Goal: Task Accomplishment & Management: Use online tool/utility

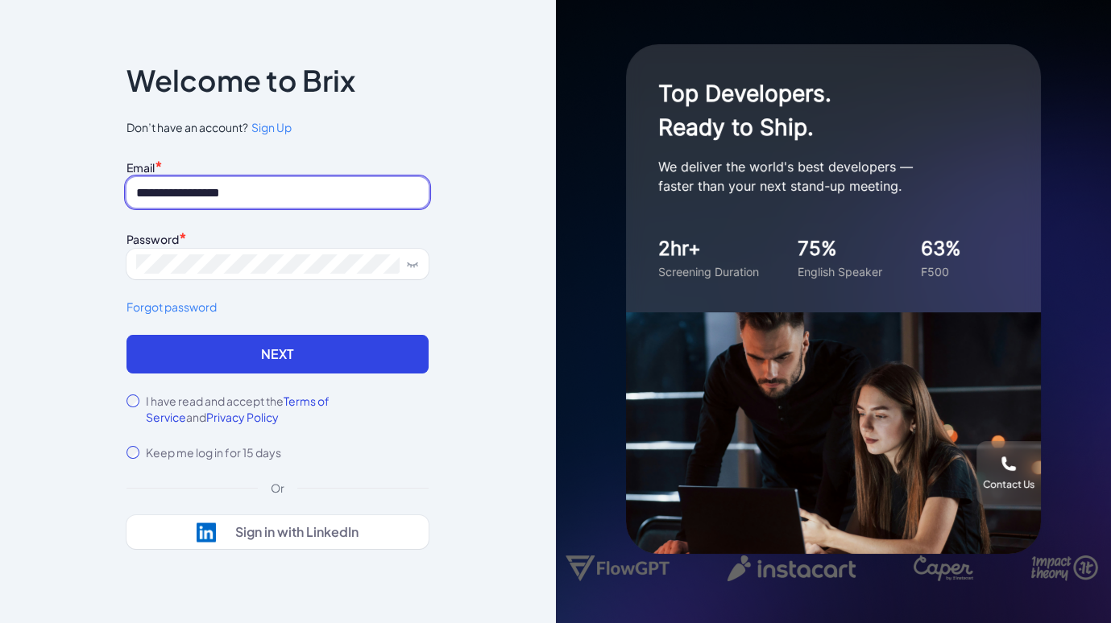
click at [285, 186] on input "**********" at bounding box center [277, 192] width 302 height 31
type input "**********"
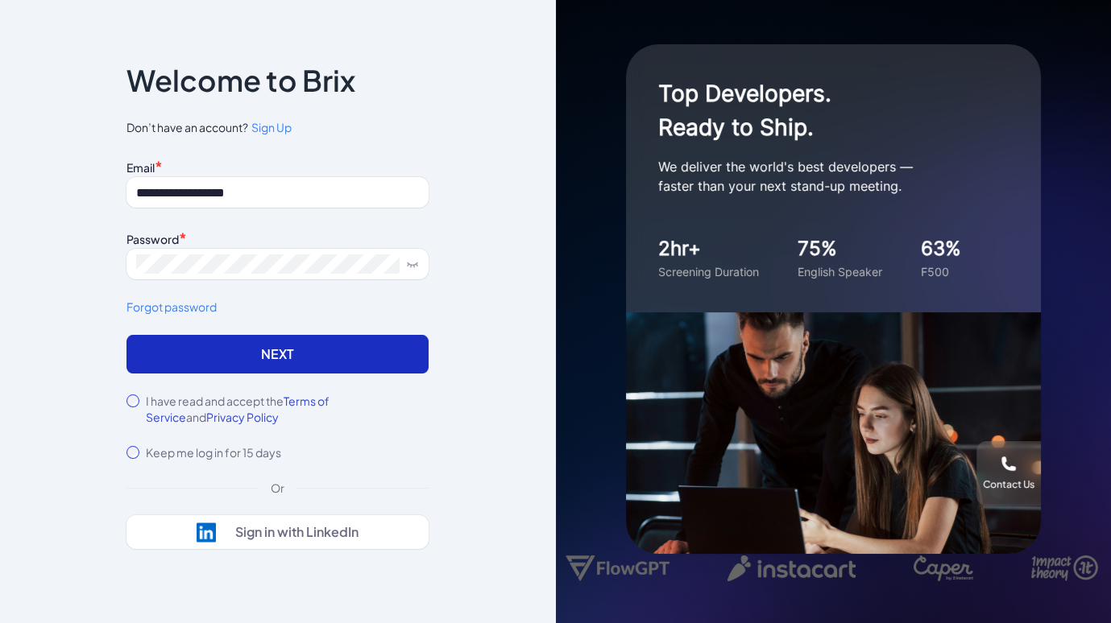
click at [209, 366] on button "Next" at bounding box center [277, 354] width 302 height 39
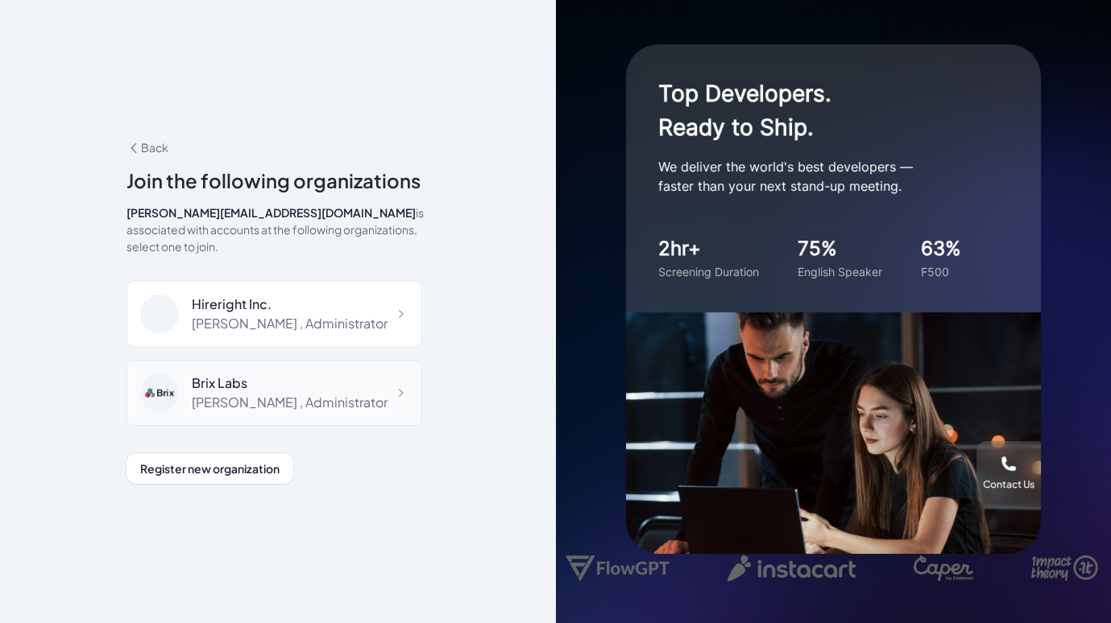
click at [317, 374] on div "Brix Labs" at bounding box center [290, 383] width 196 height 19
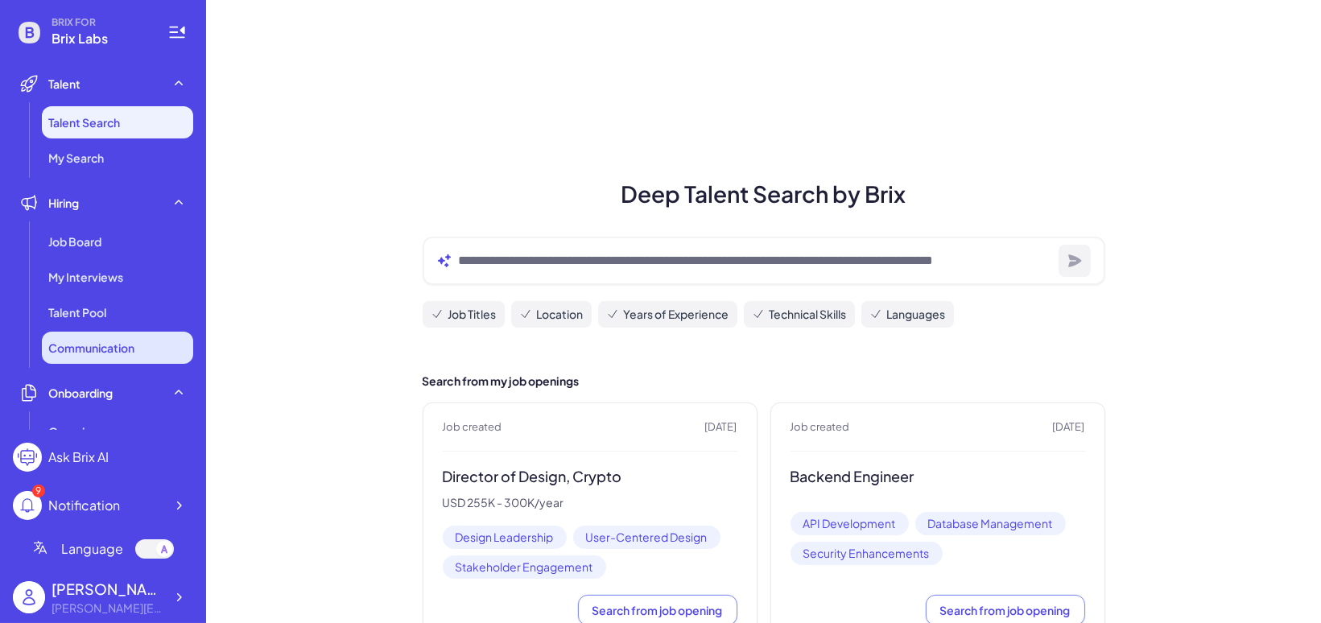
click at [134, 345] on span "Communication" at bounding box center [91, 348] width 86 height 16
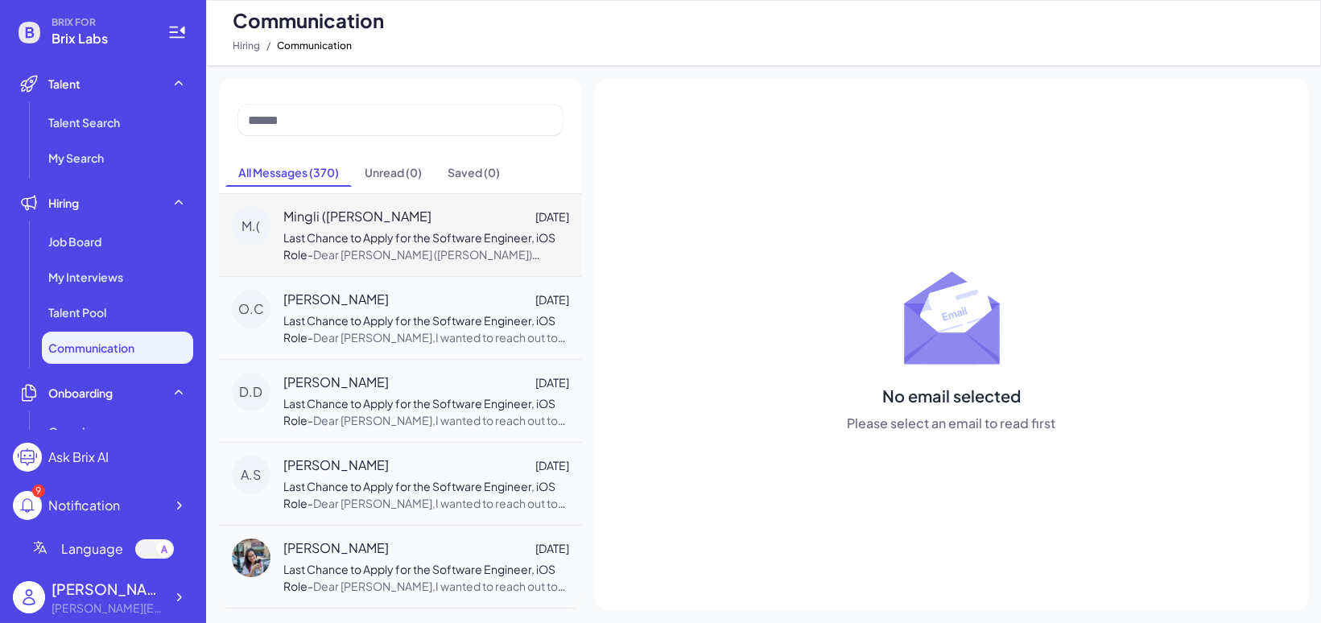
click at [430, 230] on span "Last Chance to Apply for the Software Engineer, iOS Role" at bounding box center [419, 245] width 272 height 31
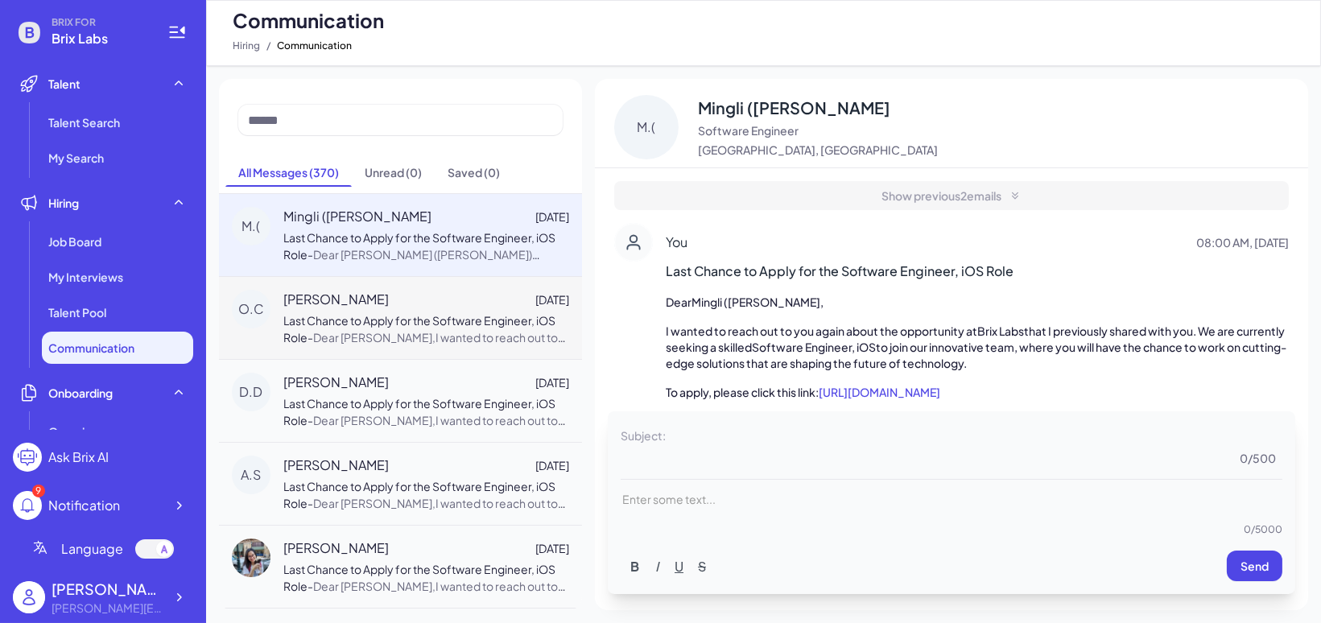
click at [429, 324] on span "Last Chance to Apply for the Software Engineer, iOS Role" at bounding box center [419, 328] width 272 height 31
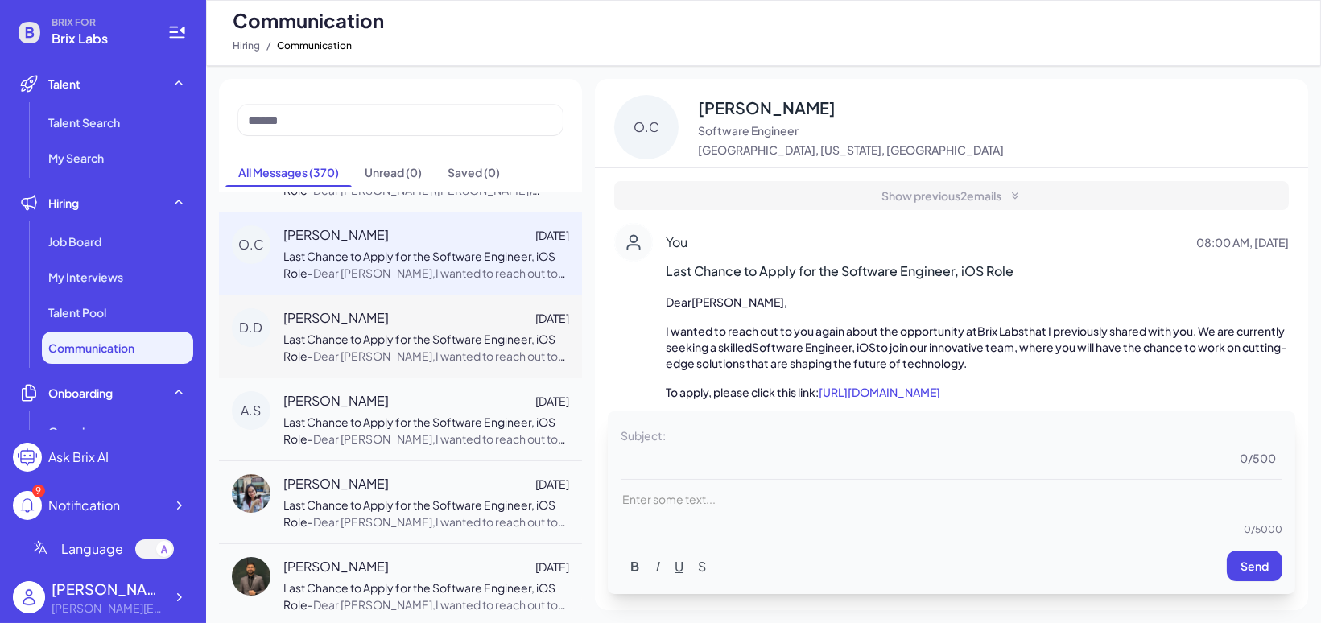
scroll to position [73, 0]
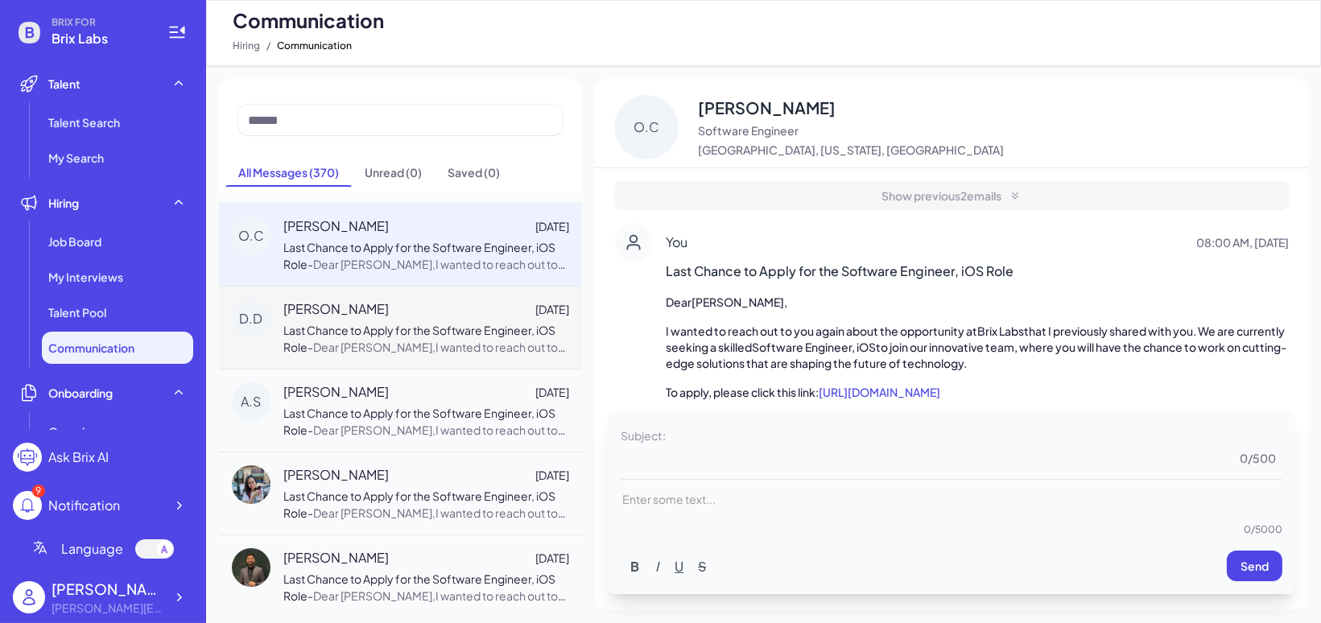
click at [472, 290] on div "[PERSON_NAME] [DATE] Last Chance to Apply for the Software Engineer, iOS Role -…" at bounding box center [400, 327] width 363 height 83
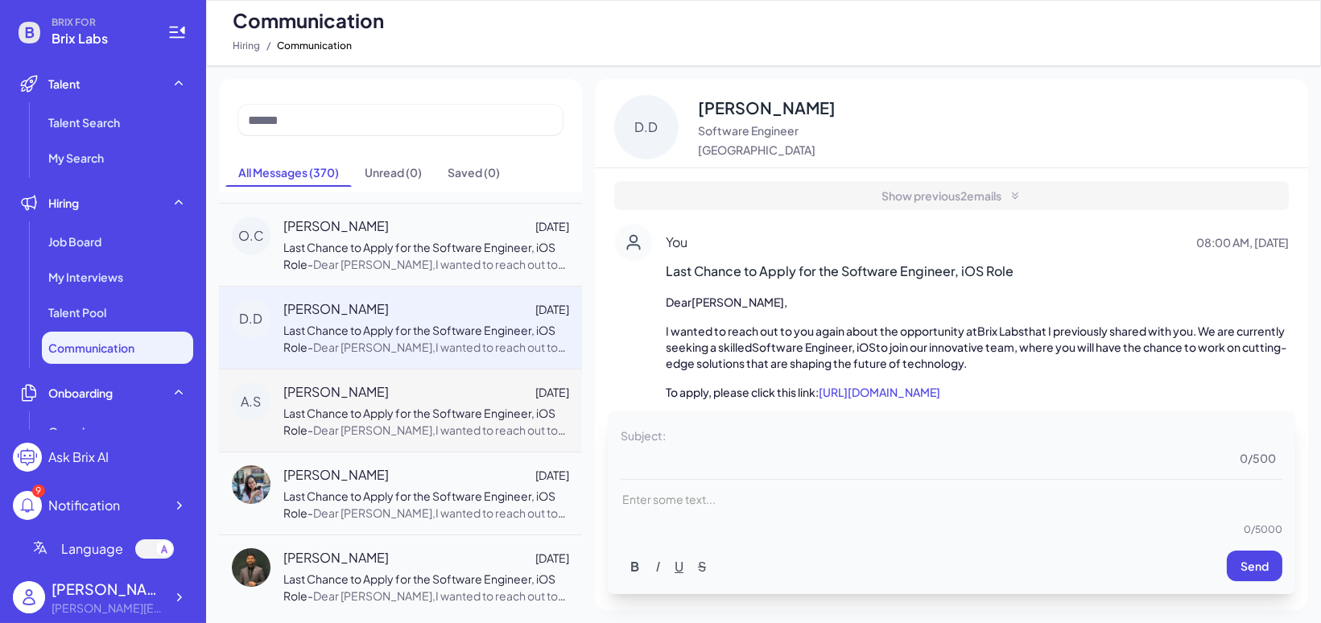
click at [475, 433] on span "Dear [PERSON_NAME],I wanted to reach out to you again about the opportunity at …" at bounding box center [424, 523] width 283 height 201
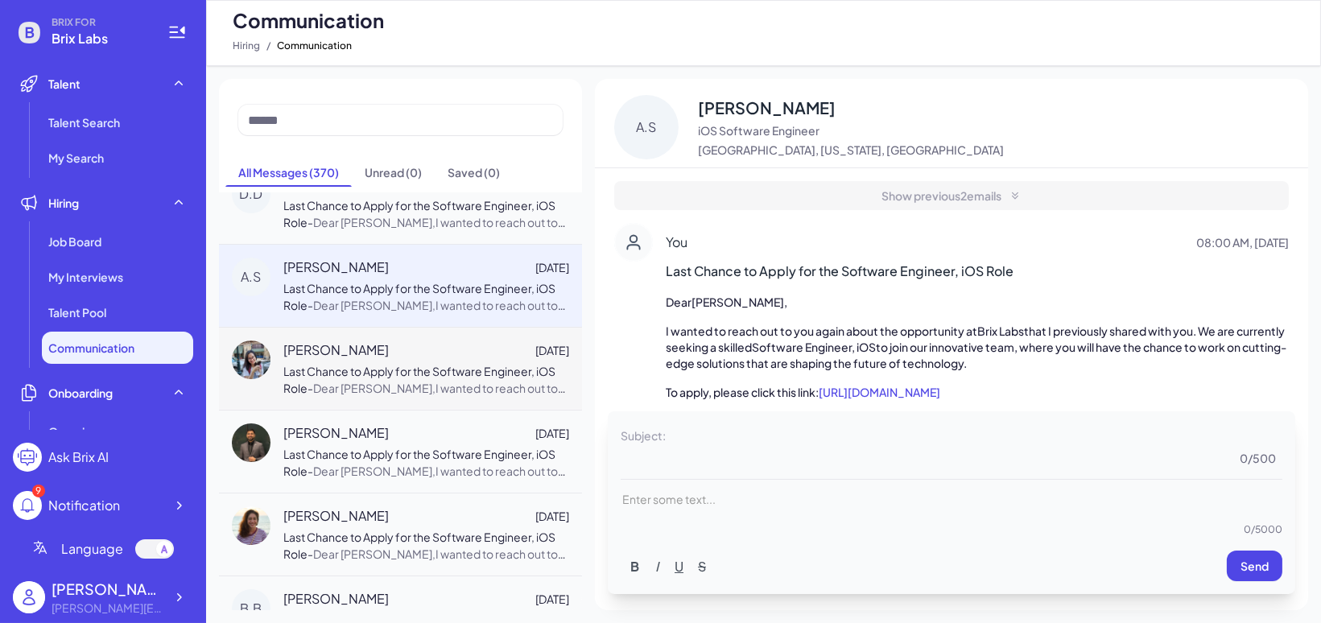
scroll to position [205, 0]
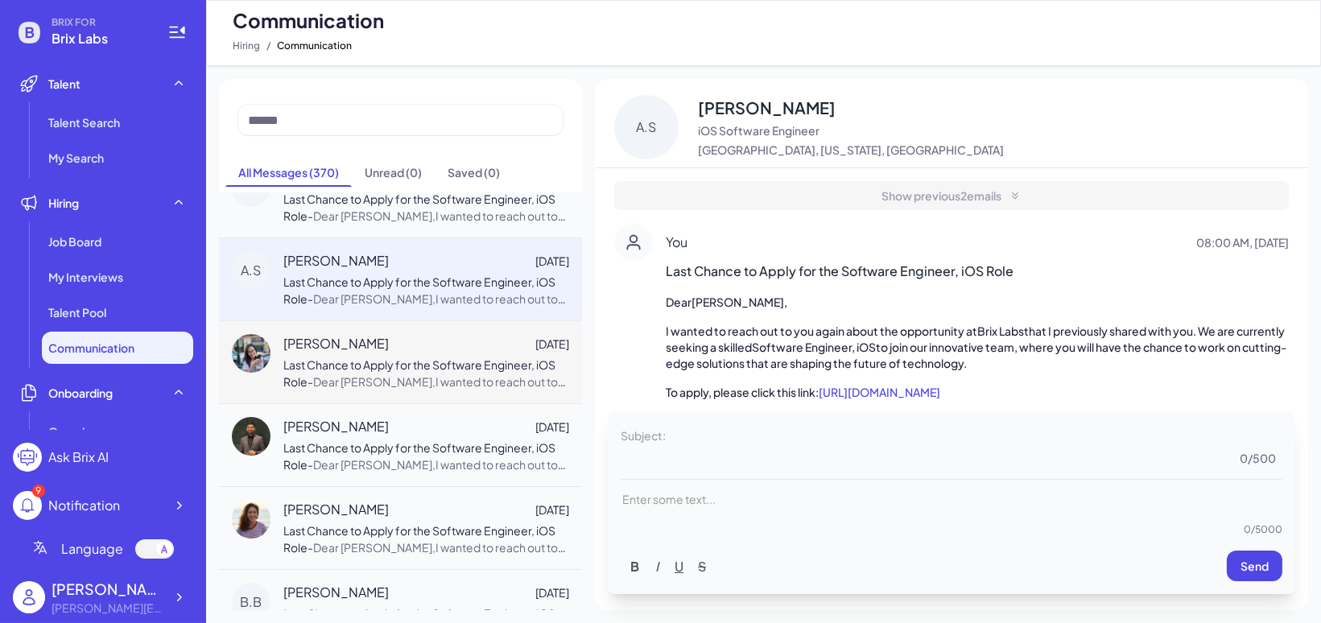
click at [466, 334] on div "[PERSON_NAME] [DATE]" at bounding box center [426, 343] width 286 height 19
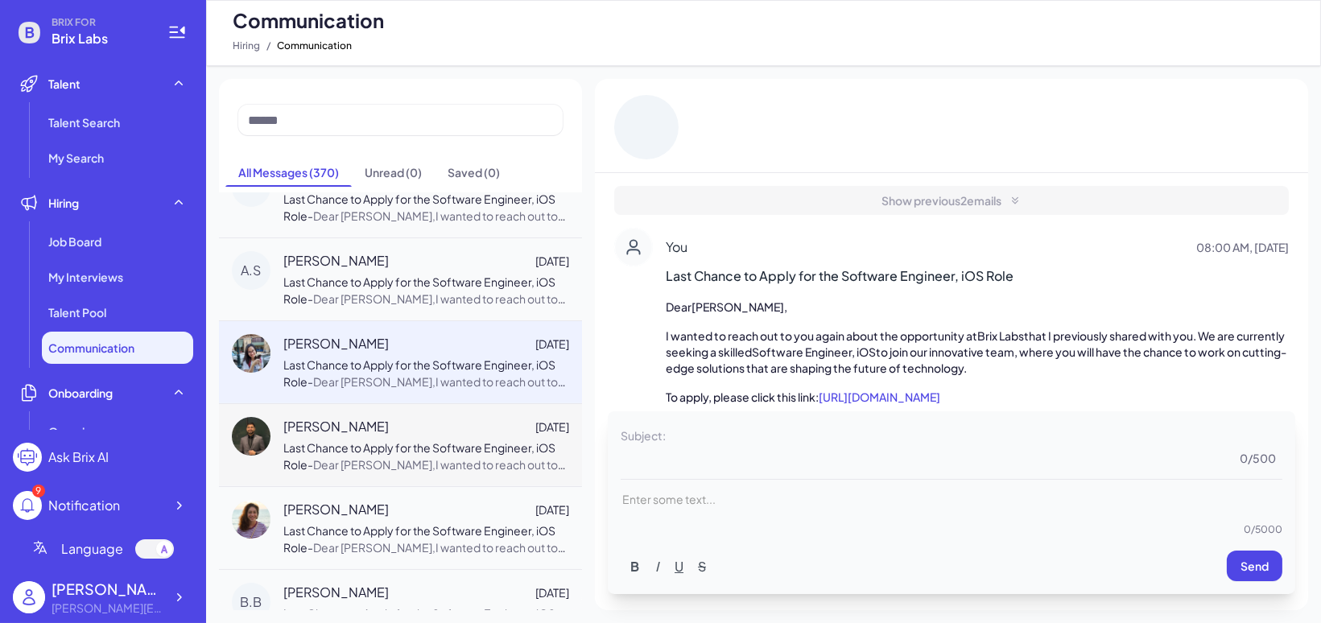
click at [467, 435] on div "[PERSON_NAME] [DATE] Last Chance to Apply for the Software Engineer, iOS Role -…" at bounding box center [426, 445] width 286 height 56
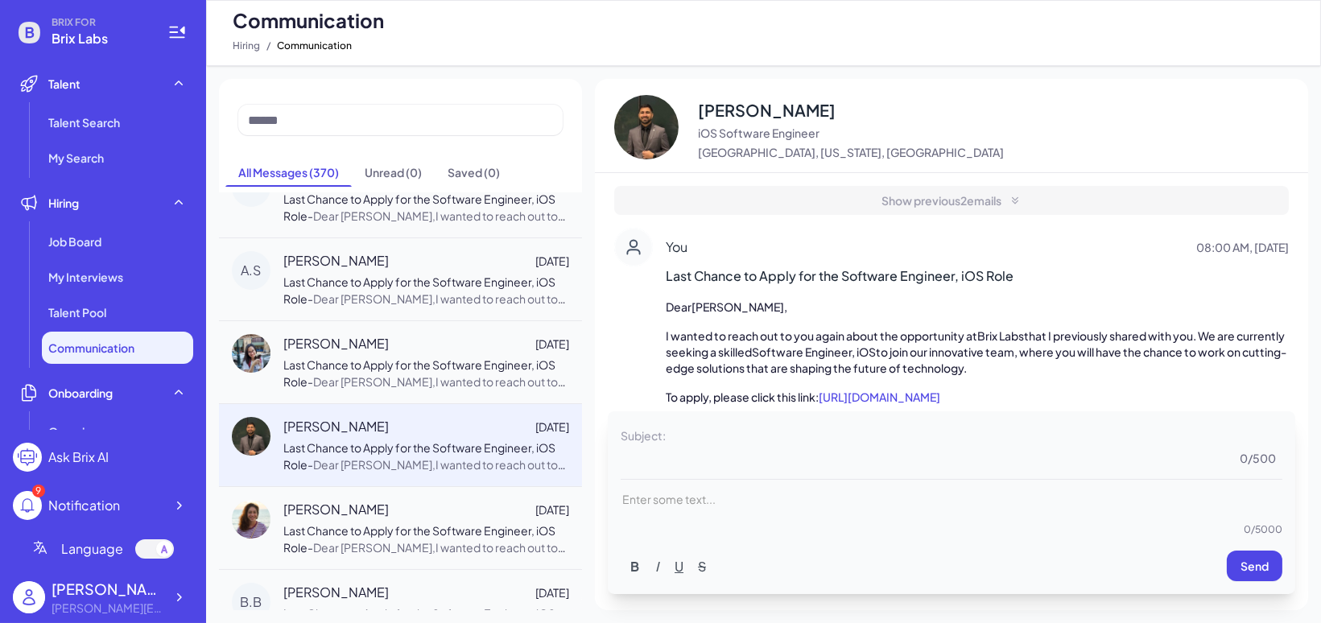
scroll to position [321, 0]
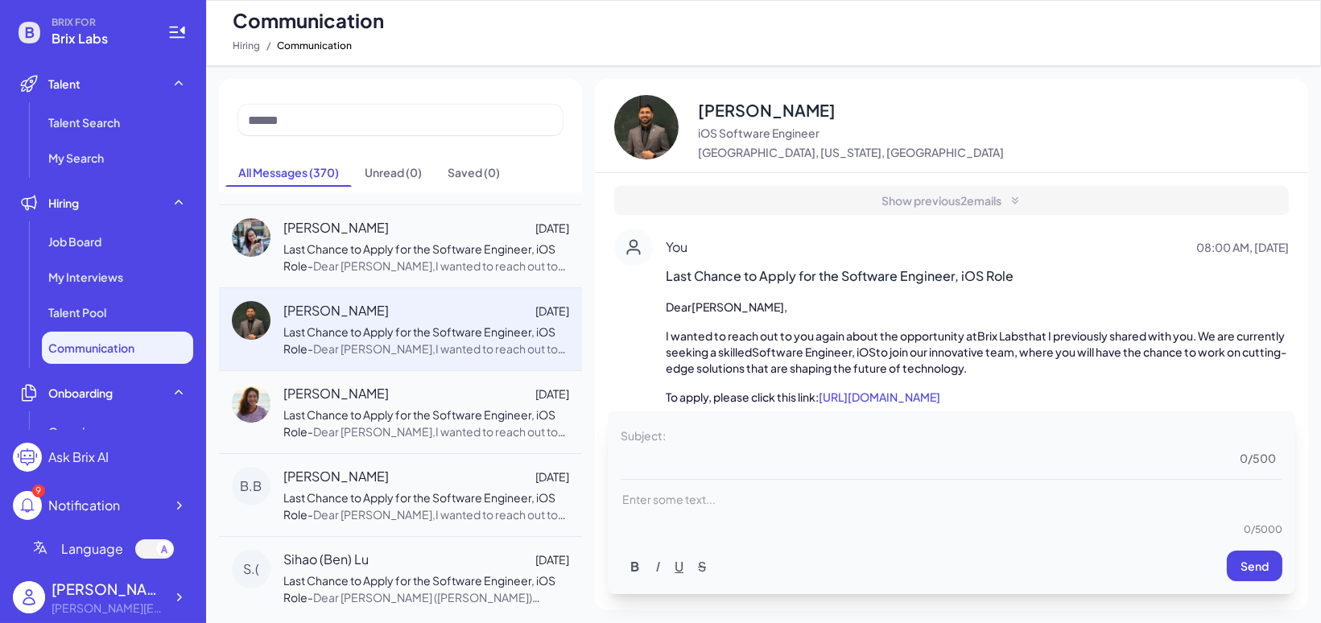
click at [467, 435] on p "Last Chance to Apply for the Software Engineer, iOS Role - Dear [PERSON_NAME],I…" at bounding box center [426, 424] width 286 height 34
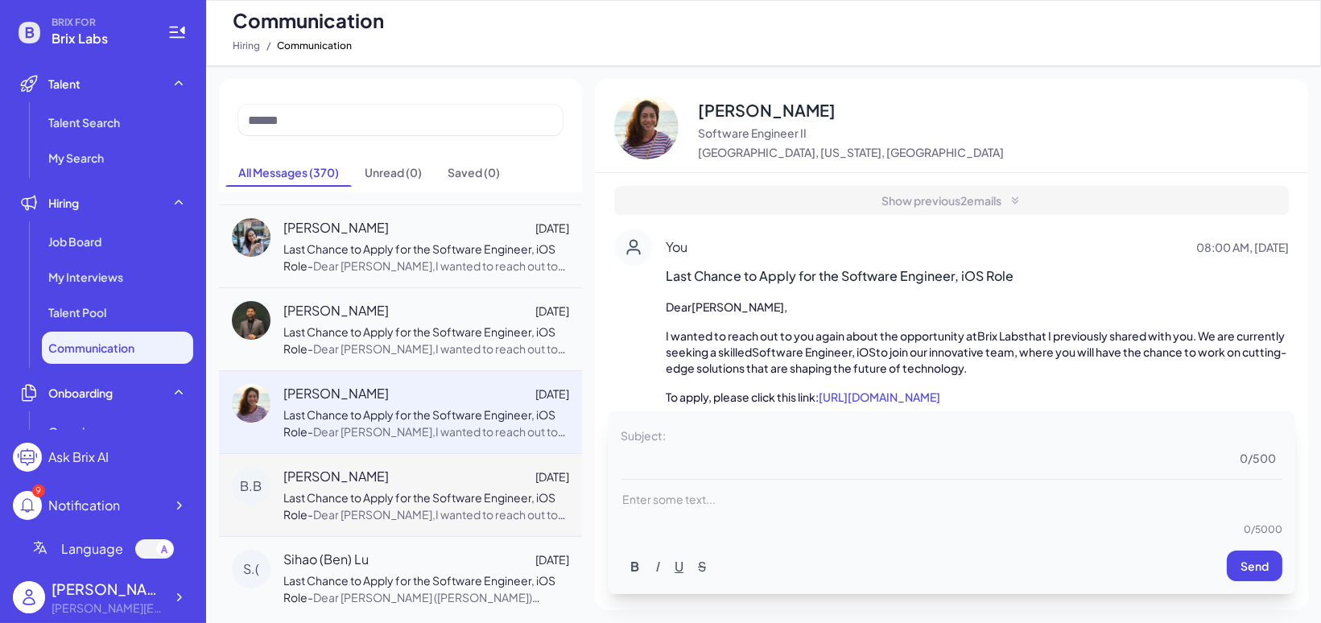
click at [464, 493] on span "Last Chance to Apply for the Software Engineer, iOS Role" at bounding box center [419, 505] width 272 height 31
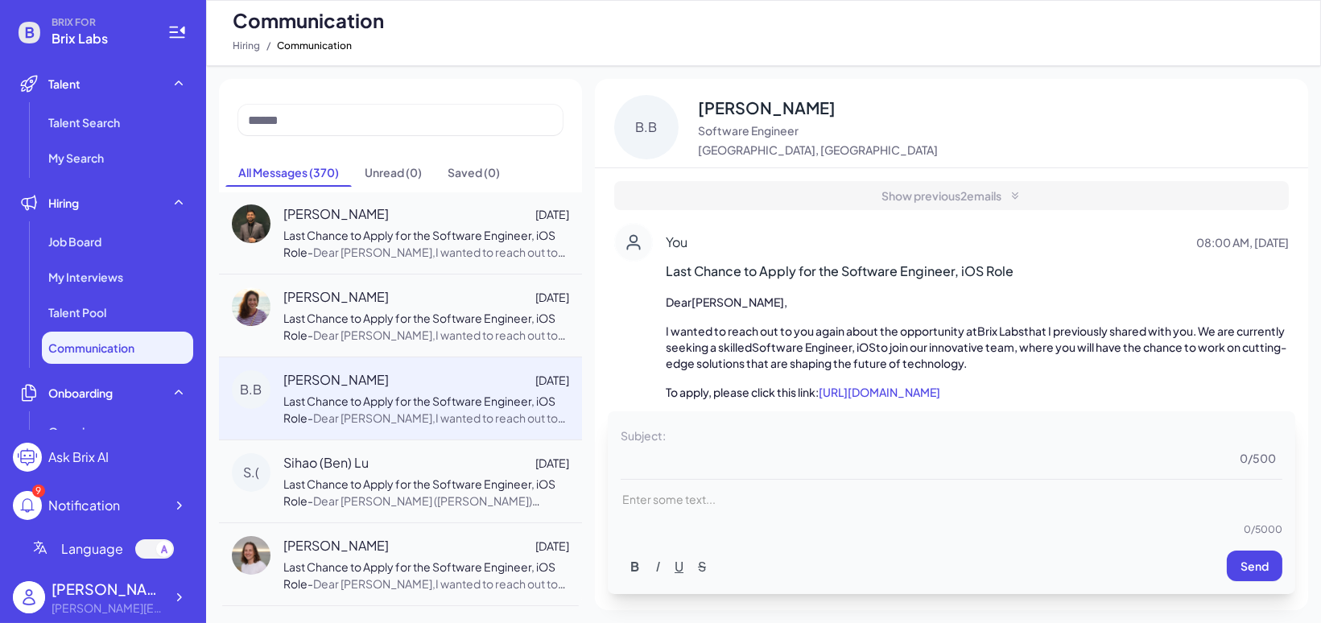
scroll to position [436, 0]
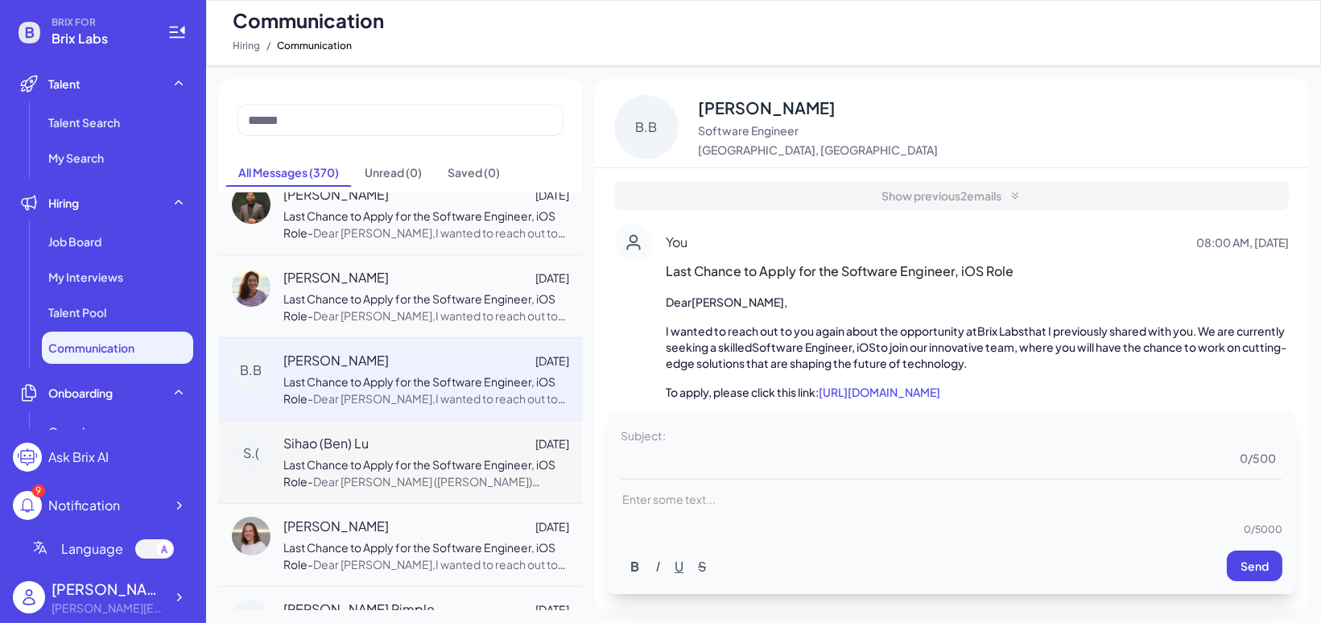
click at [490, 458] on span "Last Chance to Apply for the Software Engineer, iOS Role" at bounding box center [419, 472] width 272 height 31
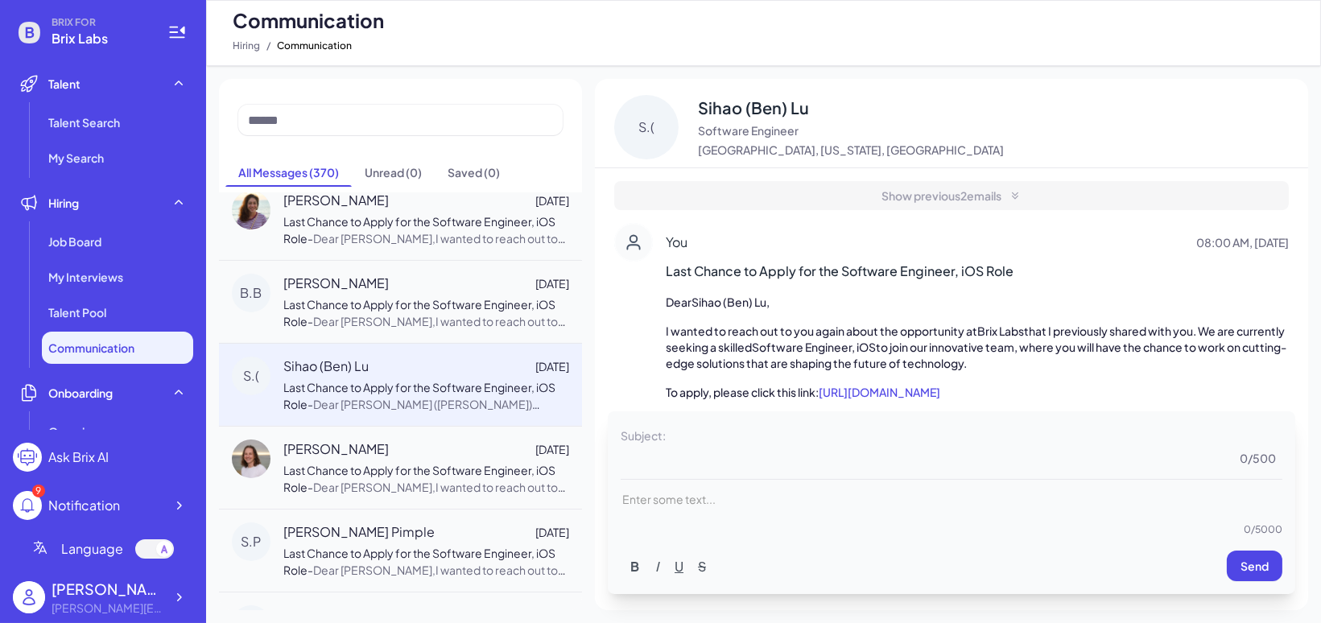
scroll to position [517, 0]
click at [474, 460] on span "Last Chance to Apply for the Software Engineer, iOS Role" at bounding box center [419, 475] width 272 height 31
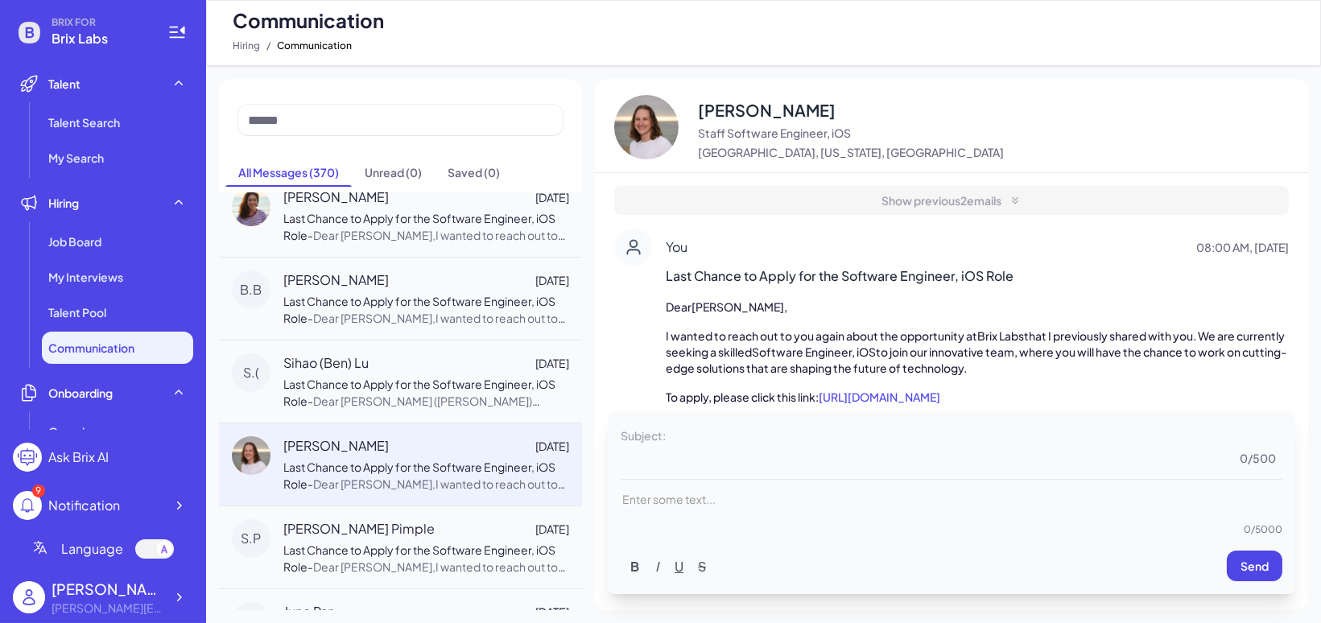
scroll to position [615, 0]
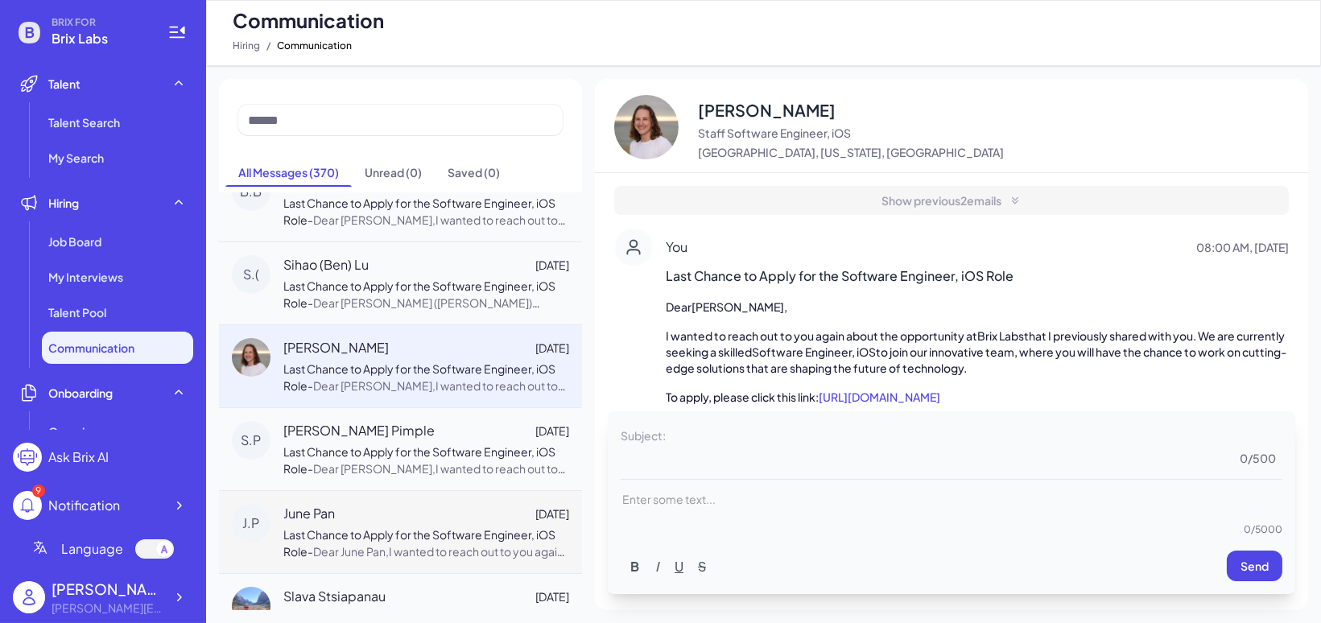
click at [482, 490] on div "J.P June [PERSON_NAME][DATE] Last Chance to Apply for the Software Engineer, iO…" at bounding box center [400, 531] width 363 height 83
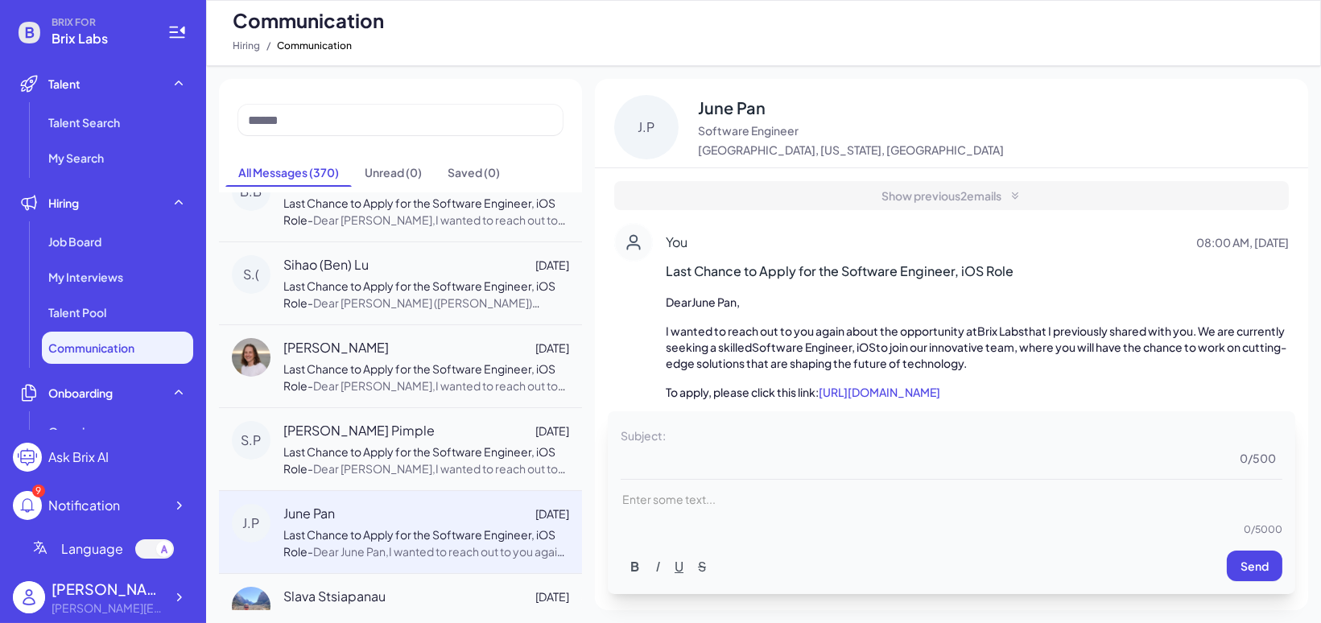
scroll to position [682, 0]
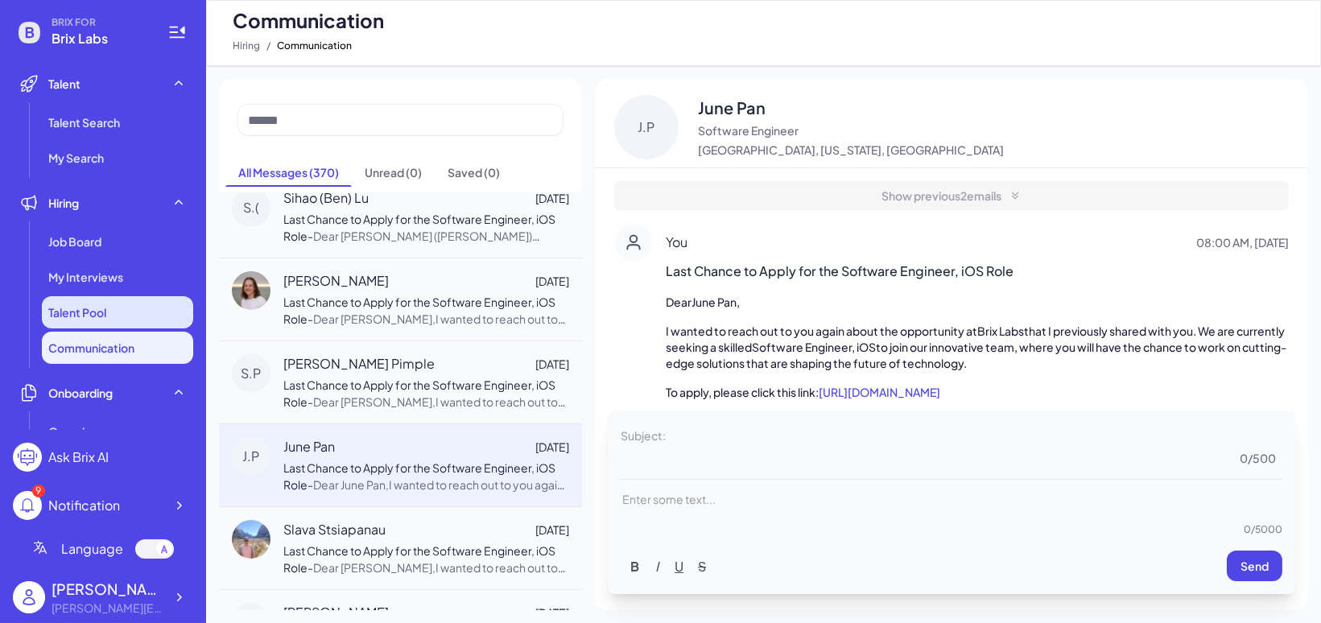
click at [149, 313] on li "Talent Pool" at bounding box center [117, 312] width 151 height 32
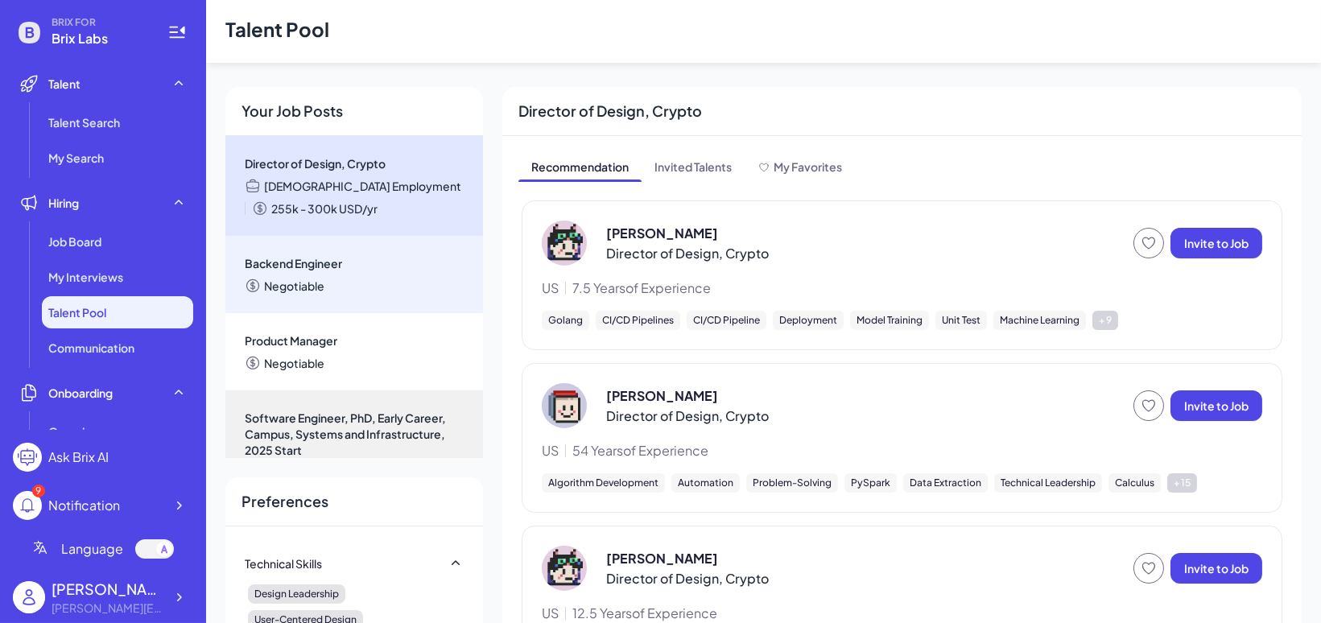
click at [412, 280] on div "Negotiable" at bounding box center [354, 286] width 219 height 16
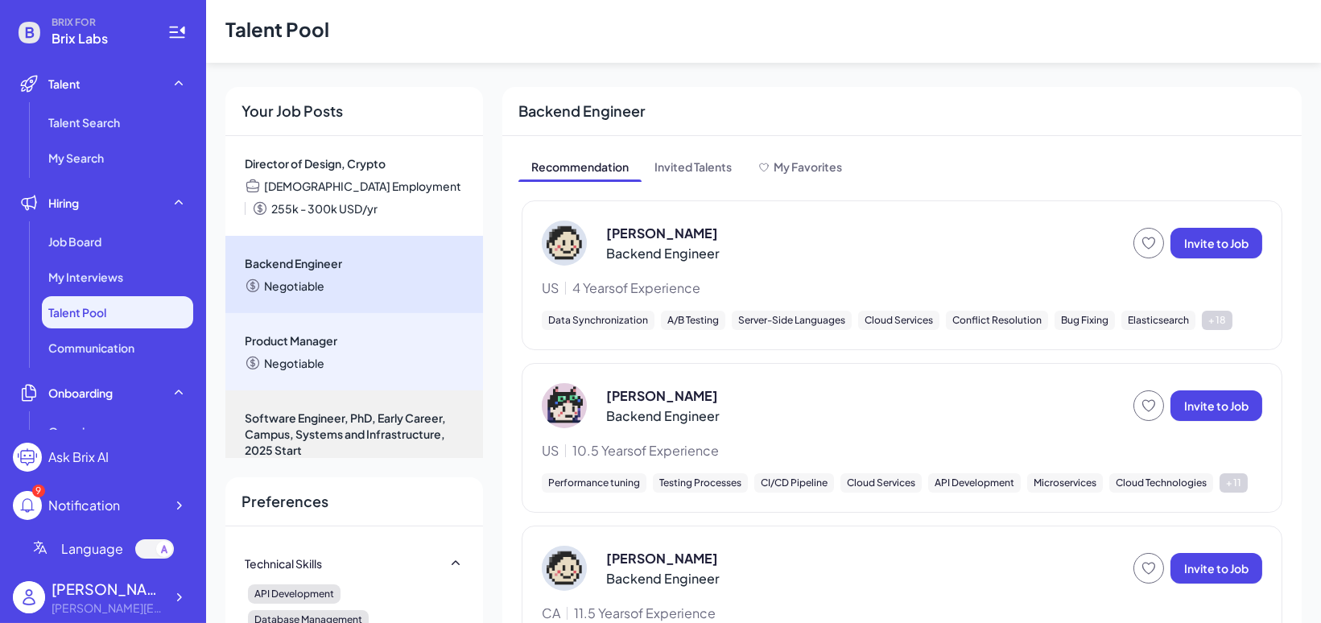
click at [438, 338] on span "Product Manager" at bounding box center [354, 341] width 219 height 16
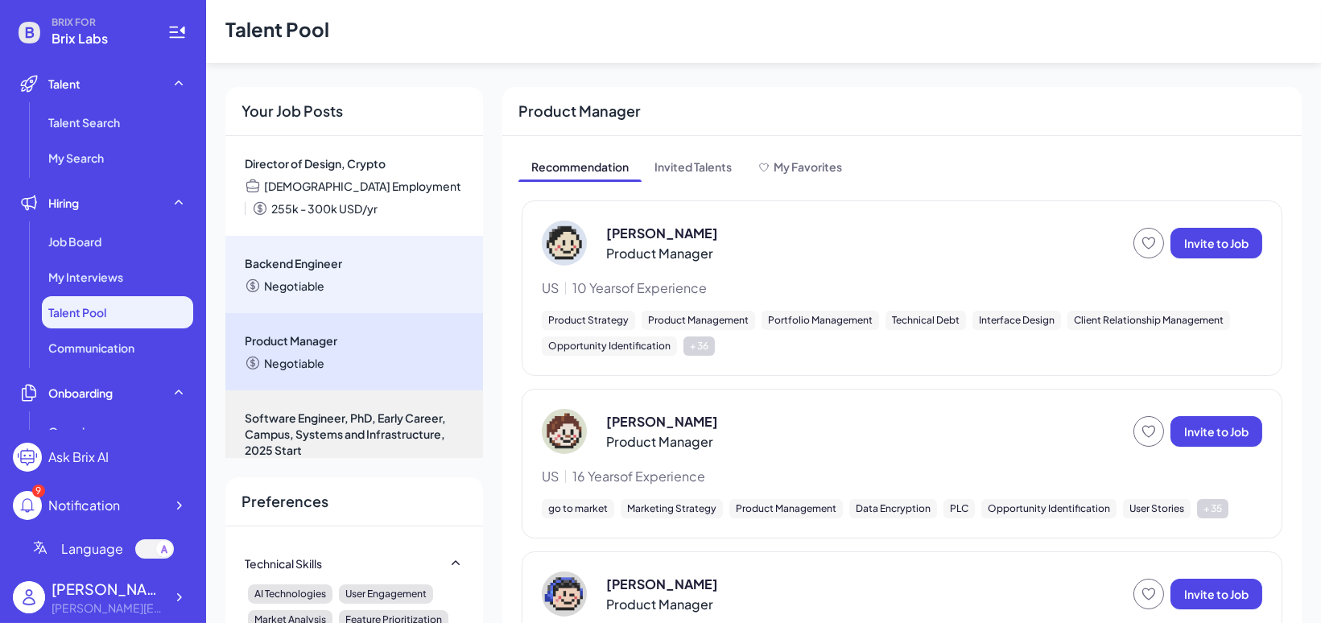
click at [402, 258] on span "Backend Engineer" at bounding box center [354, 263] width 219 height 16
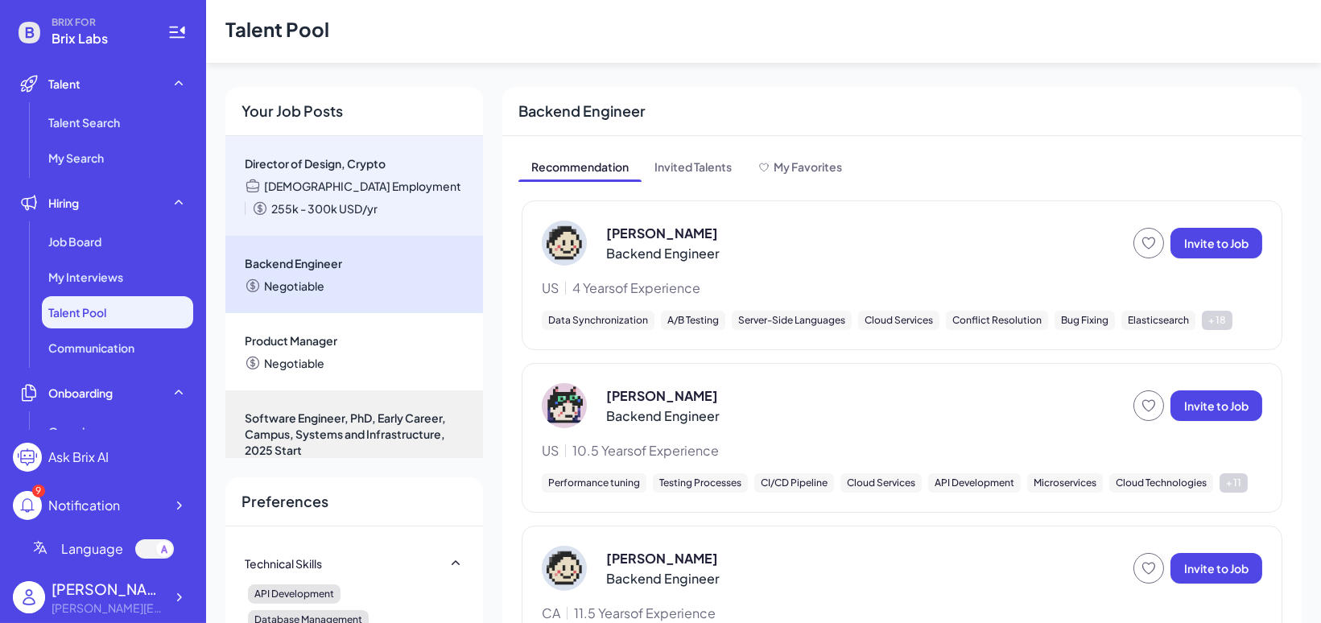
click at [393, 168] on span "Director of Design, Crypto" at bounding box center [354, 163] width 219 height 16
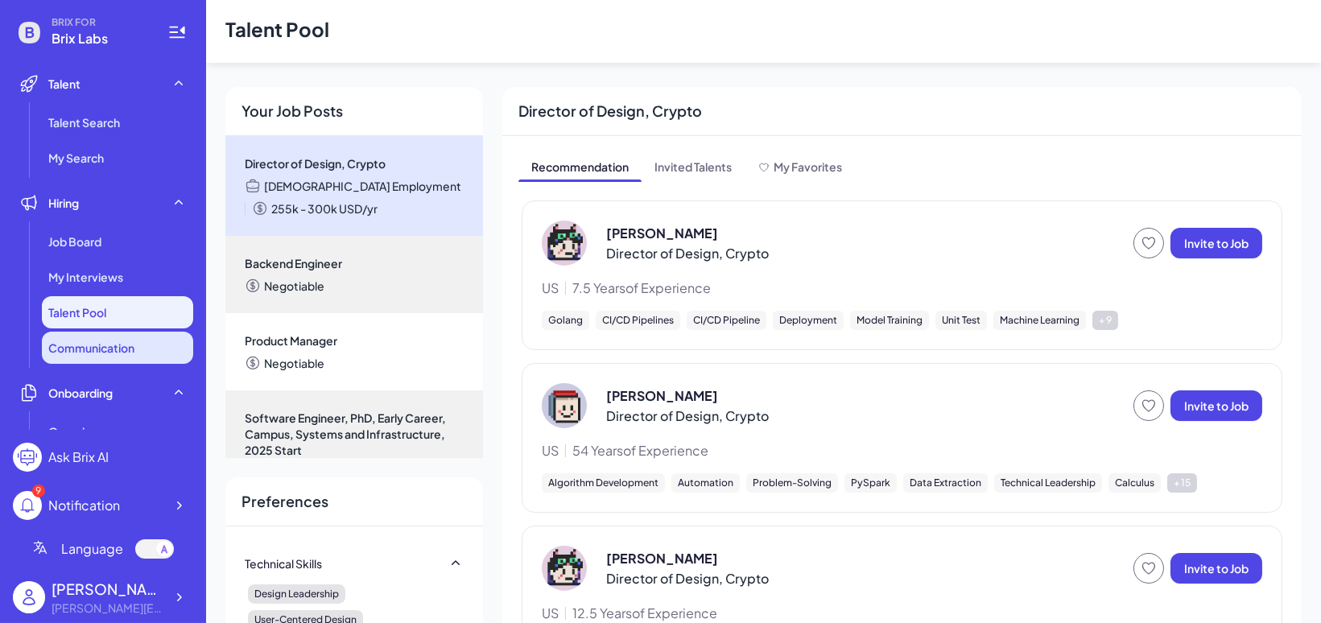
click at [125, 343] on span "Communication" at bounding box center [91, 348] width 86 height 16
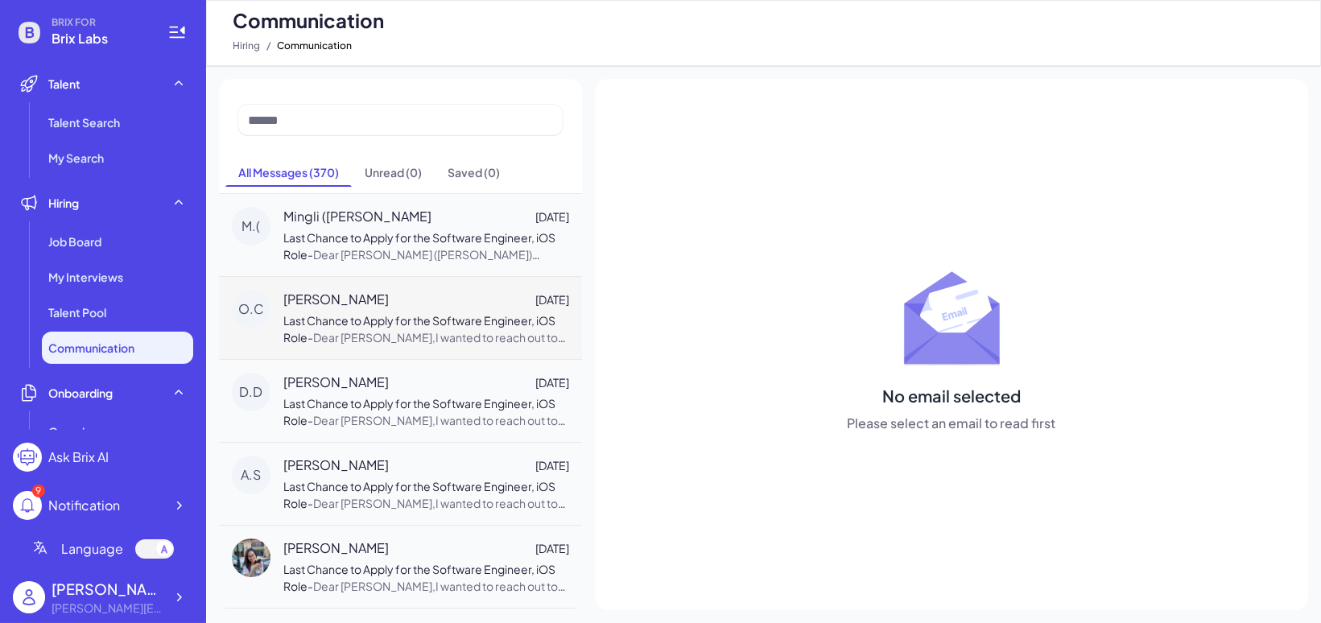
click at [486, 354] on div "[PERSON_NAME] [DATE] Last Chance to Apply for the Software Engineer, iOS Role -…" at bounding box center [400, 317] width 363 height 83
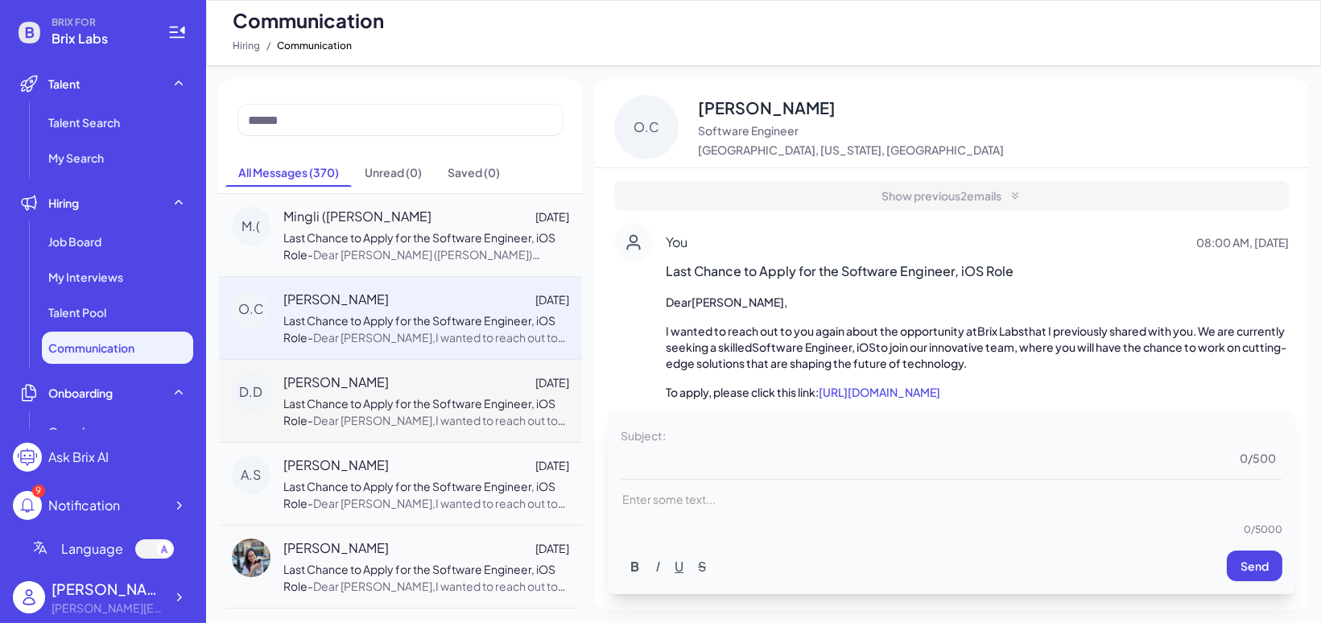
click at [490, 414] on span "Dear [PERSON_NAME],I wanted to reach out to you again about the opportunity at …" at bounding box center [424, 513] width 283 height 201
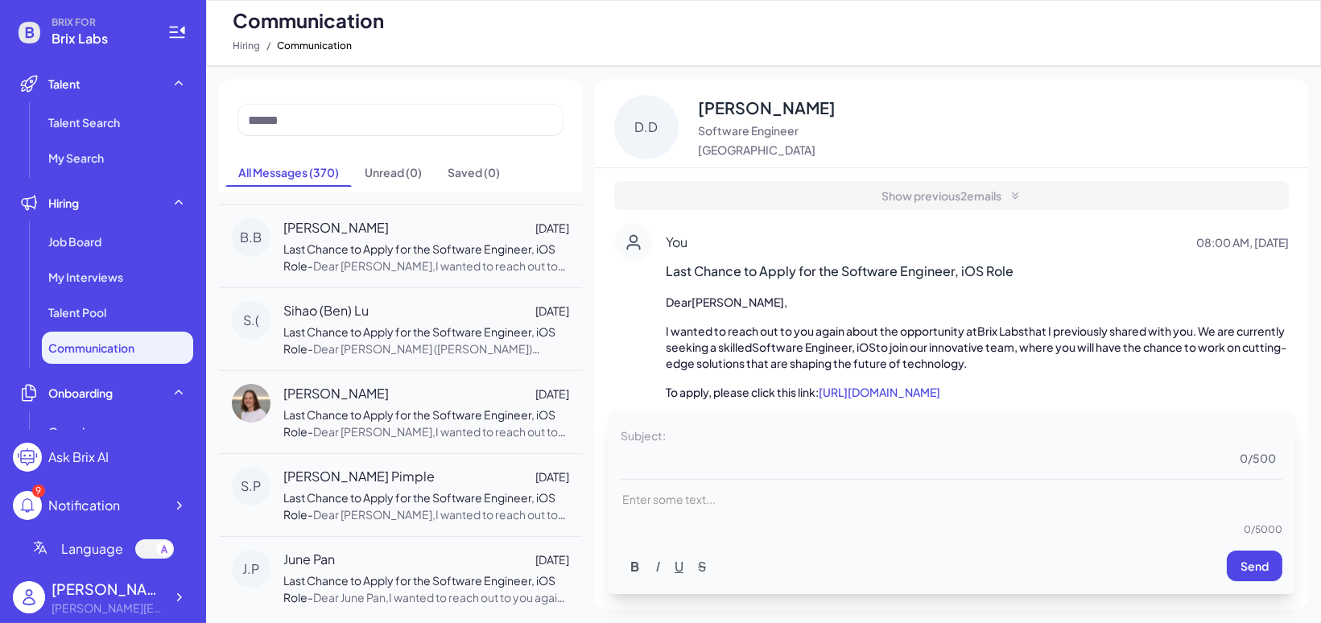
scroll to position [612, 0]
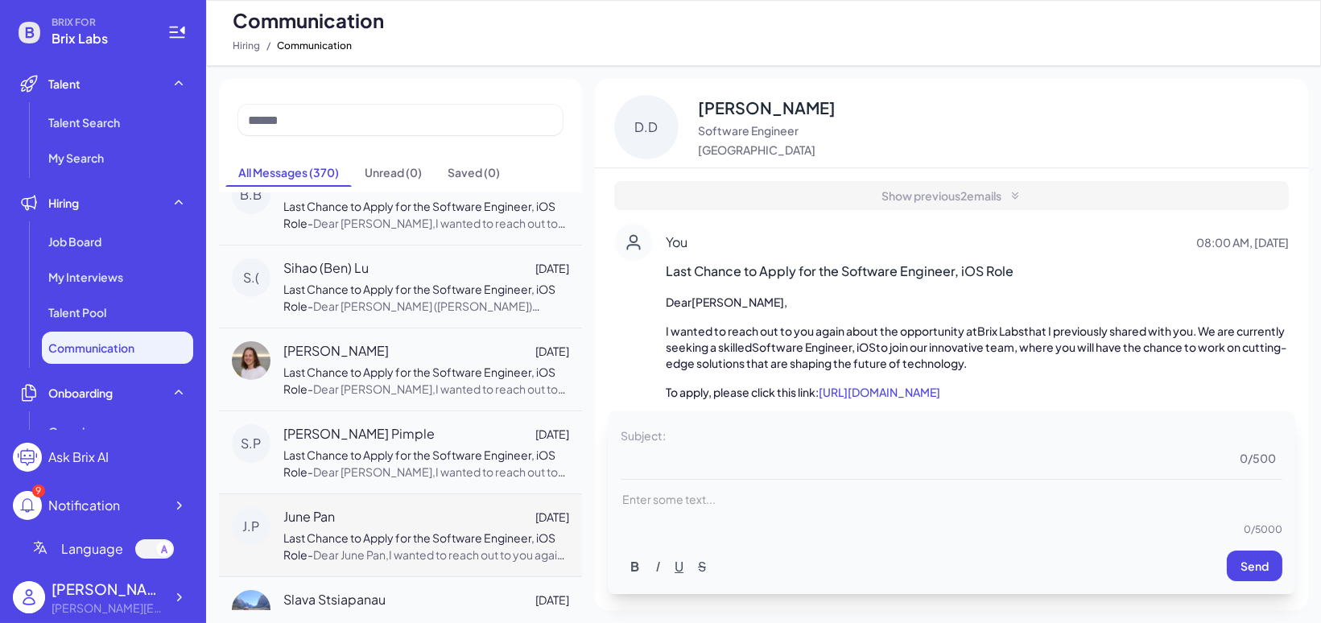
click at [460, 510] on div "June [PERSON_NAME][DATE]" at bounding box center [426, 516] width 286 height 19
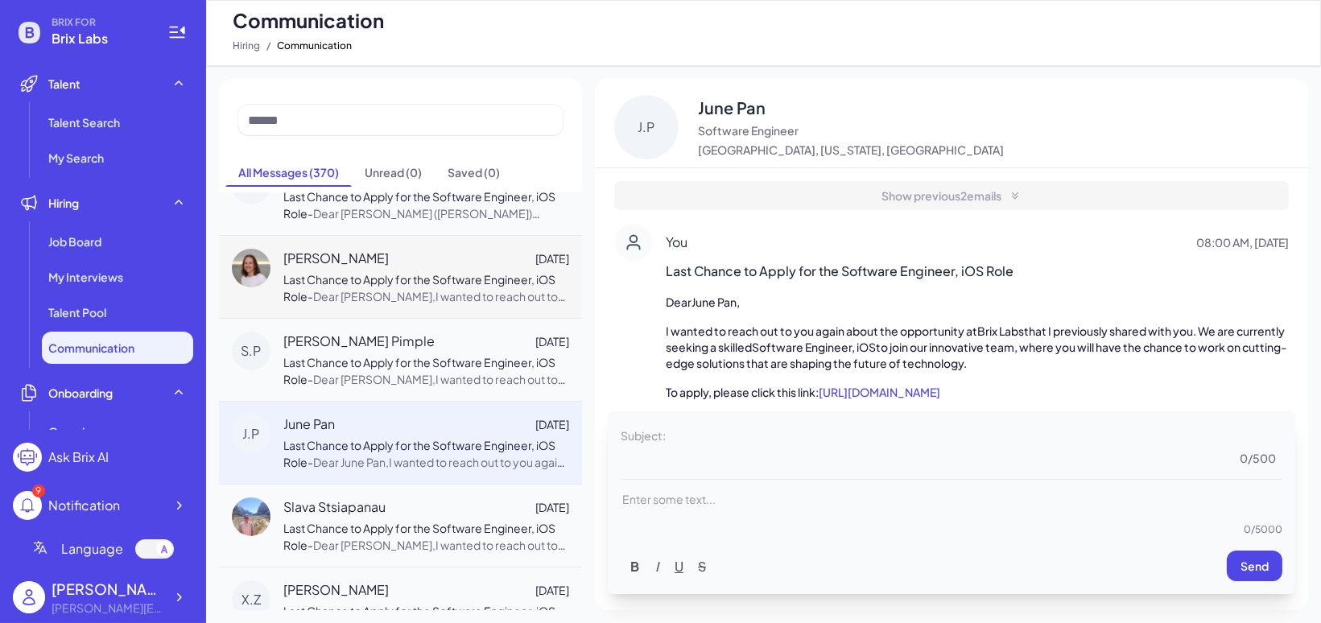
scroll to position [718, 0]
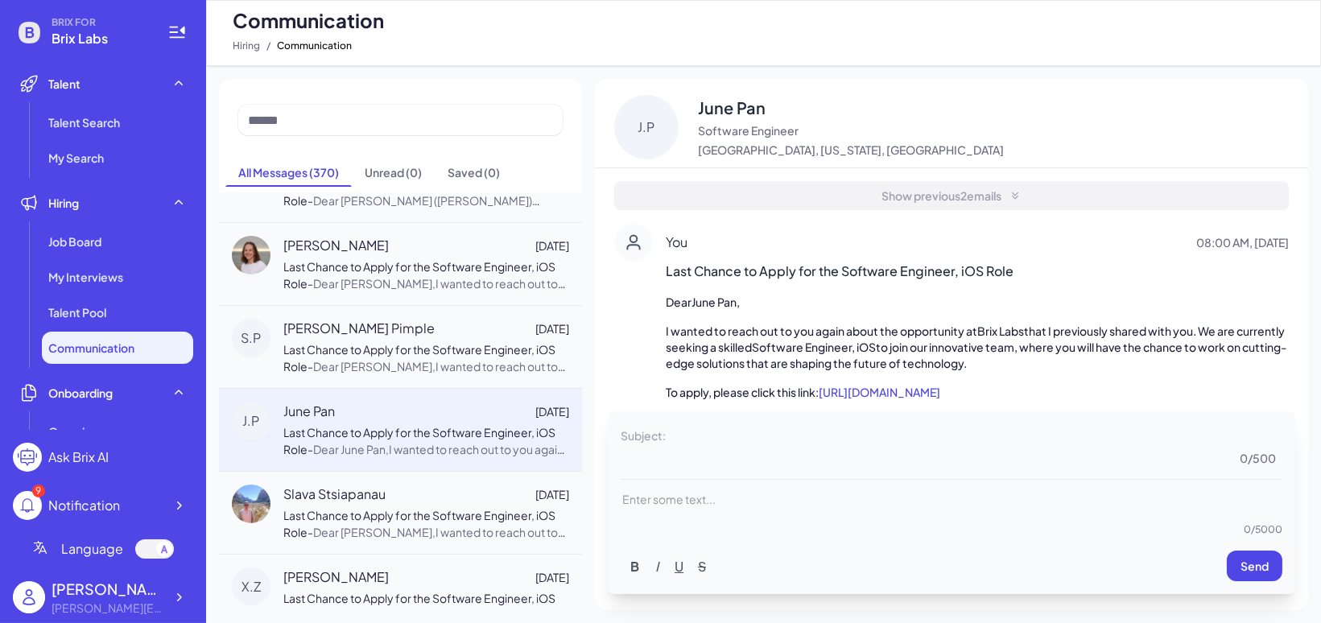
click at [980, 193] on span "Show previous 2 emails" at bounding box center [943, 196] width 120 height 16
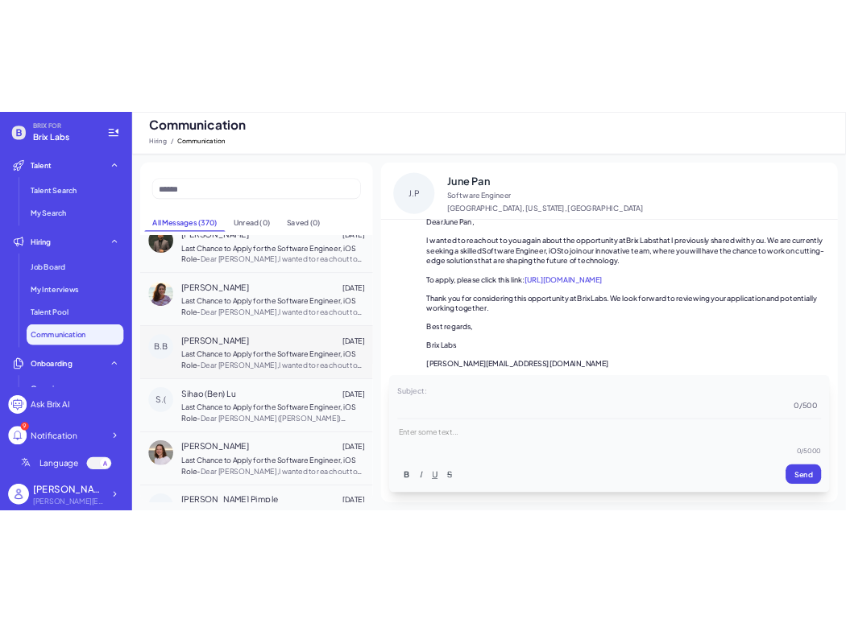
scroll to position [905, 0]
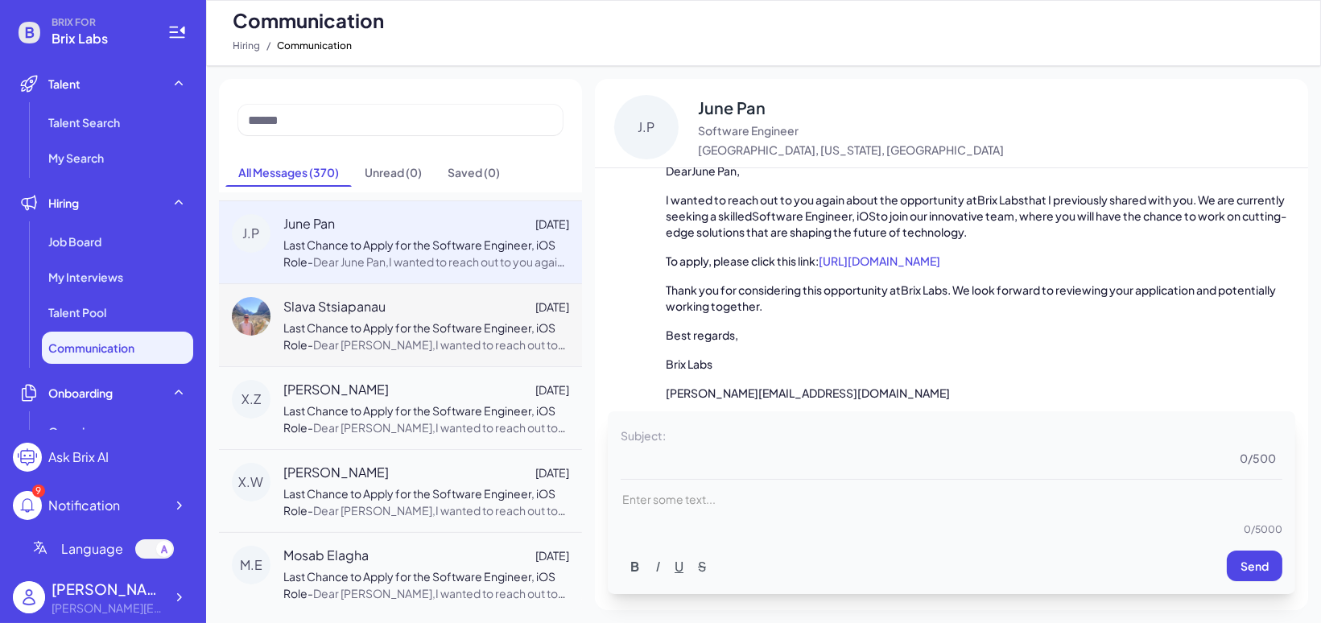
click at [450, 303] on div "Slava Stsiapanau [DATE]" at bounding box center [426, 306] width 286 height 19
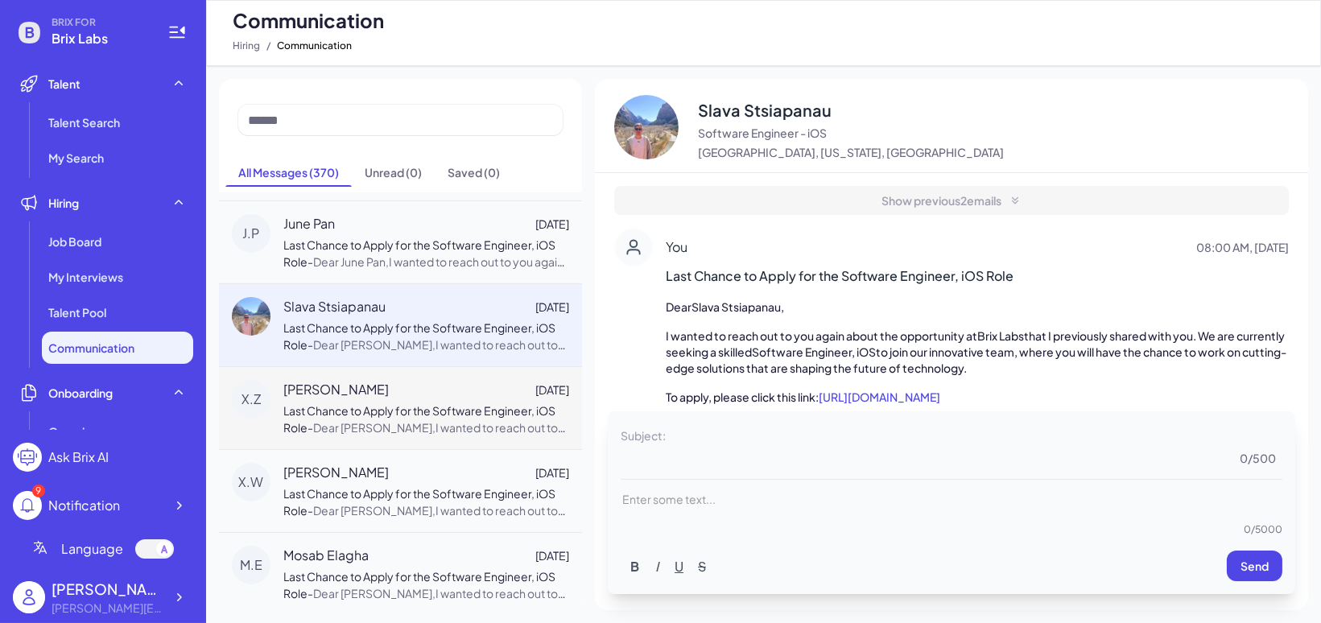
click at [449, 370] on div "X.Z [PERSON_NAME] [DATE] Last Chance to Apply for the Software Engineer, iOS Ro…" at bounding box center [400, 407] width 363 height 83
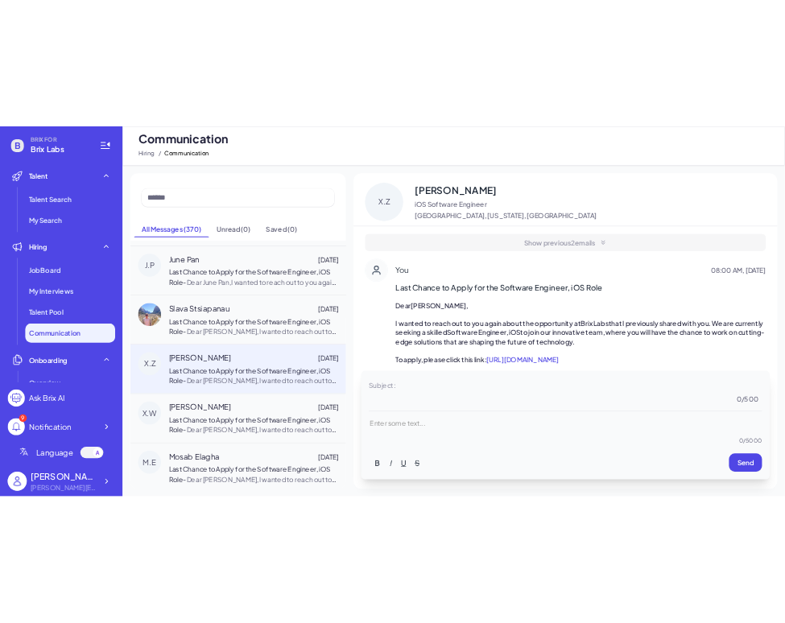
scroll to position [1079, 0]
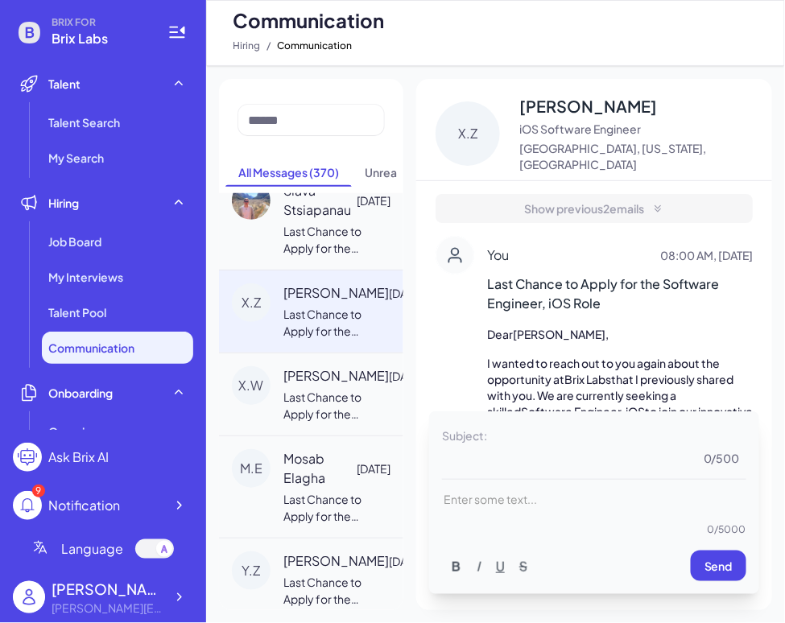
click at [620, 372] on span "that I previously shared with you. We are currently seeking a skilled" at bounding box center [611, 395] width 248 height 47
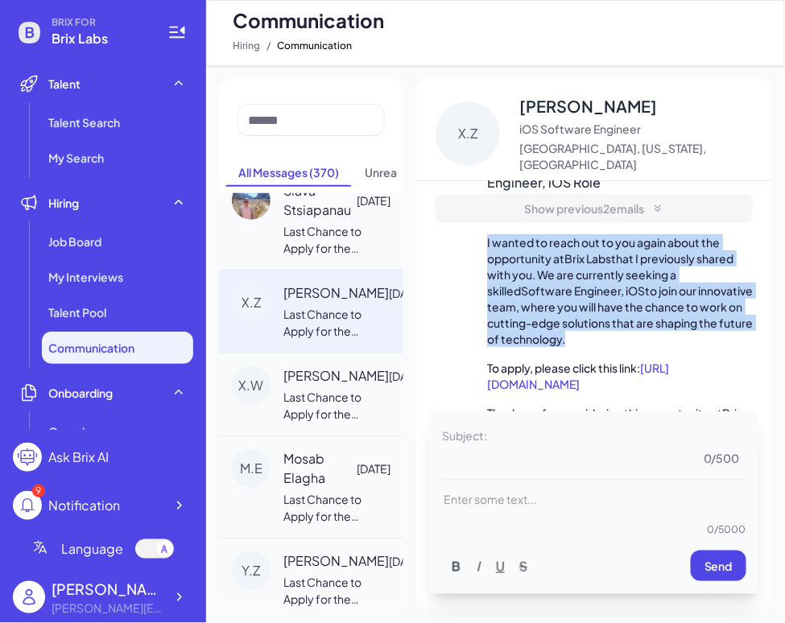
scroll to position [97, 0]
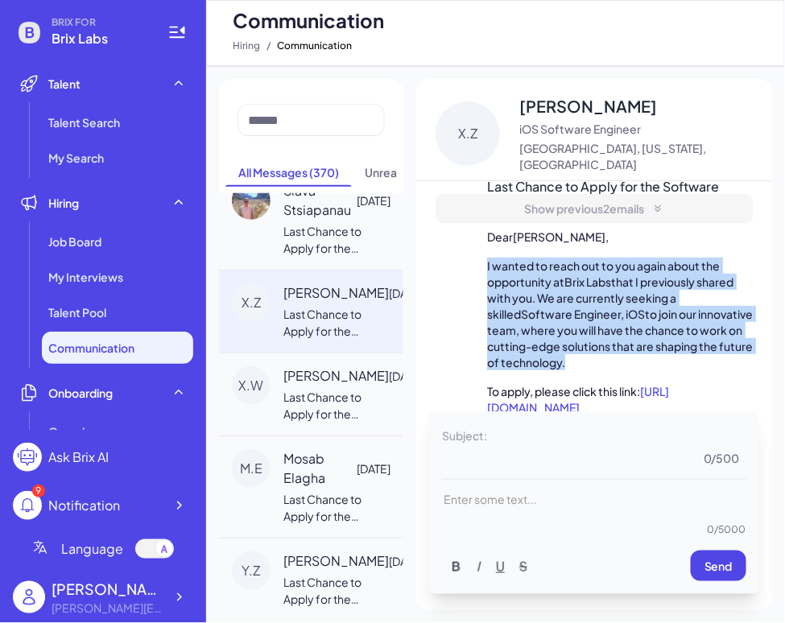
click at [598, 384] on span "To apply, please click this link:" at bounding box center [563, 391] width 153 height 14
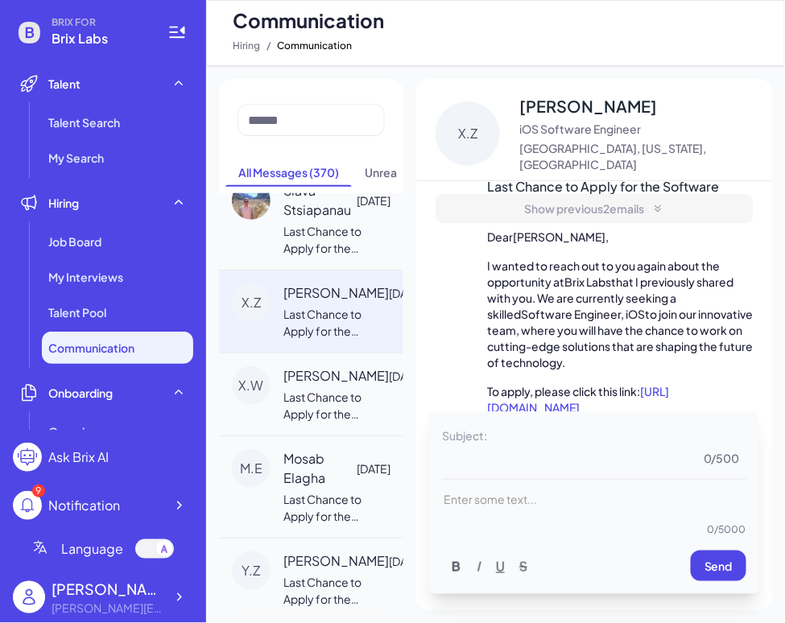
click at [598, 384] on span "To apply, please click this link:" at bounding box center [563, 391] width 153 height 14
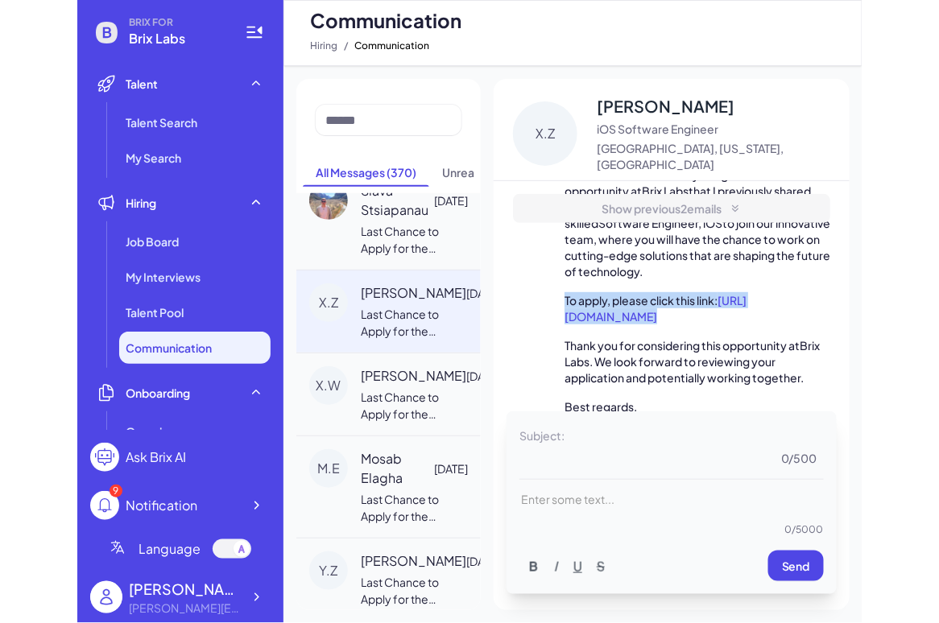
scroll to position [187, 0]
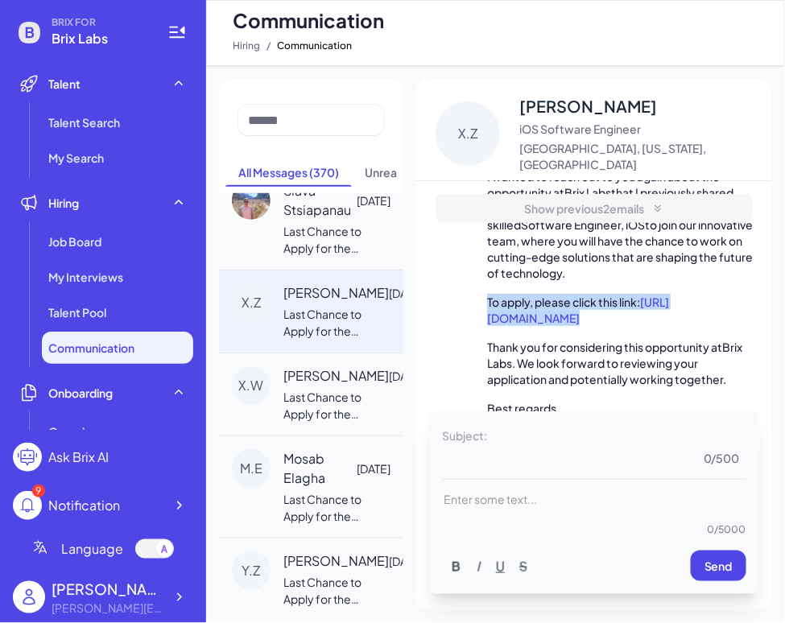
click at [598, 378] on span ". We look forward to reviewing your application and potentially working togethe…" at bounding box center [606, 371] width 239 height 31
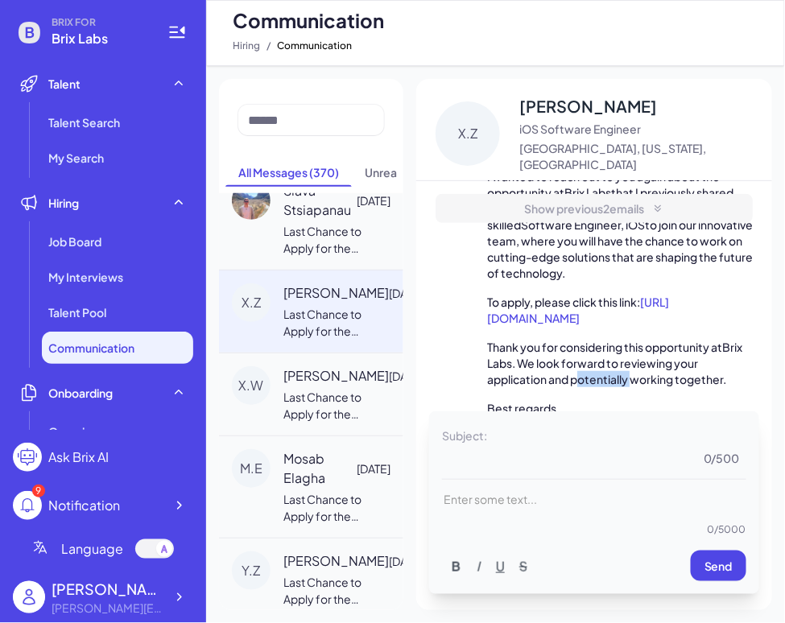
click at [598, 378] on span ". We look forward to reviewing your application and potentially working togethe…" at bounding box center [606, 371] width 239 height 31
click at [673, 86] on div "X.Z [PERSON_NAME] iOS Software Engineer [GEOGRAPHIC_DATA], [US_STATE], [GEOGRAP…" at bounding box center [594, 344] width 356 height 531
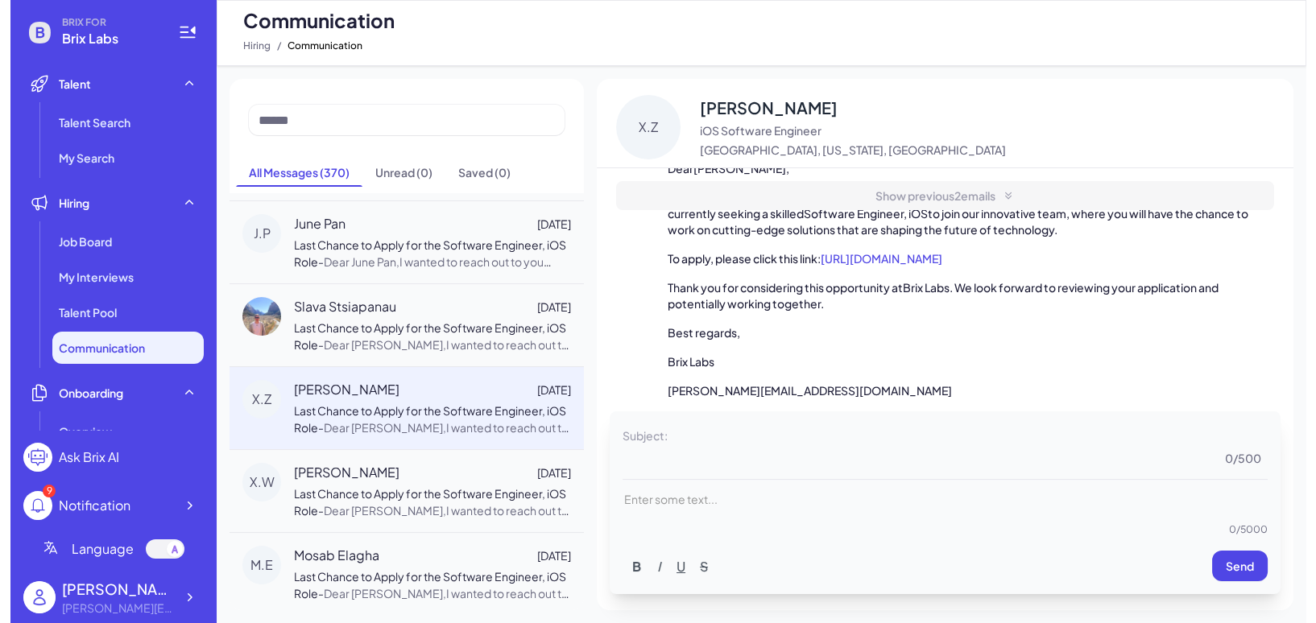
scroll to position [132, 0]
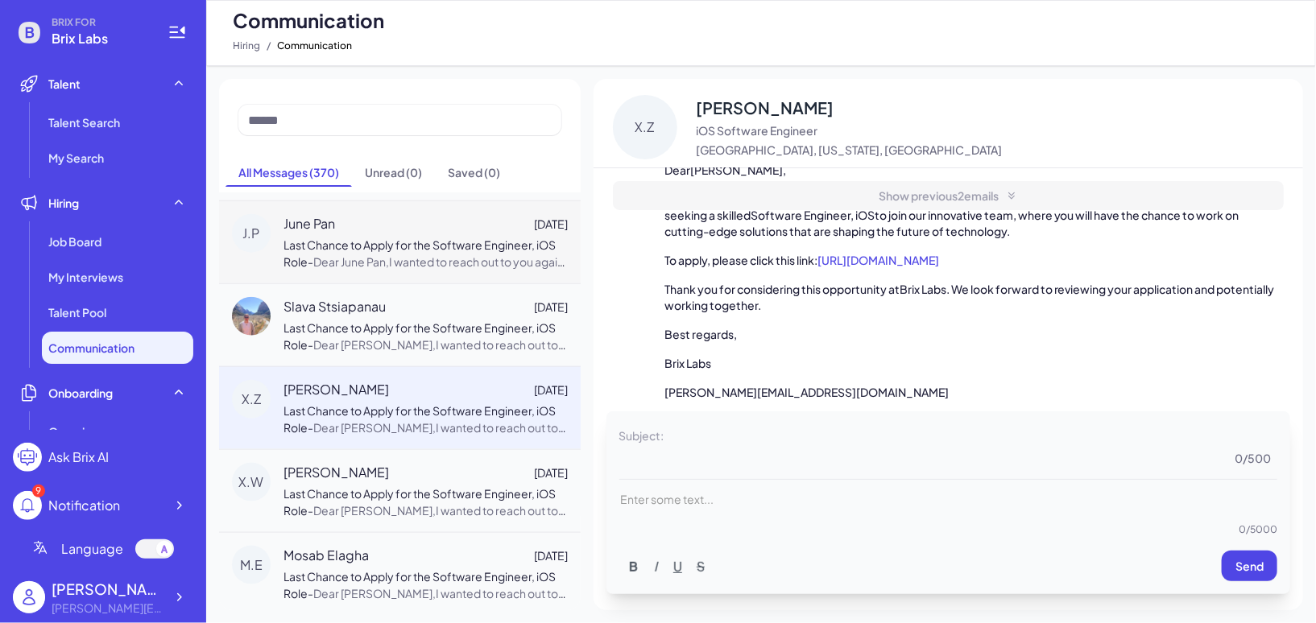
click at [436, 254] on span "Dear June Pan,I wanted to reach out to you again about the opportunity at [GEOG…" at bounding box center [424, 346] width 282 height 184
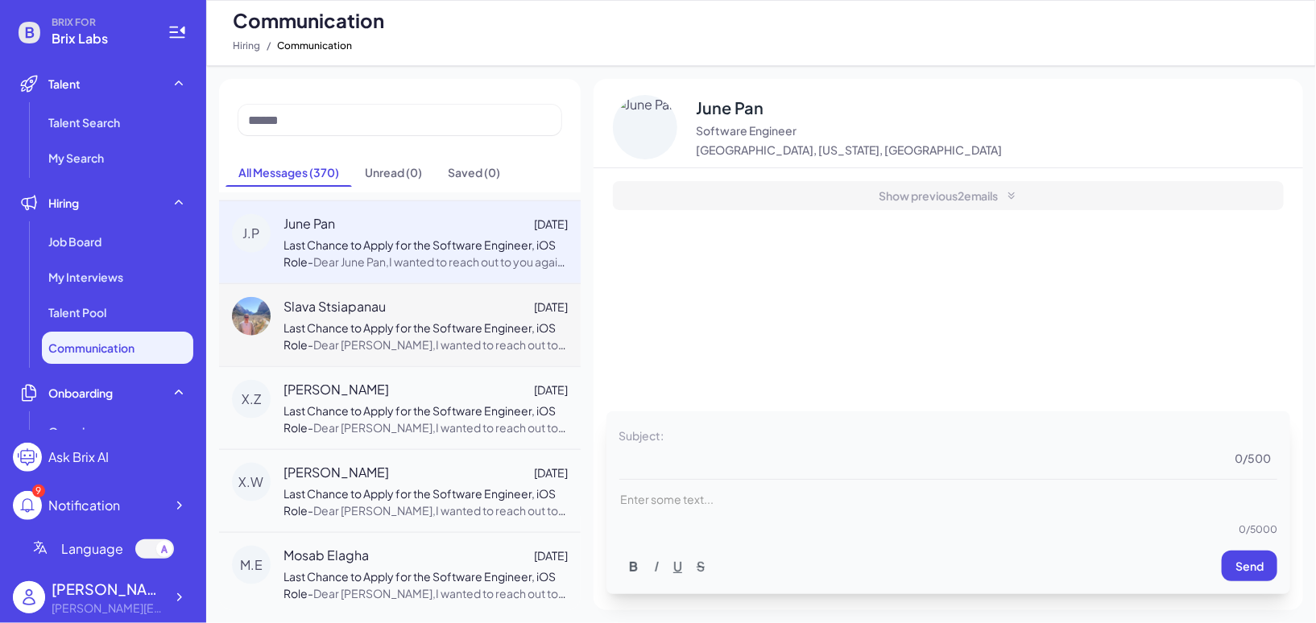
click at [441, 321] on span "Last Chance to Apply for the Software Engineer, iOS Role" at bounding box center [419, 336] width 272 height 31
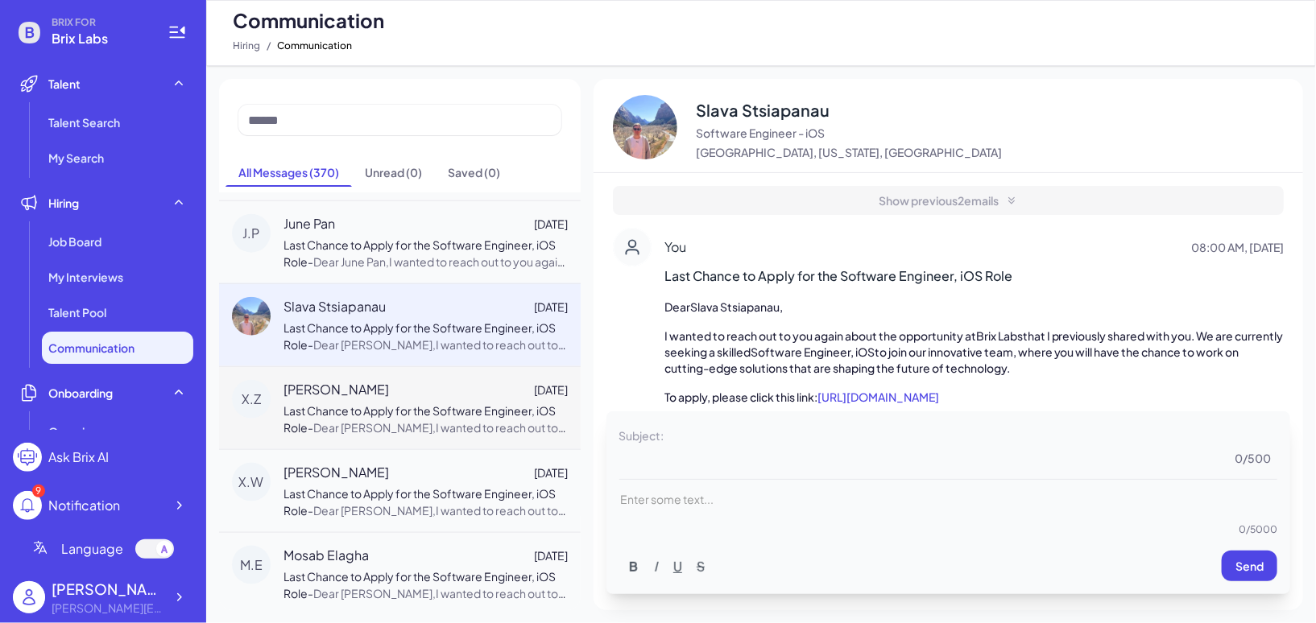
click at [452, 395] on div "[PERSON_NAME] [DATE] Last Chance to Apply for the Software Engineer, iOS Role -…" at bounding box center [425, 408] width 284 height 56
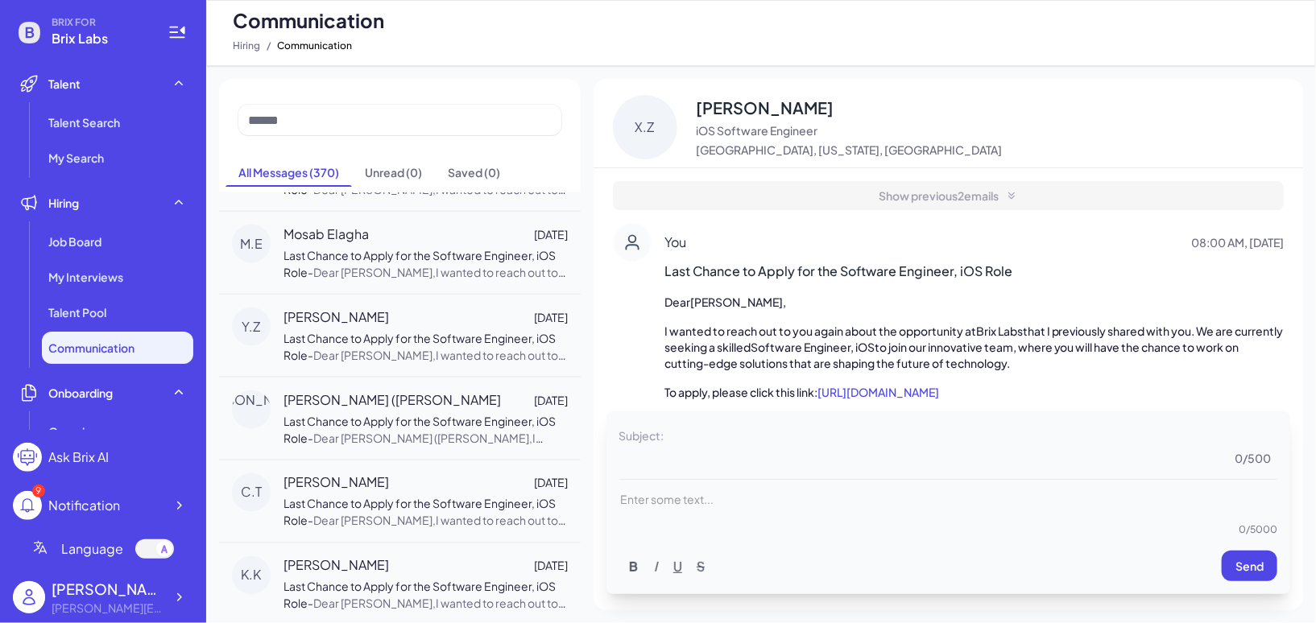
click at [452, 395] on div "[PERSON_NAME] ([PERSON_NAME]) Lu [DATE]" at bounding box center [425, 400] width 284 height 19
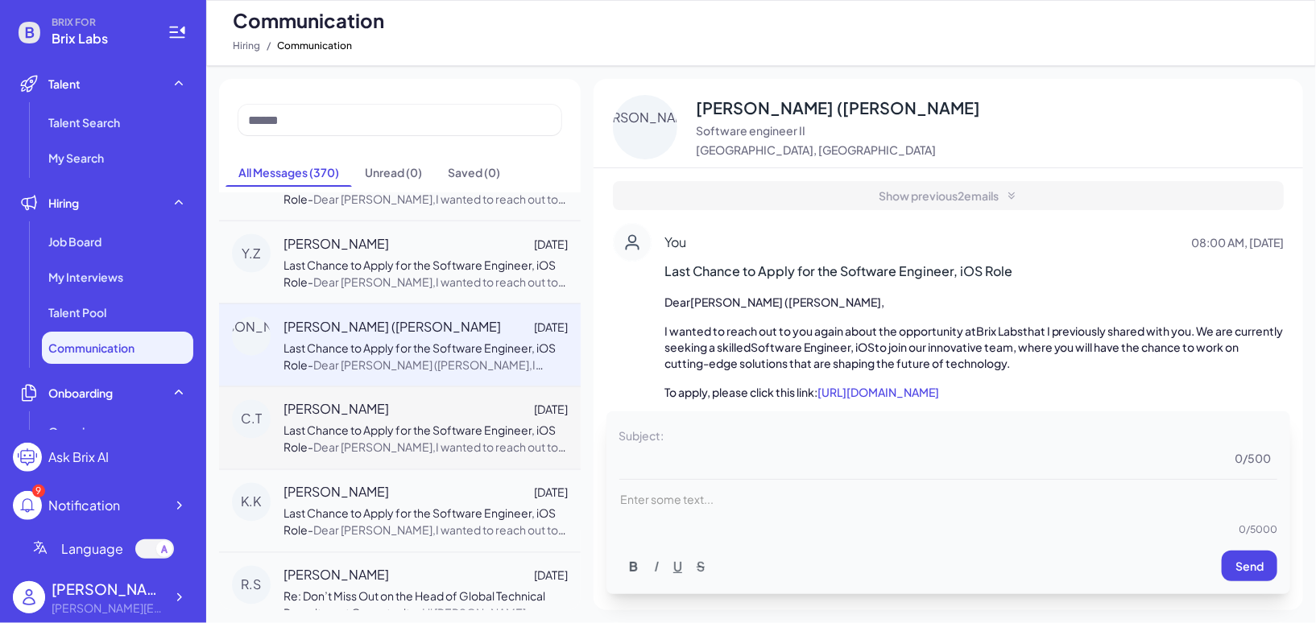
scroll to position [1412, 0]
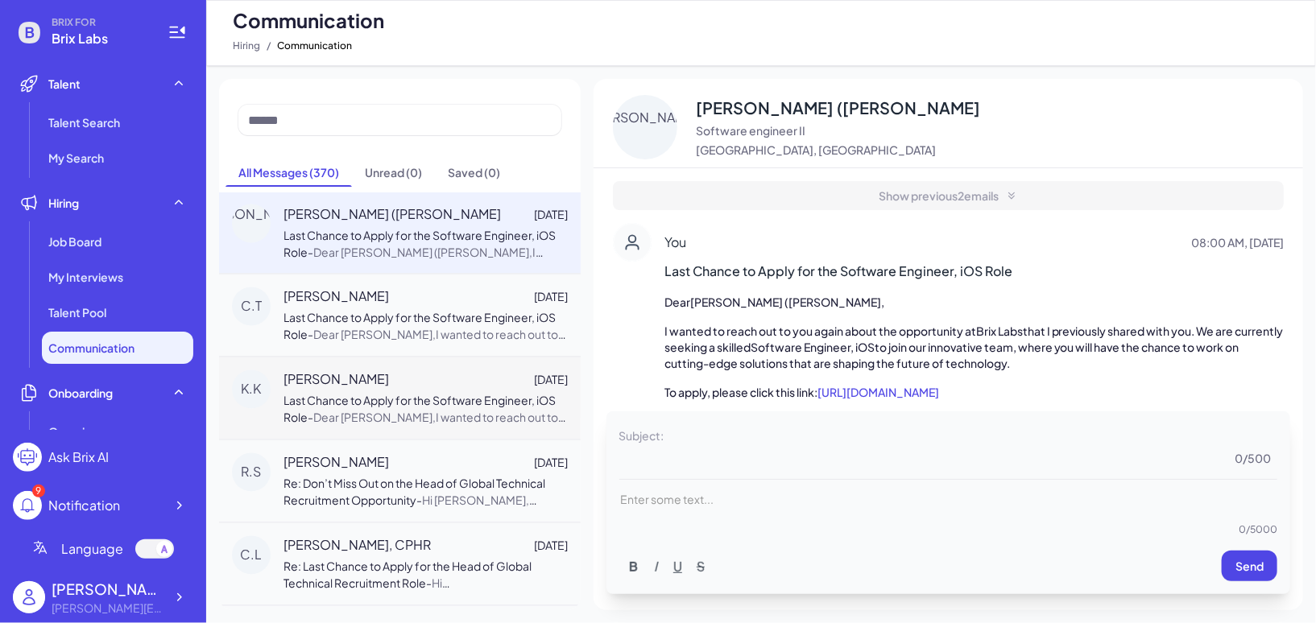
click at [449, 357] on div "[PERSON_NAME] [DATE] Last Chance to Apply for the Software Engineer, iOS Role -…" at bounding box center [400, 398] width 362 height 83
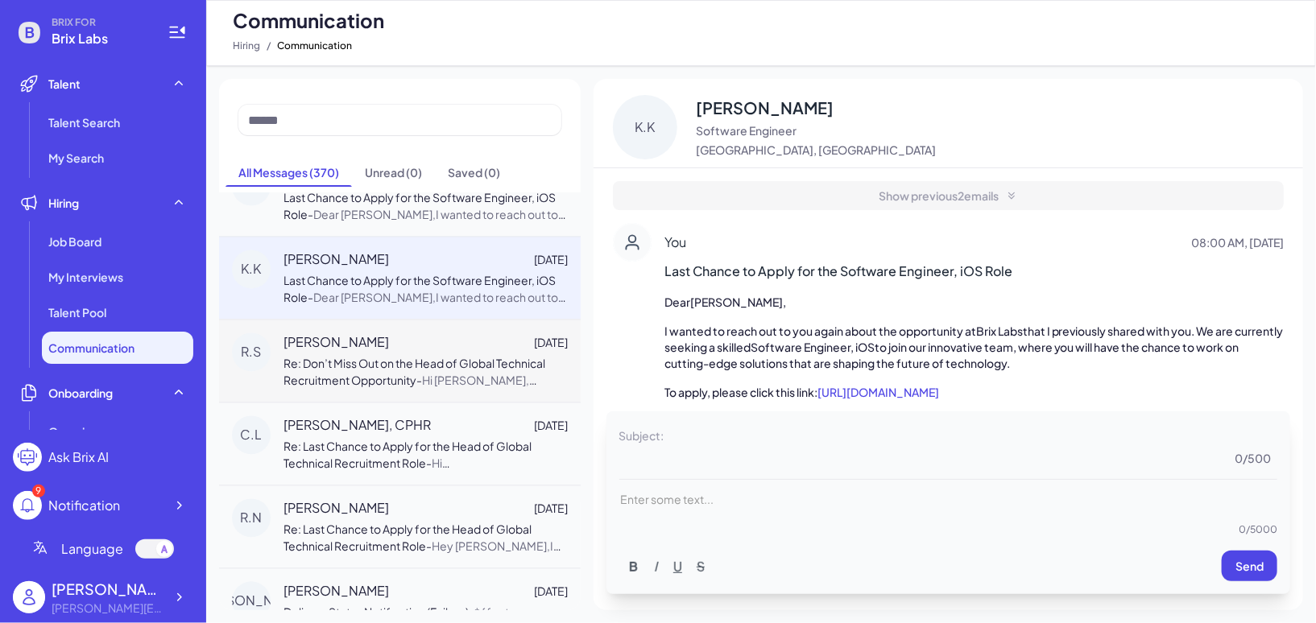
scroll to position [1621, 0]
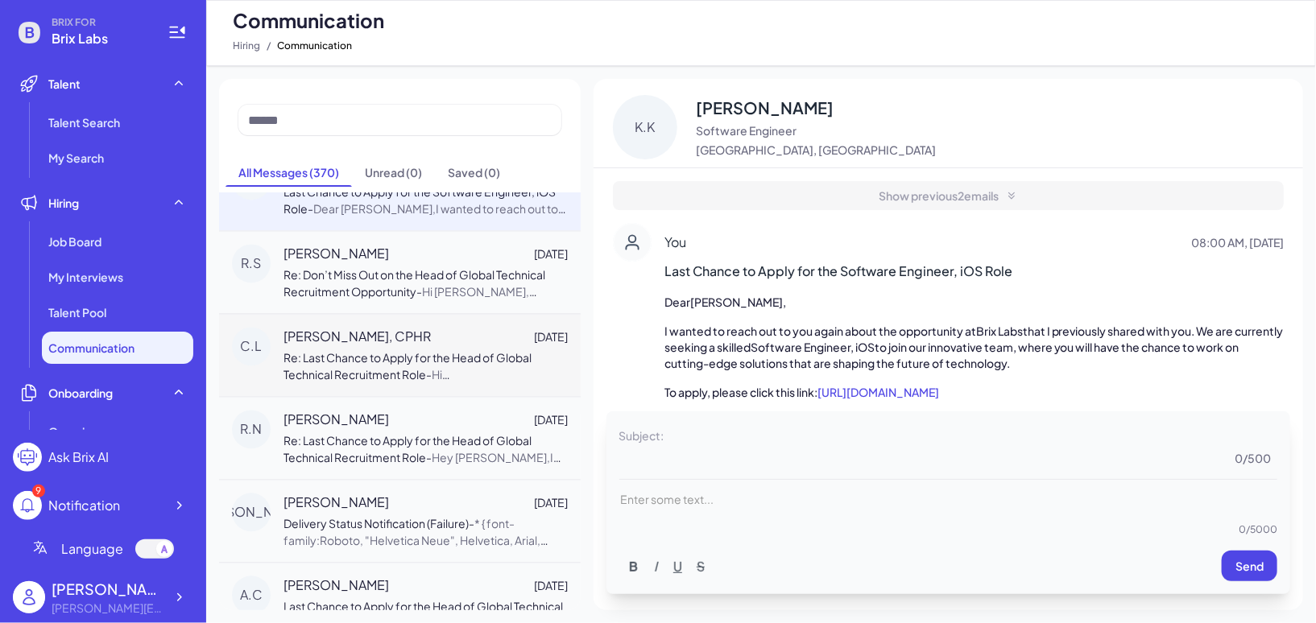
click at [461, 368] on span "Hi [PERSON_NAME],Apologies for the delayed response! I have been traveling for …" at bounding box center [424, 536] width 283 height 336
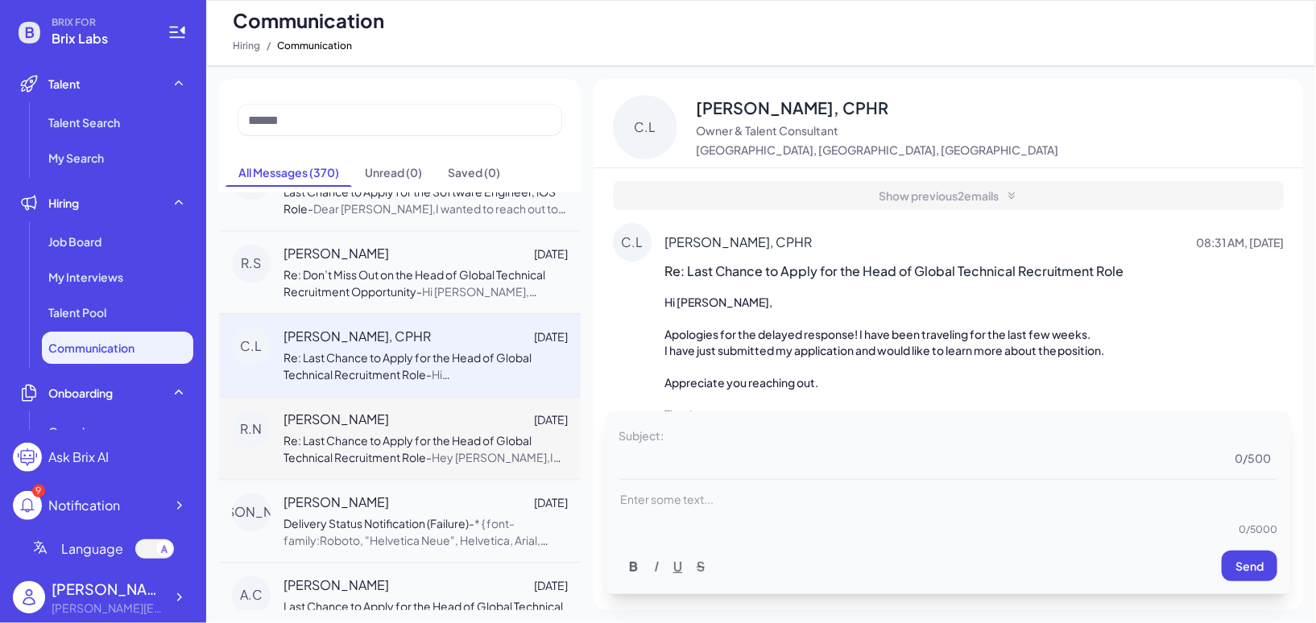
click at [448, 437] on span "Re: Last Chance to Apply for the Head of Global Technical Recruitment Role" at bounding box center [407, 449] width 248 height 31
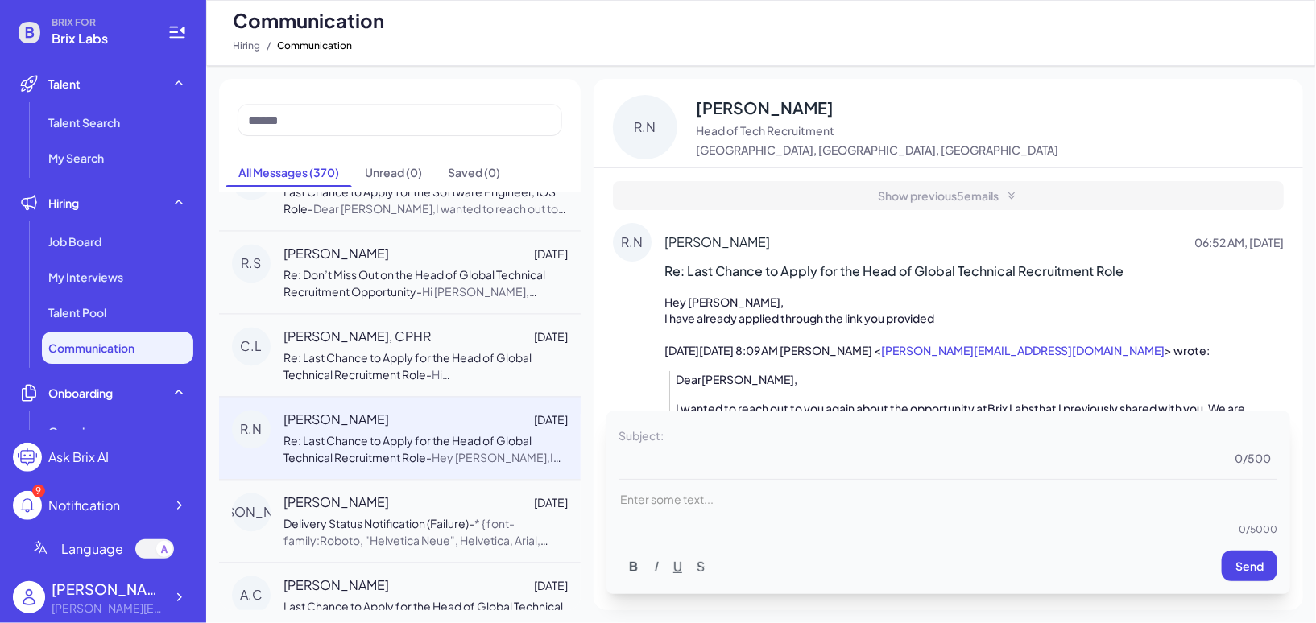
scroll to position [1719, 0]
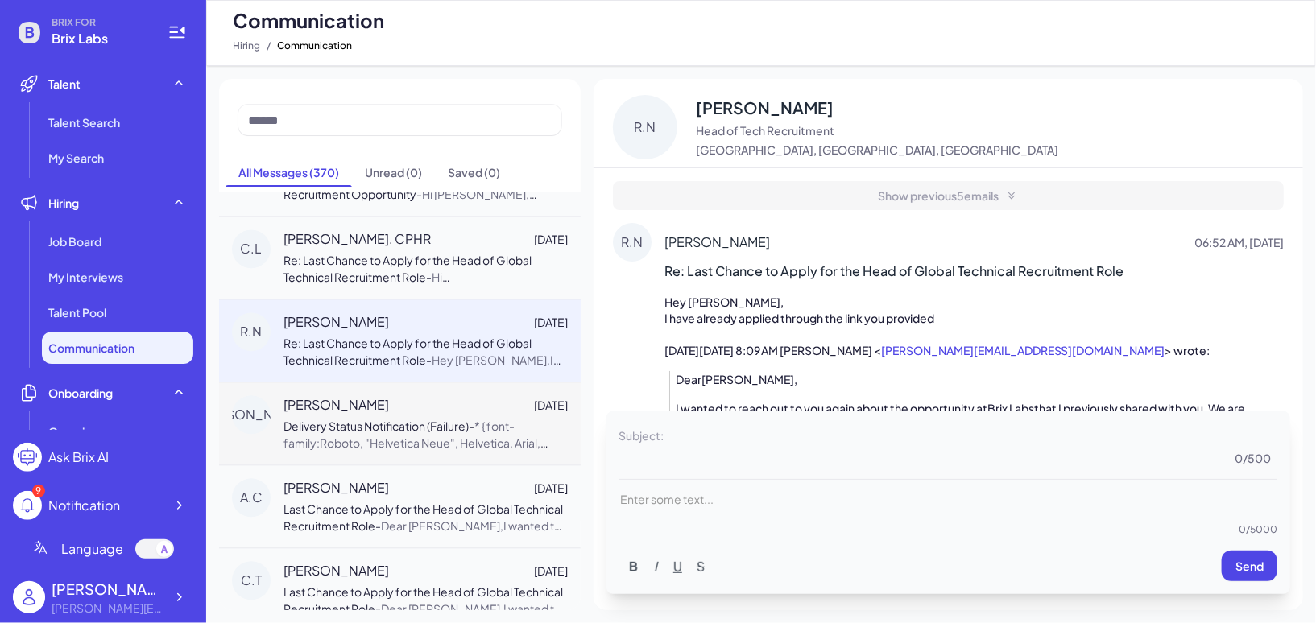
click at [443, 451] on div "[PERSON_NAME] [DATE] Delivery Status Notification (Failure) - * { font-family:R…" at bounding box center [400, 423] width 362 height 83
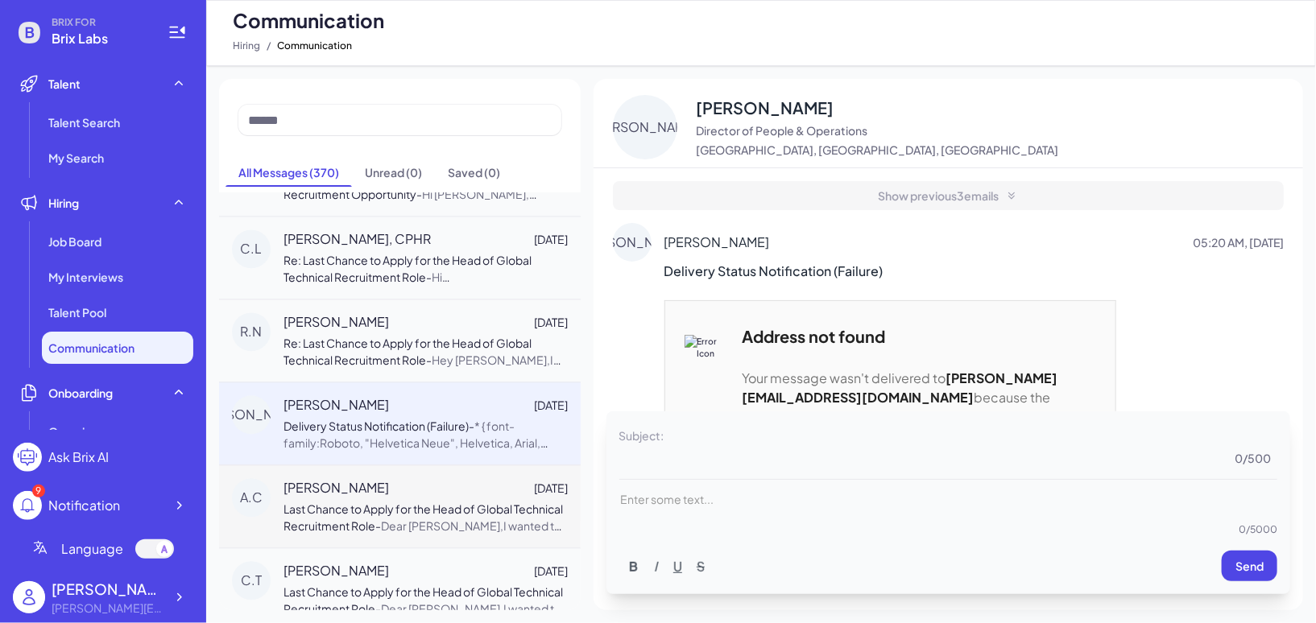
click at [443, 502] on span "Last Chance to Apply for the Head of Global Technical Recruitment Role" at bounding box center [422, 517] width 279 height 31
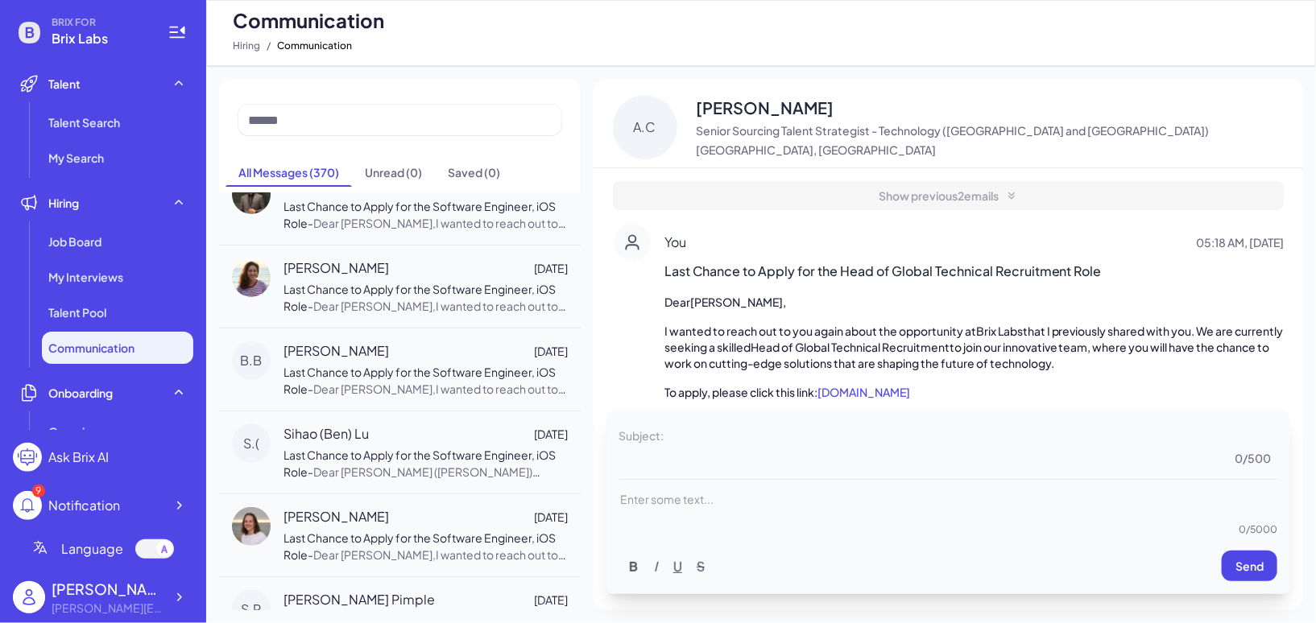
scroll to position [0, 0]
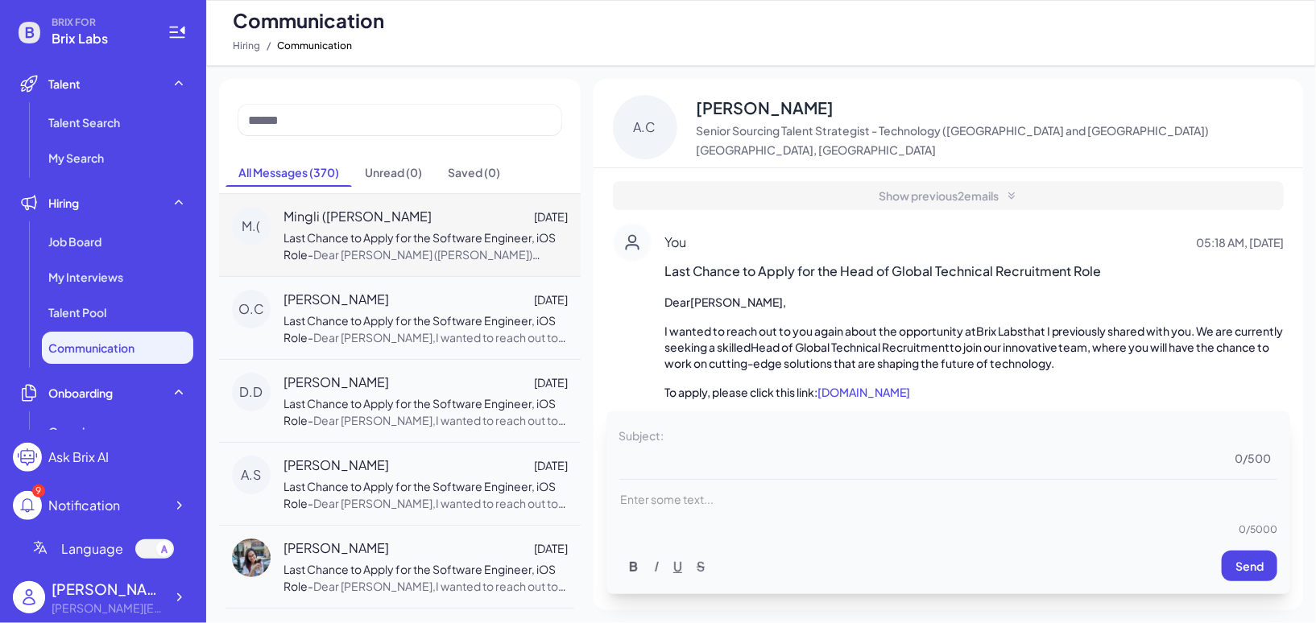
click at [416, 255] on span "Dear [PERSON_NAME] ([PERSON_NAME]) [PERSON_NAME],I wanted to reach out to you a…" at bounding box center [424, 347] width 282 height 201
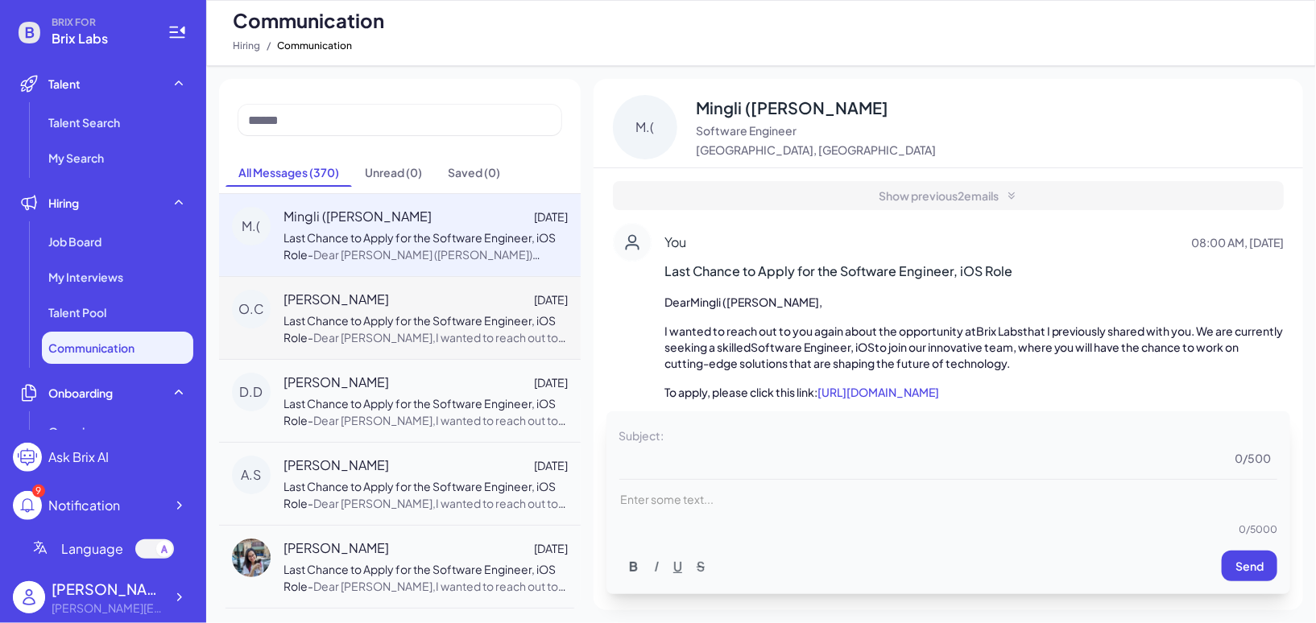
click at [419, 313] on span "Last Chance to Apply for the Software Engineer, iOS Role" at bounding box center [419, 328] width 272 height 31
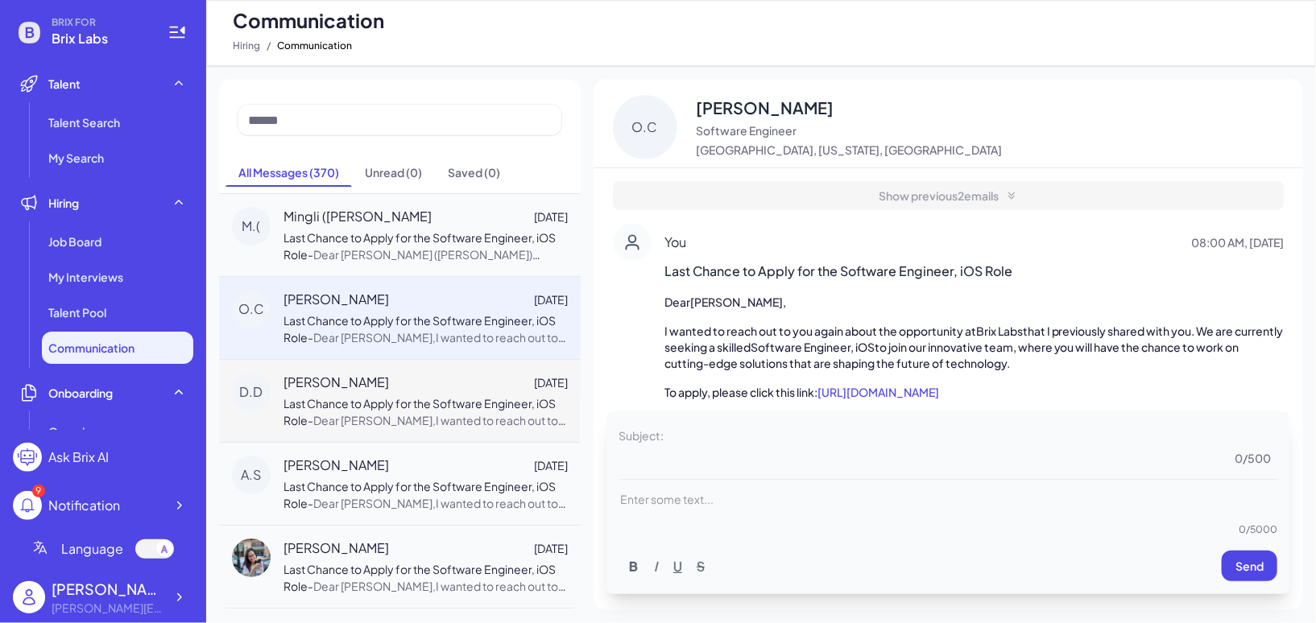
click at [417, 414] on span "Dear [PERSON_NAME],I wanted to reach out to you again about the opportunity at …" at bounding box center [424, 513] width 283 height 201
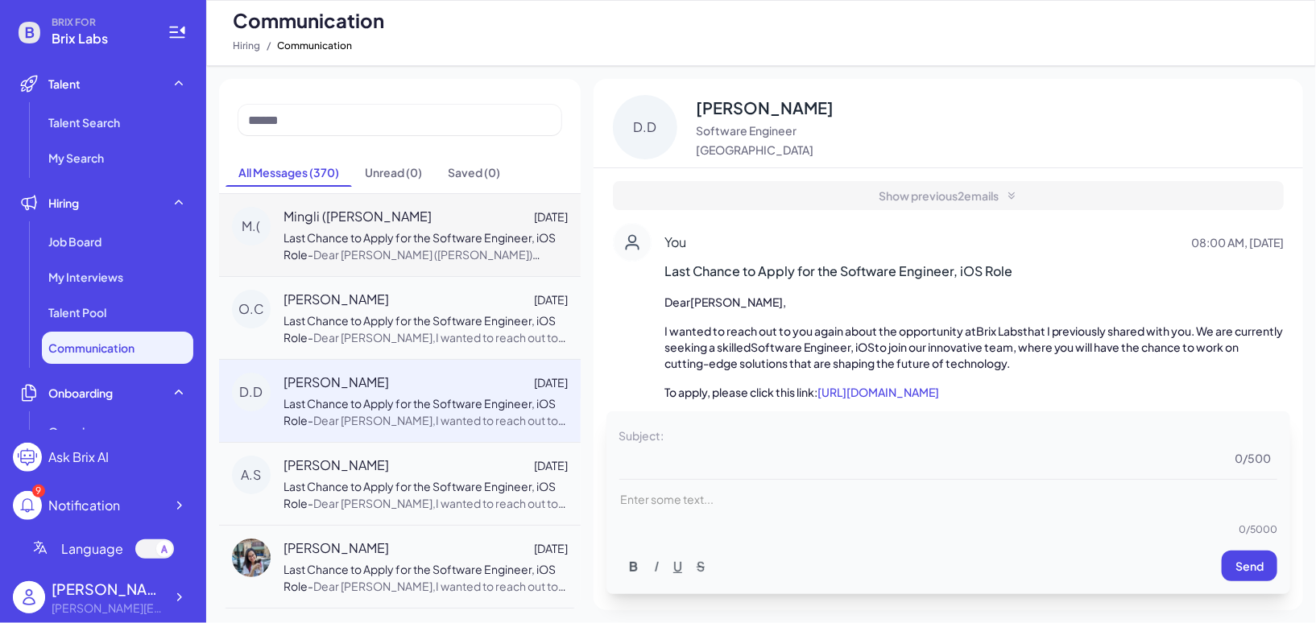
click at [377, 234] on span "Last Chance to Apply for the Software Engineer, iOS Role" at bounding box center [419, 245] width 272 height 31
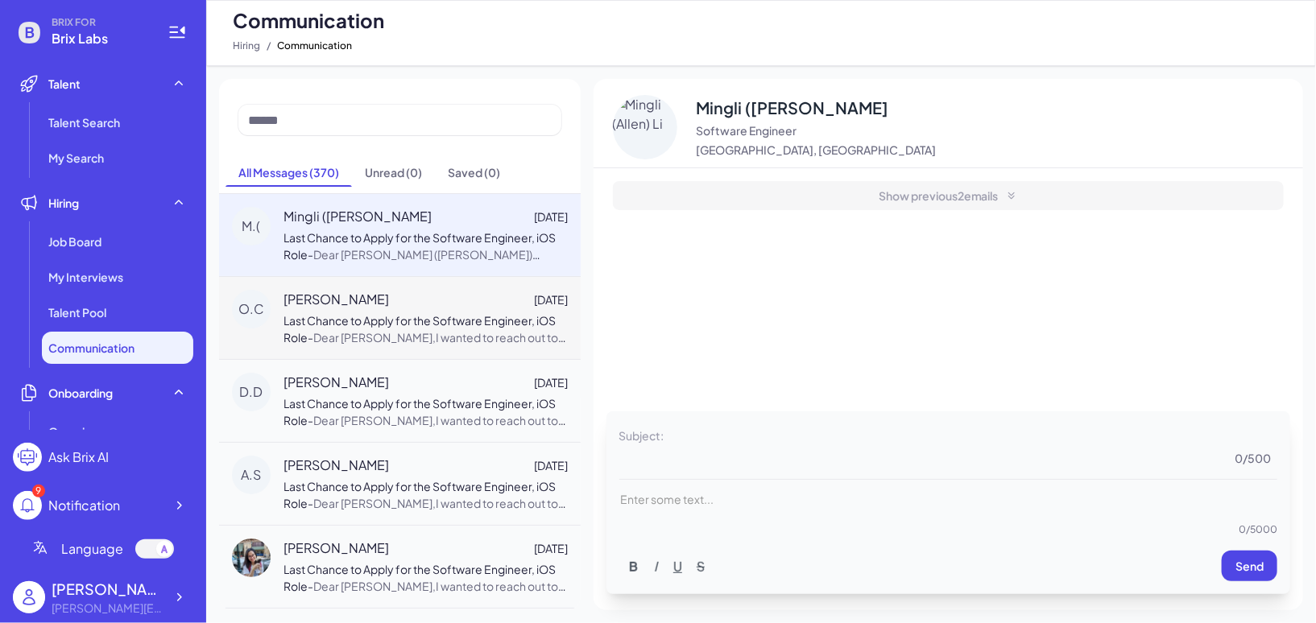
click at [377, 313] on span "Last Chance to Apply for the Software Engineer, iOS Role" at bounding box center [419, 328] width 272 height 31
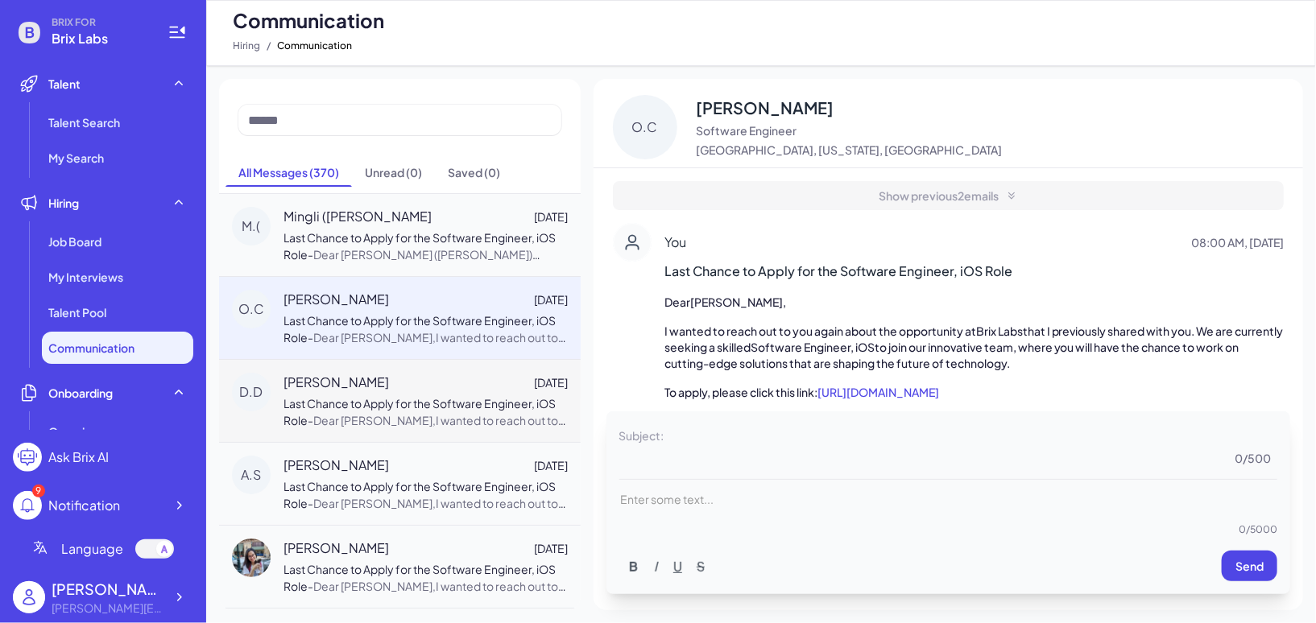
click at [393, 391] on div "[PERSON_NAME] [DATE] Last Chance to Apply for the Software Engineer, iOS Role -…" at bounding box center [425, 401] width 284 height 56
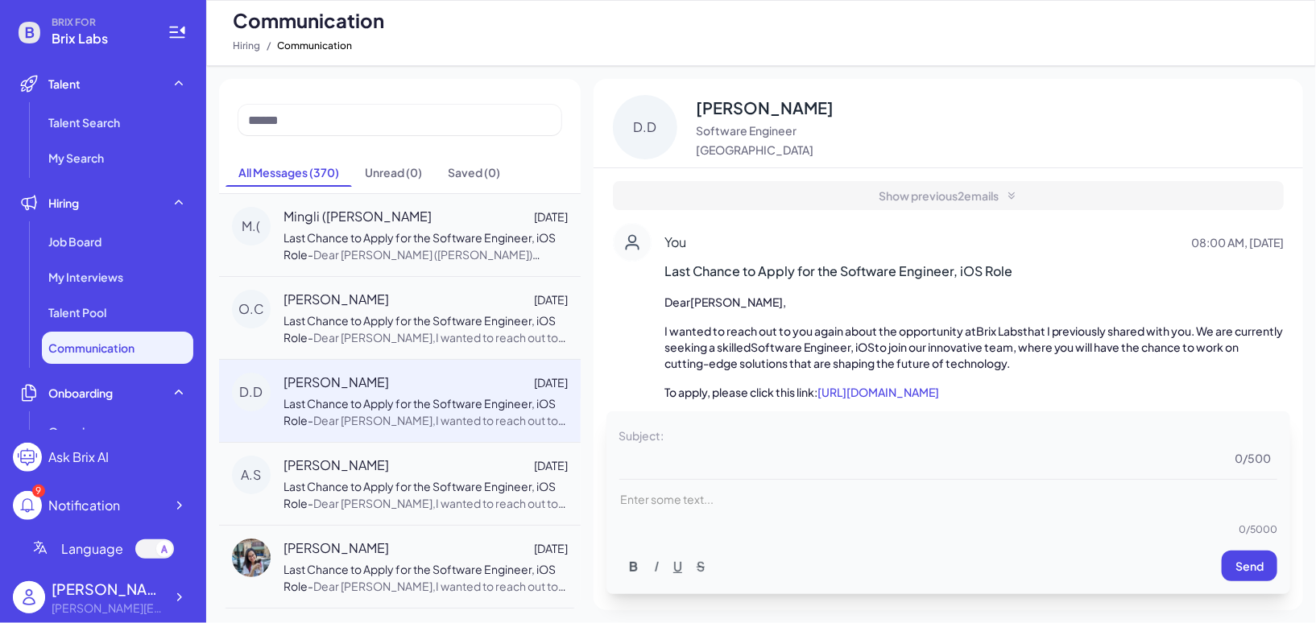
scroll to position [10, 0]
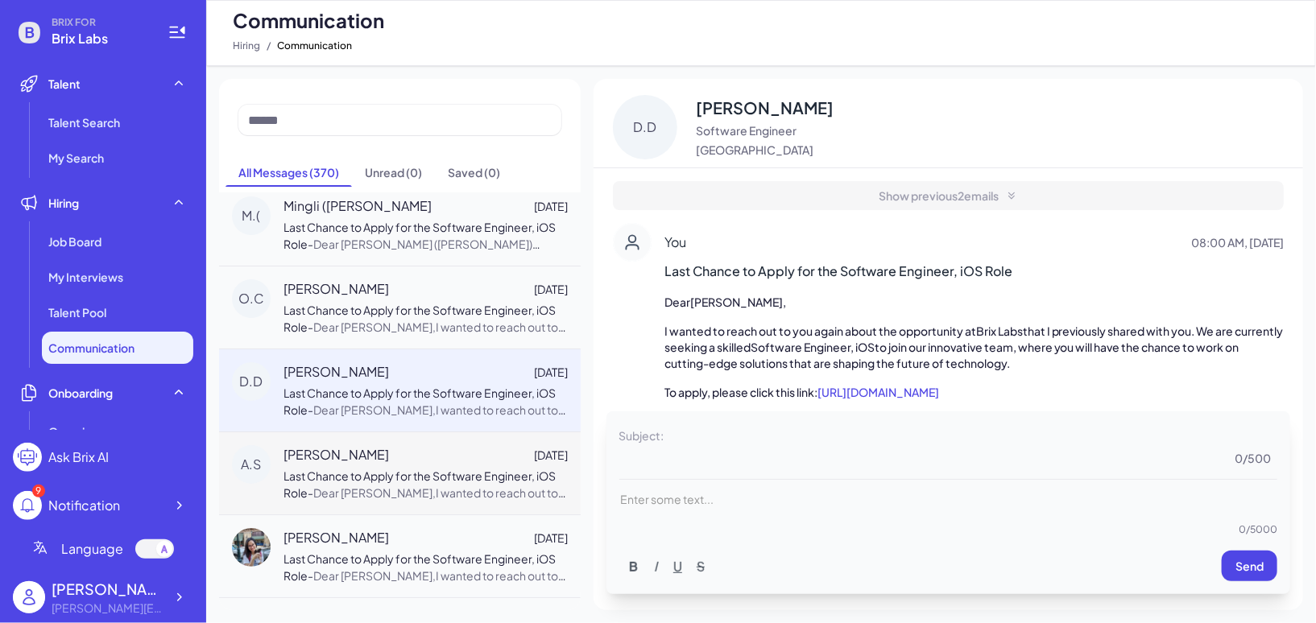
click at [445, 477] on span "Last Chance to Apply for the Software Engineer, iOS Role" at bounding box center [419, 484] width 272 height 31
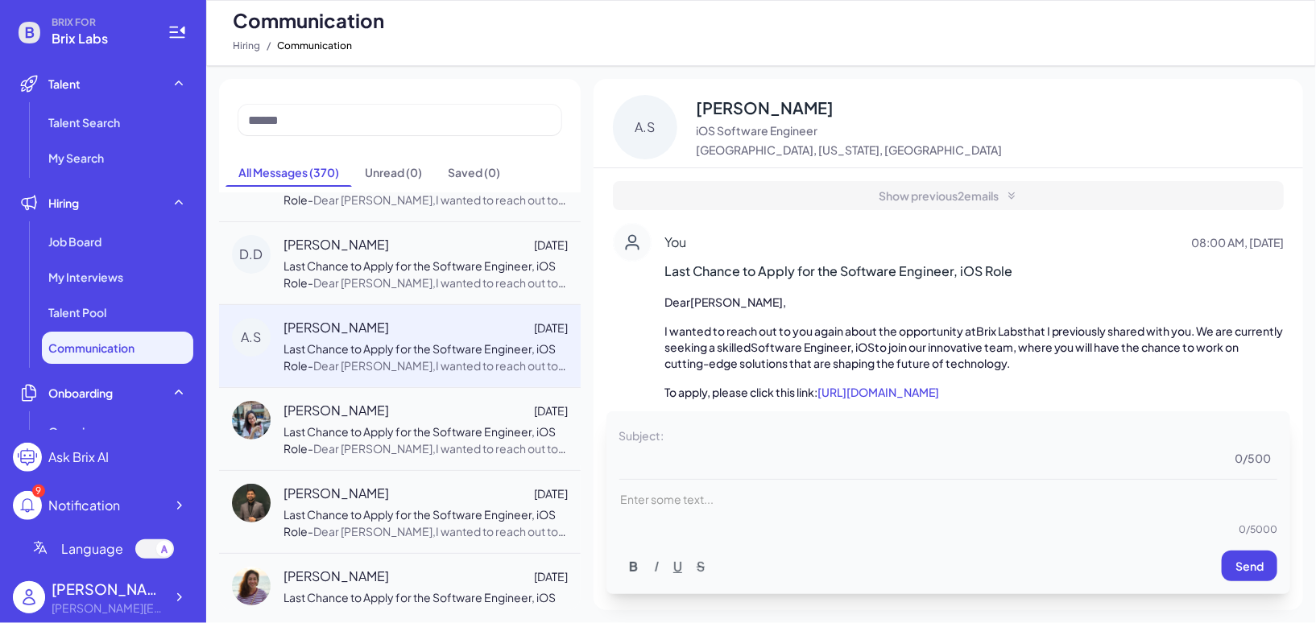
scroll to position [150, 0]
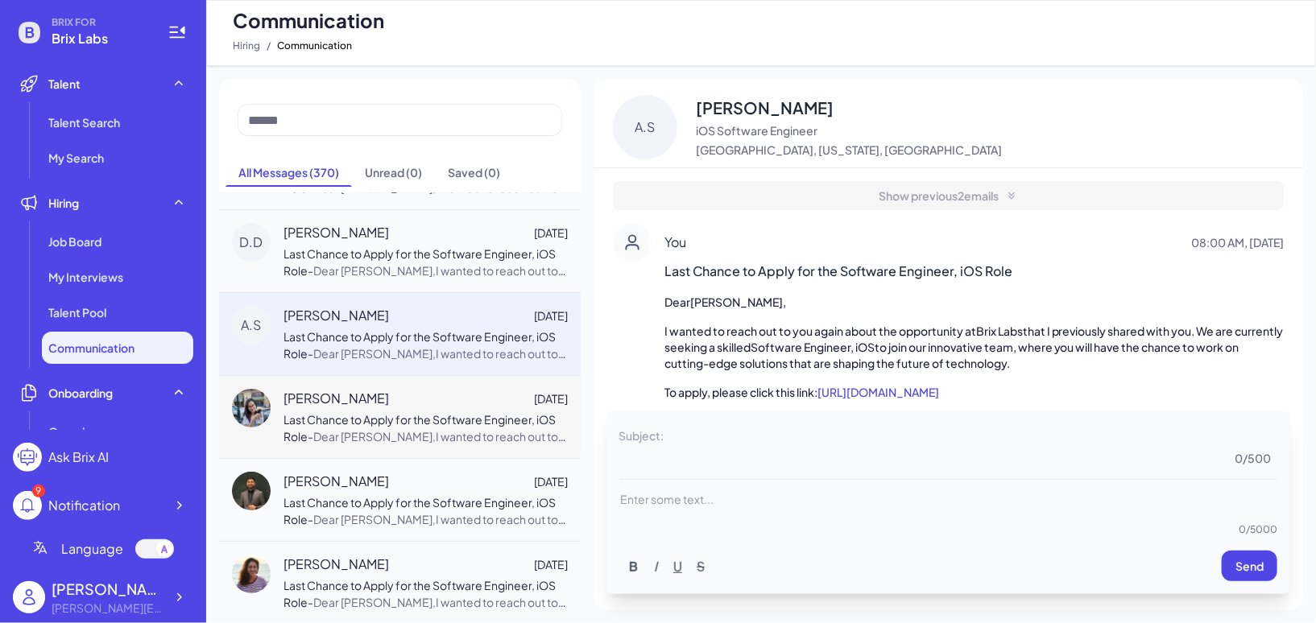
click at [504, 412] on p "Last Chance to Apply for the Software Engineer, iOS Role - Dear [PERSON_NAME],I…" at bounding box center [425, 429] width 284 height 34
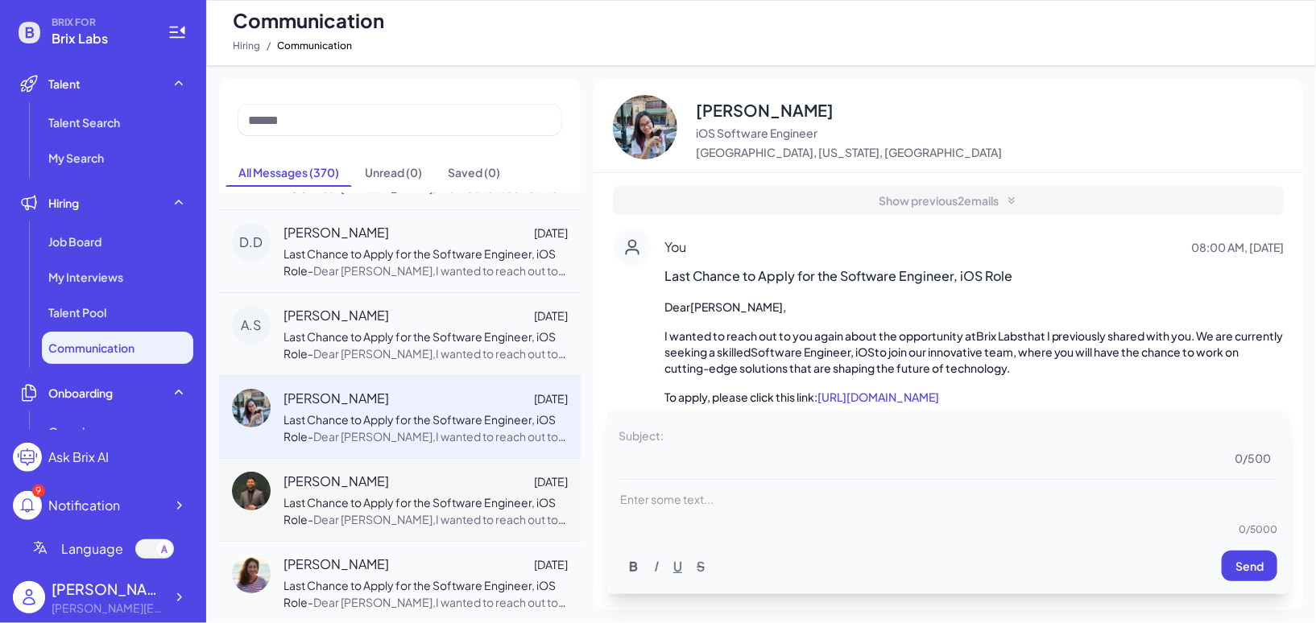
click at [503, 499] on span "Last Chance to Apply for the Software Engineer, iOS Role" at bounding box center [419, 510] width 272 height 31
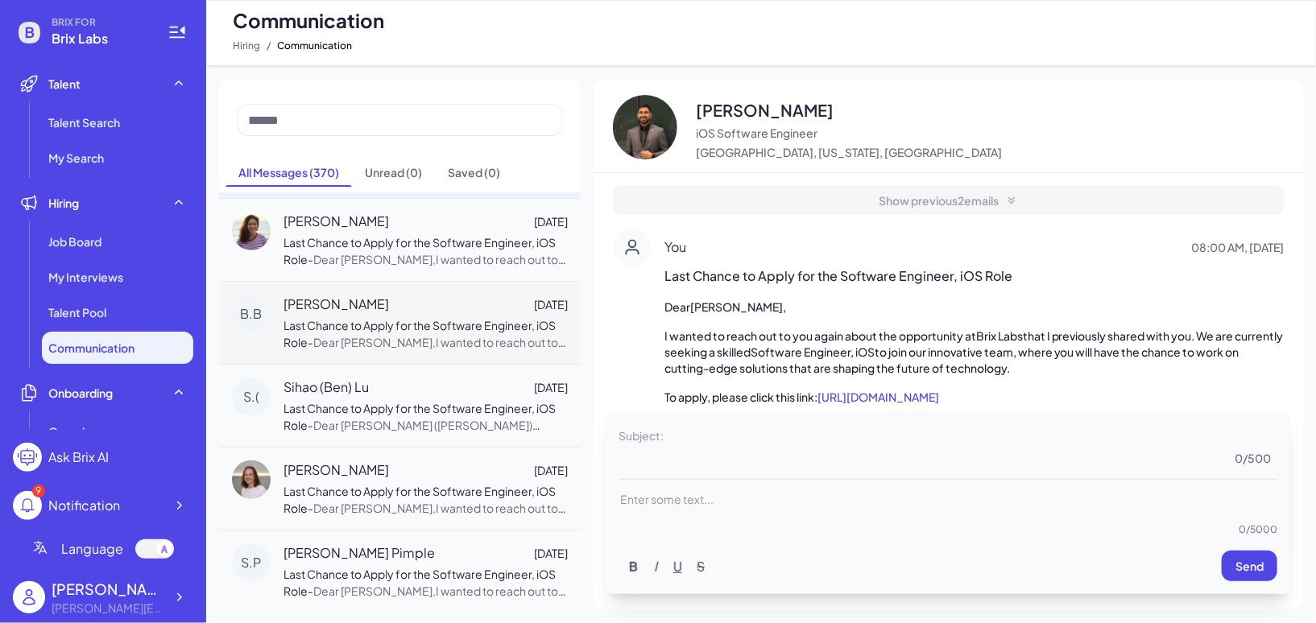
click at [510, 321] on span "Last Chance to Apply for the Software Engineer, iOS Role" at bounding box center [419, 333] width 272 height 31
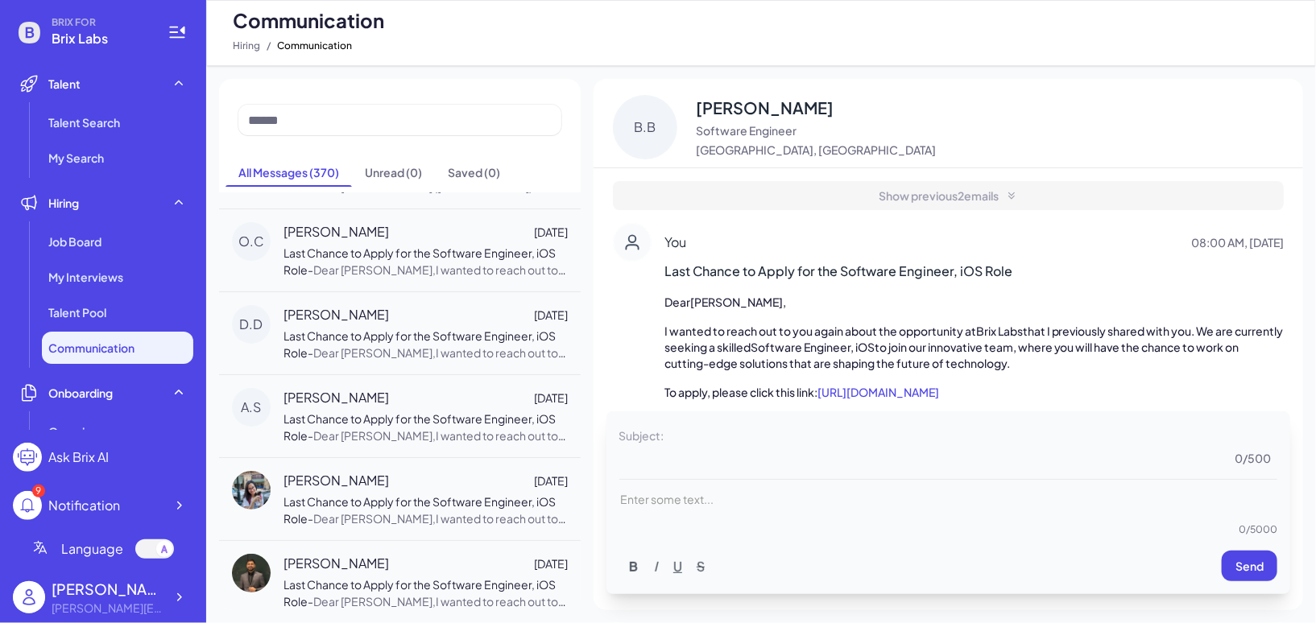
scroll to position [0, 0]
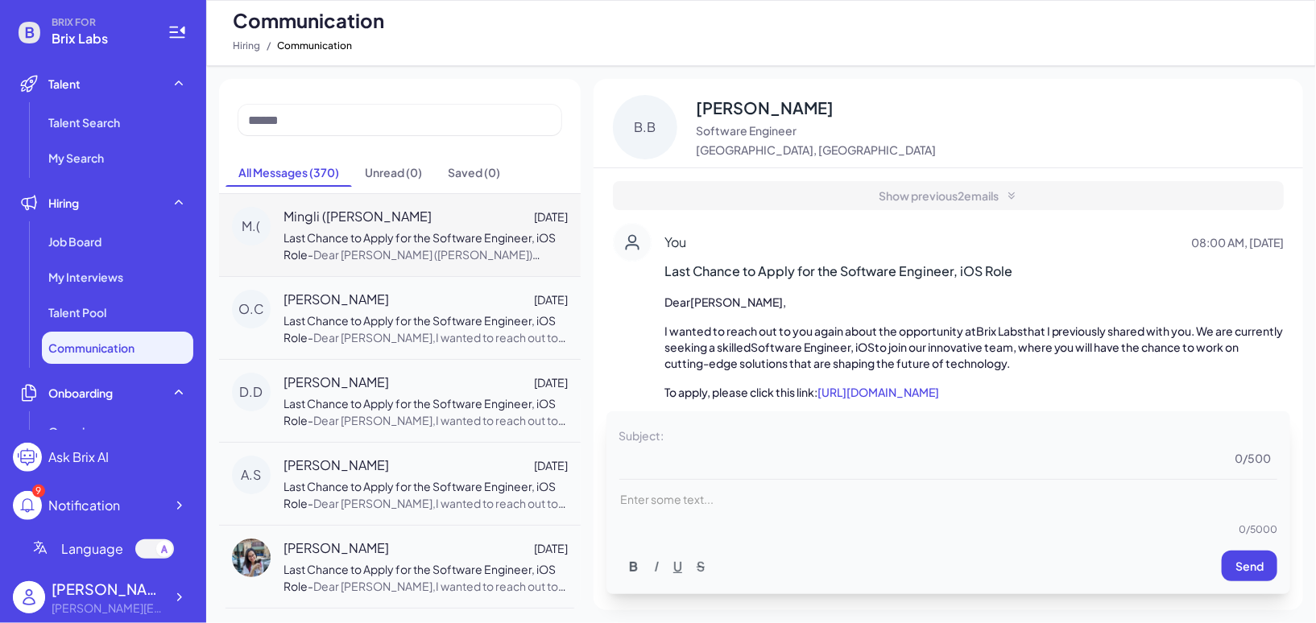
click at [504, 258] on span "Dear [PERSON_NAME] ([PERSON_NAME]) [PERSON_NAME],I wanted to reach out to you a…" at bounding box center [424, 347] width 282 height 201
click at [500, 349] on div "[PERSON_NAME] [DATE] Last Chance to Apply for the Software Engineer, iOS Role -…" at bounding box center [400, 317] width 362 height 83
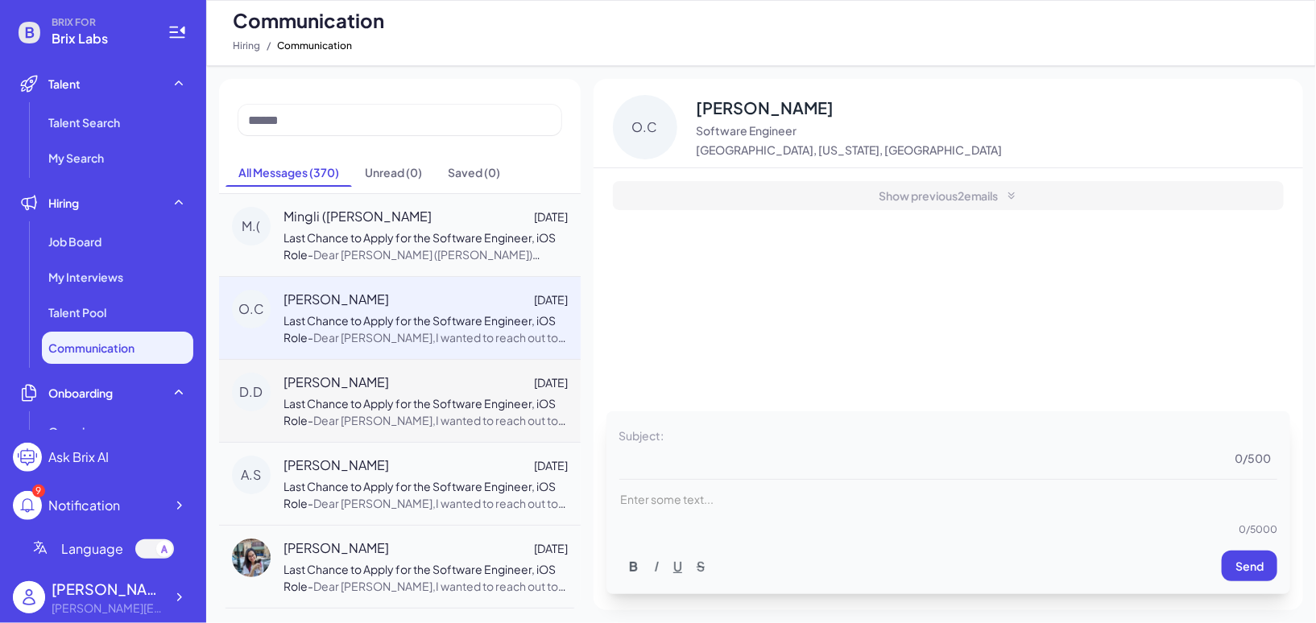
click at [501, 422] on span "Dear [PERSON_NAME],I wanted to reach out to you again about the opportunity at …" at bounding box center [424, 513] width 283 height 201
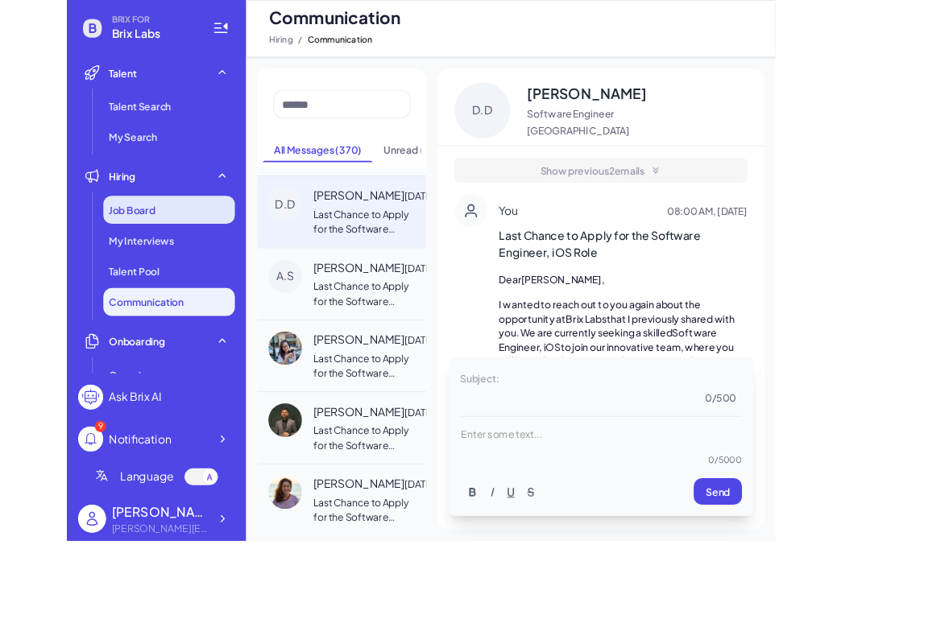
scroll to position [157, 0]
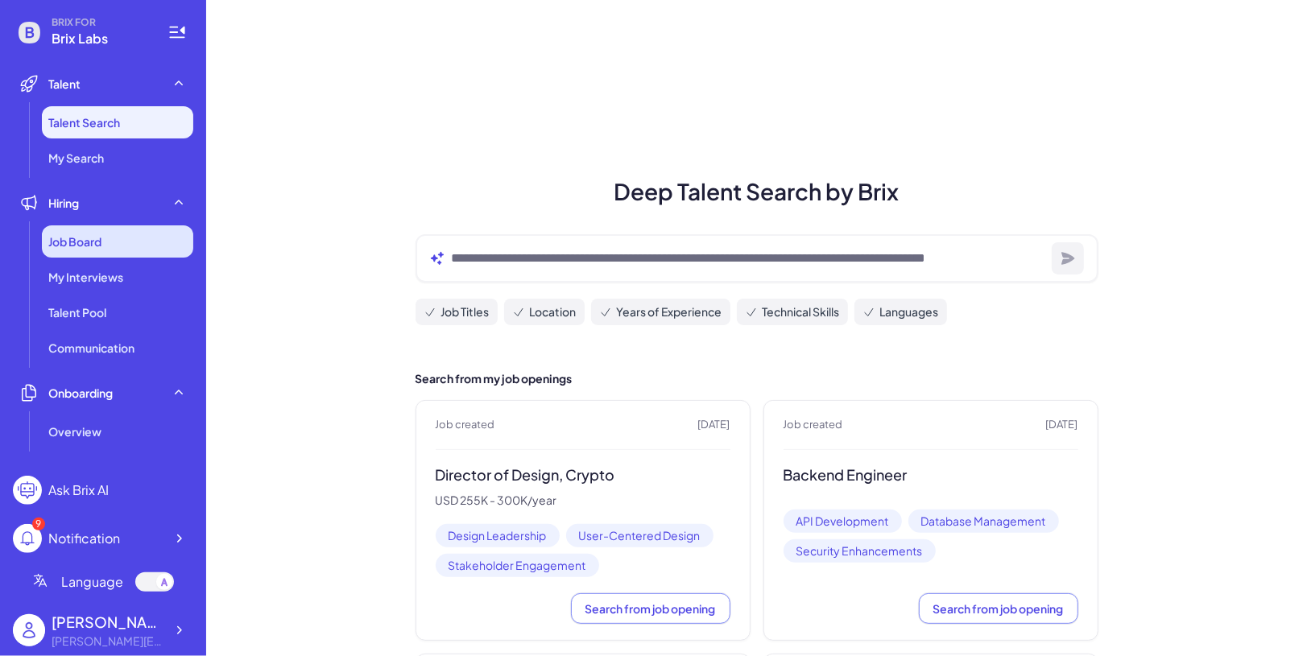
click at [102, 256] on div "Job Board" at bounding box center [117, 241] width 151 height 32
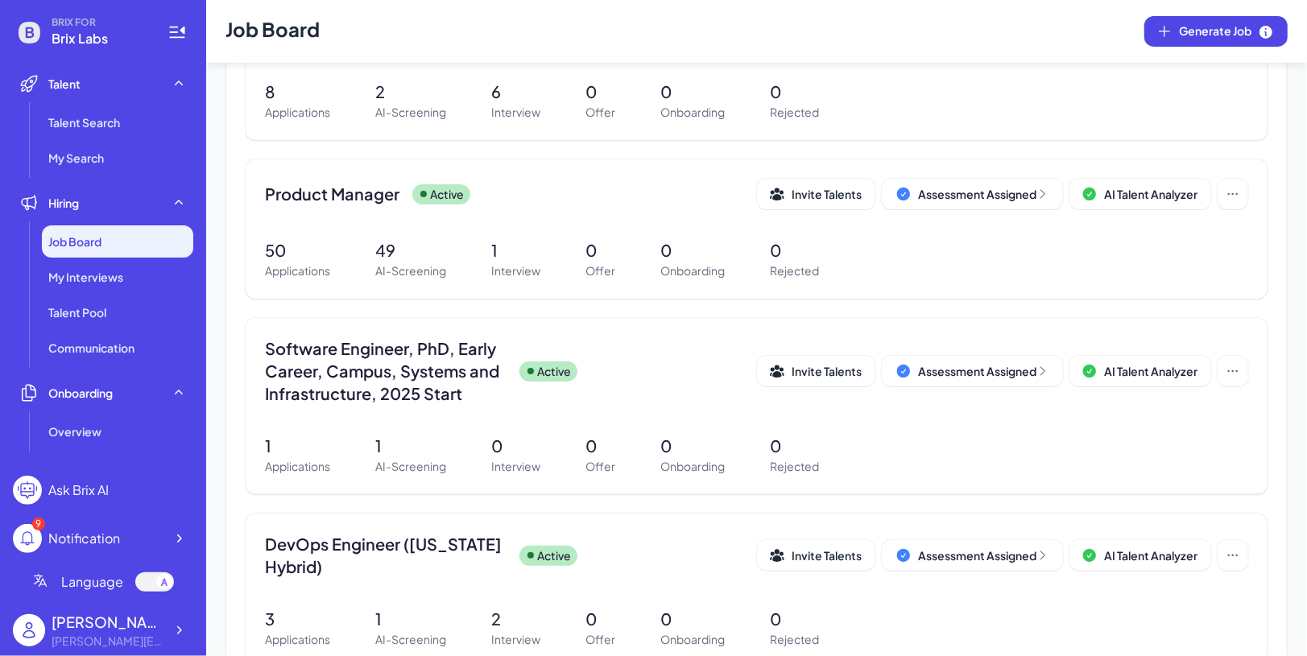
scroll to position [435, 0]
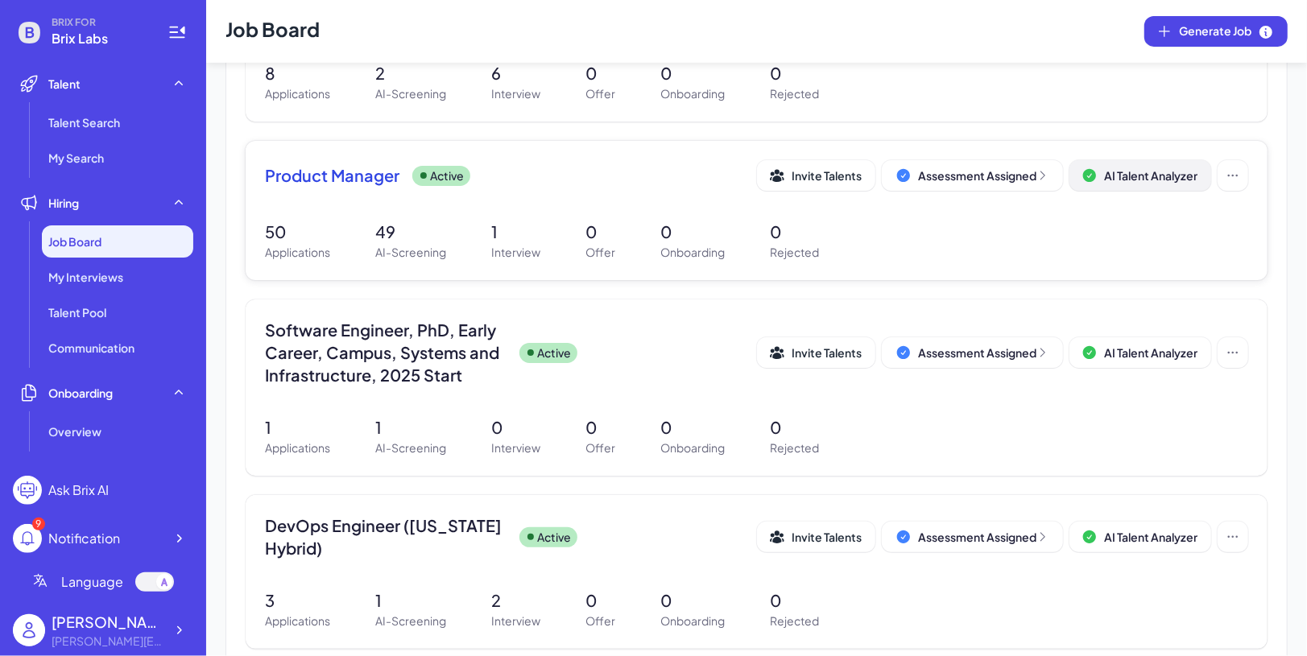
click at [1119, 168] on span "AI Talent Analyzer" at bounding box center [1150, 175] width 93 height 14
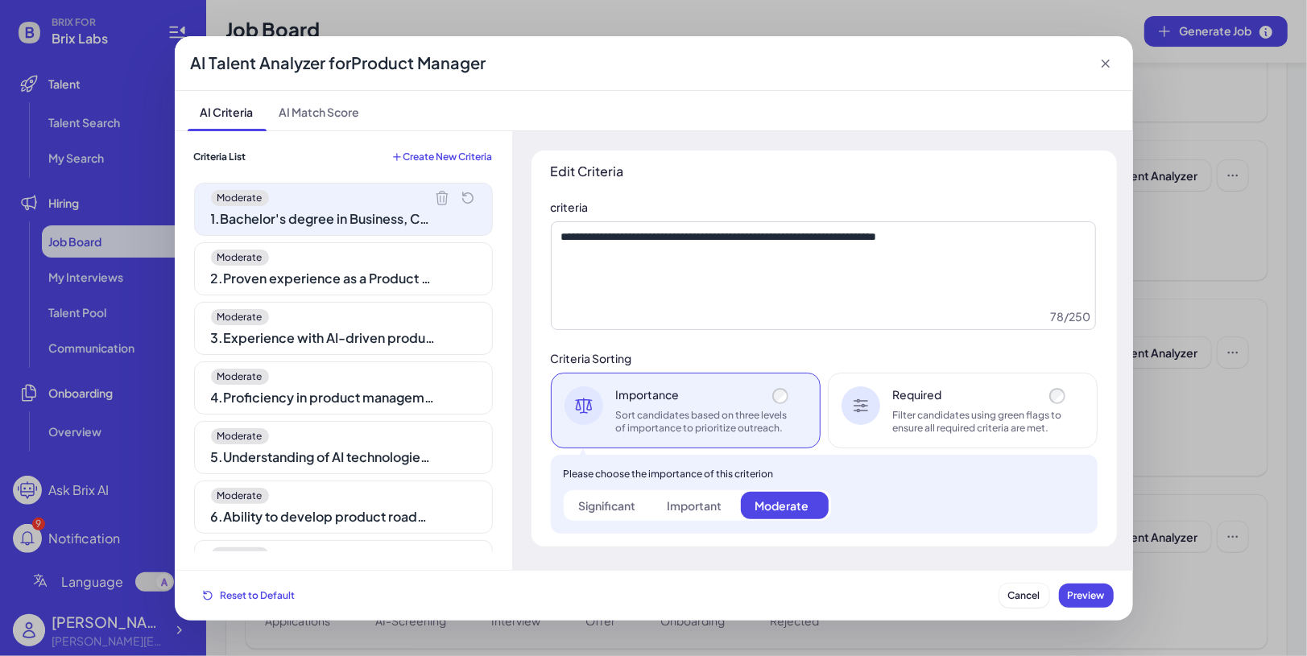
click at [368, 265] on div "Moderate 2 . Proven experience as a Product Manager in a tech or SaaS company" at bounding box center [343, 268] width 299 height 53
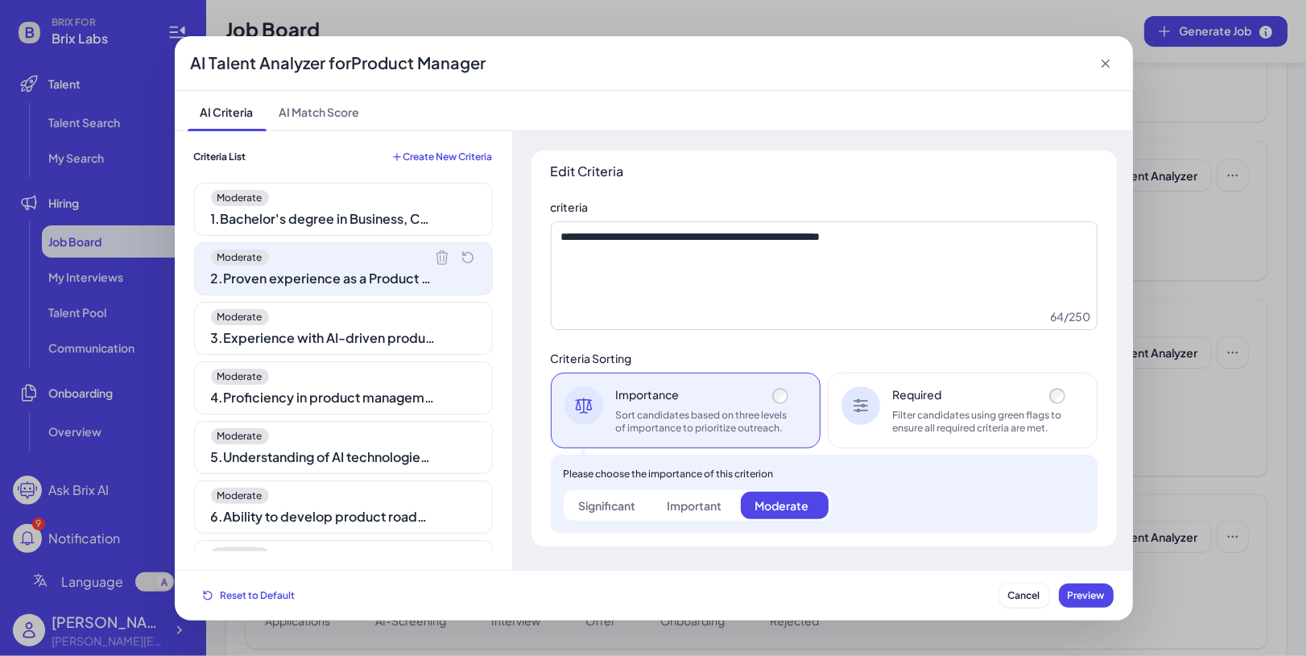
click at [379, 341] on div "3 . Experience with AI-driven products or HR tech solutions is a plus" at bounding box center [323, 338] width 225 height 19
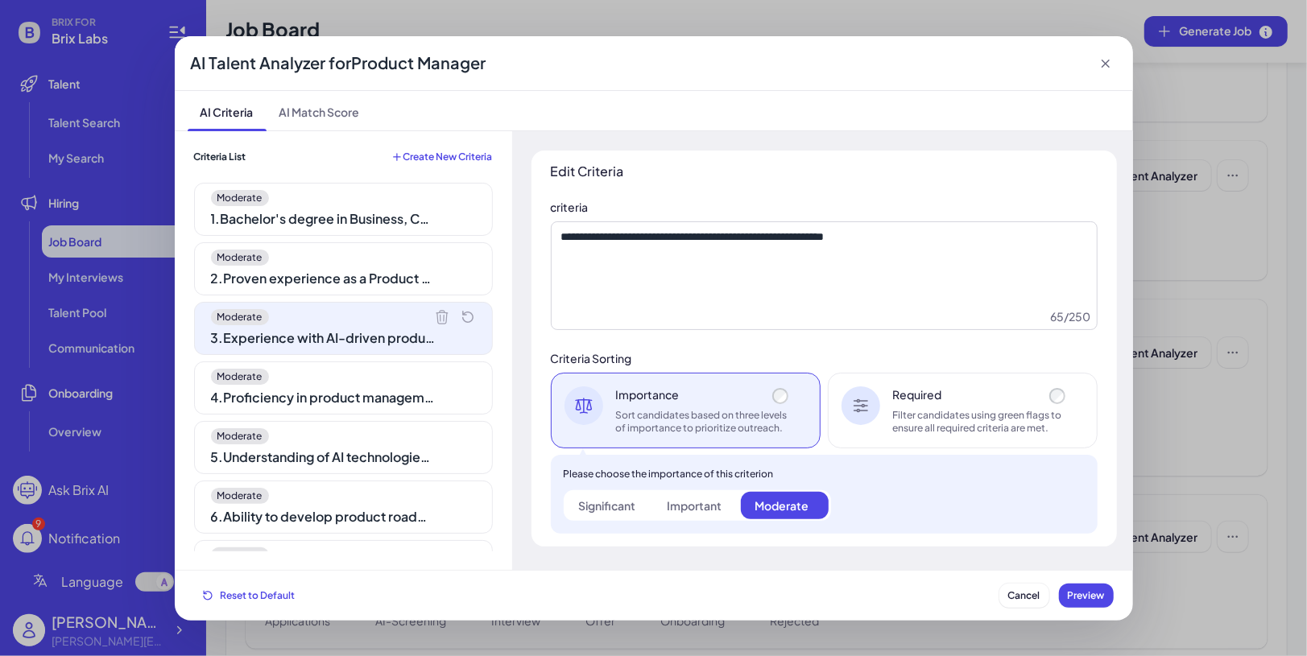
click at [383, 400] on div "4 . Proficiency in product management software and tools" at bounding box center [323, 397] width 225 height 19
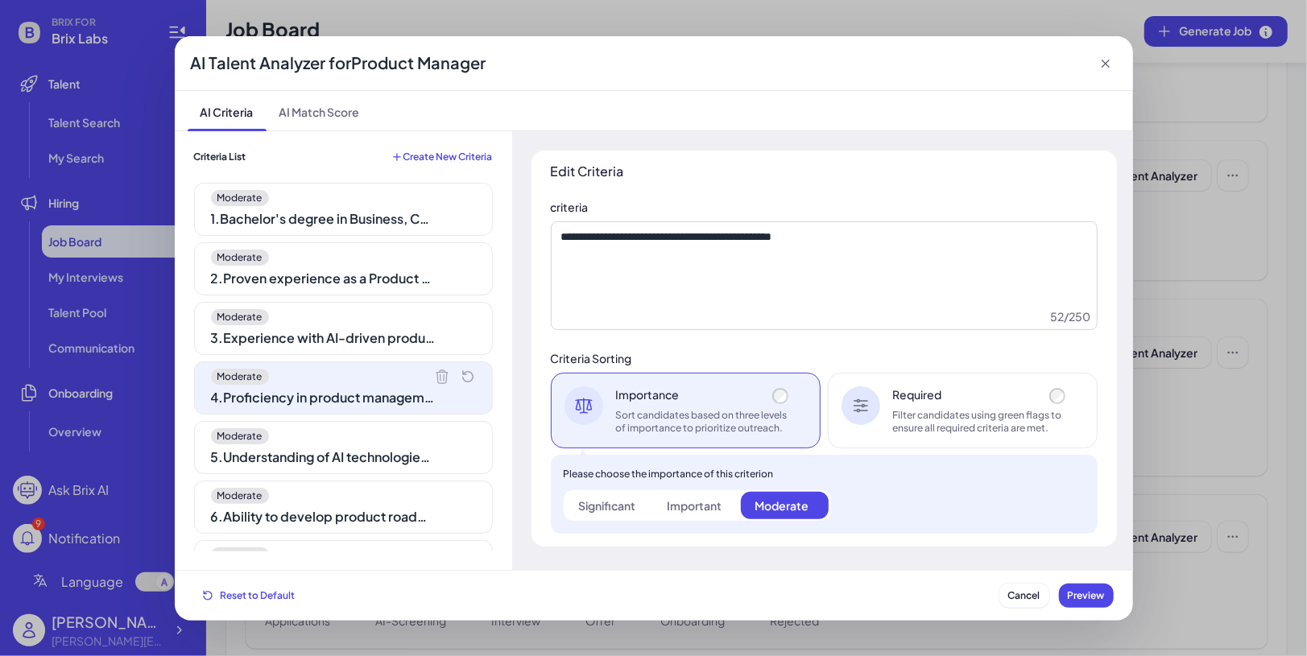
click at [395, 459] on div "5 . Understanding of AI technologies and their application in business solutions" at bounding box center [323, 457] width 225 height 19
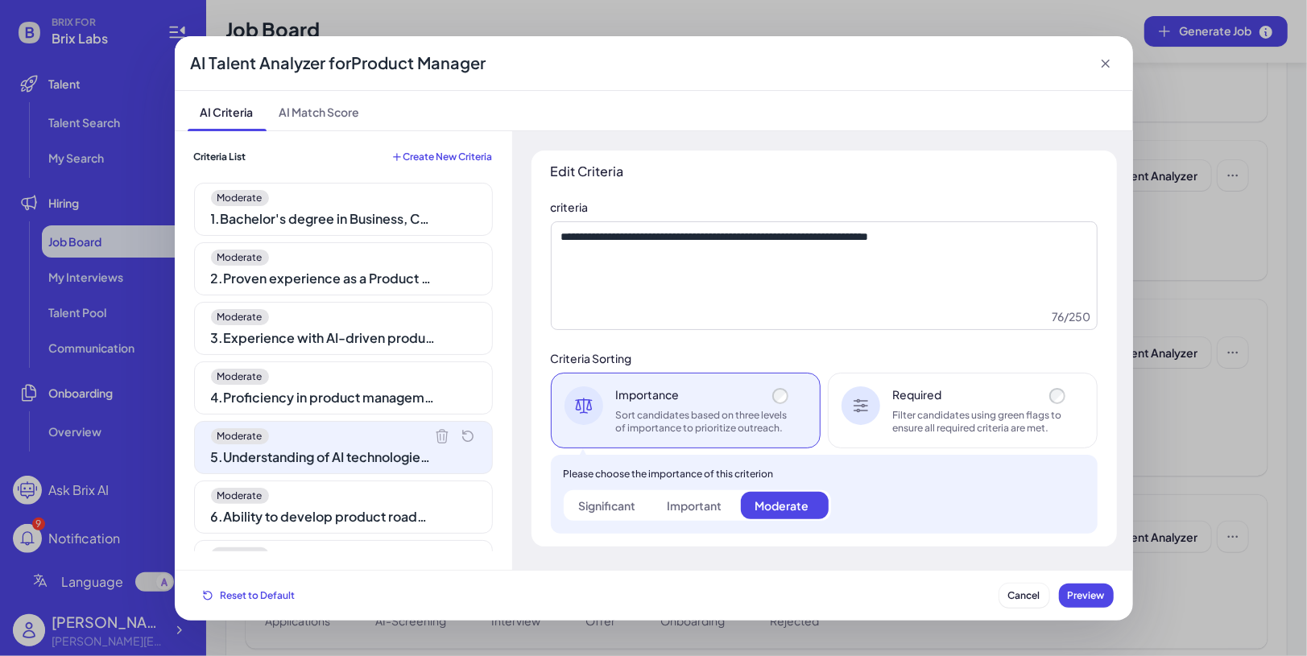
click at [406, 507] on div "6 . Ability to develop product roadmaps aligned with company goals and market t…" at bounding box center [323, 516] width 225 height 19
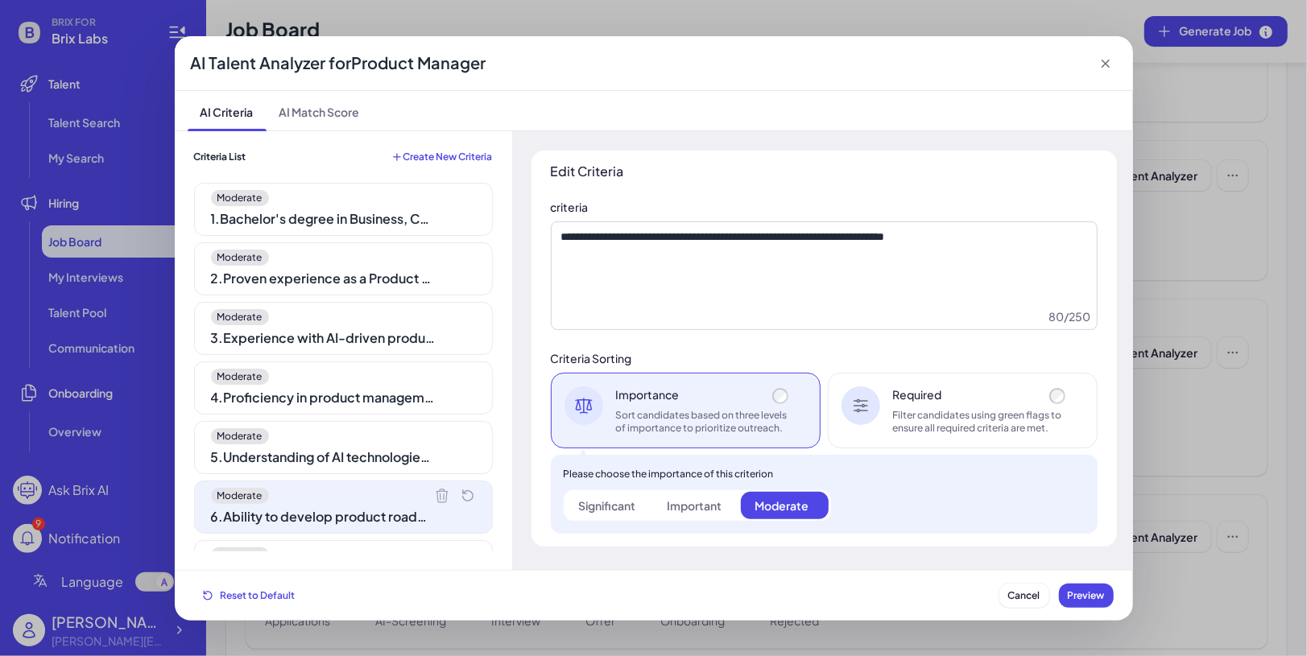
click at [1106, 63] on icon at bounding box center [1106, 64] width 16 height 16
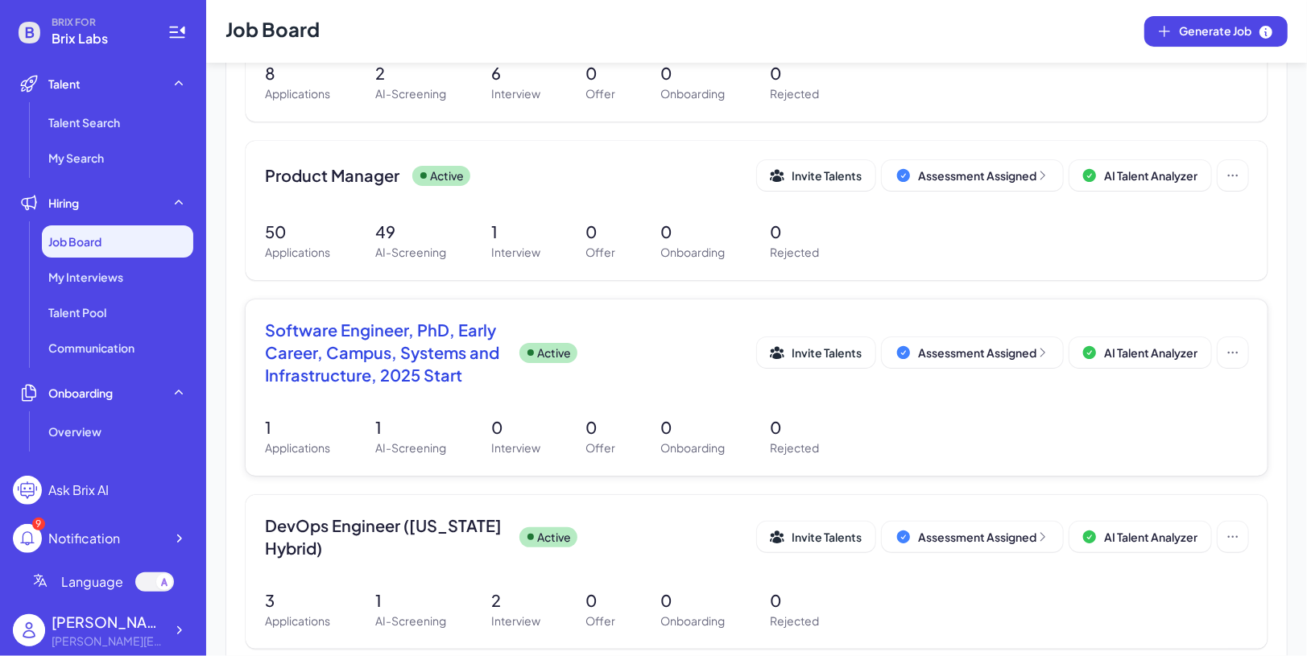
scroll to position [420, 0]
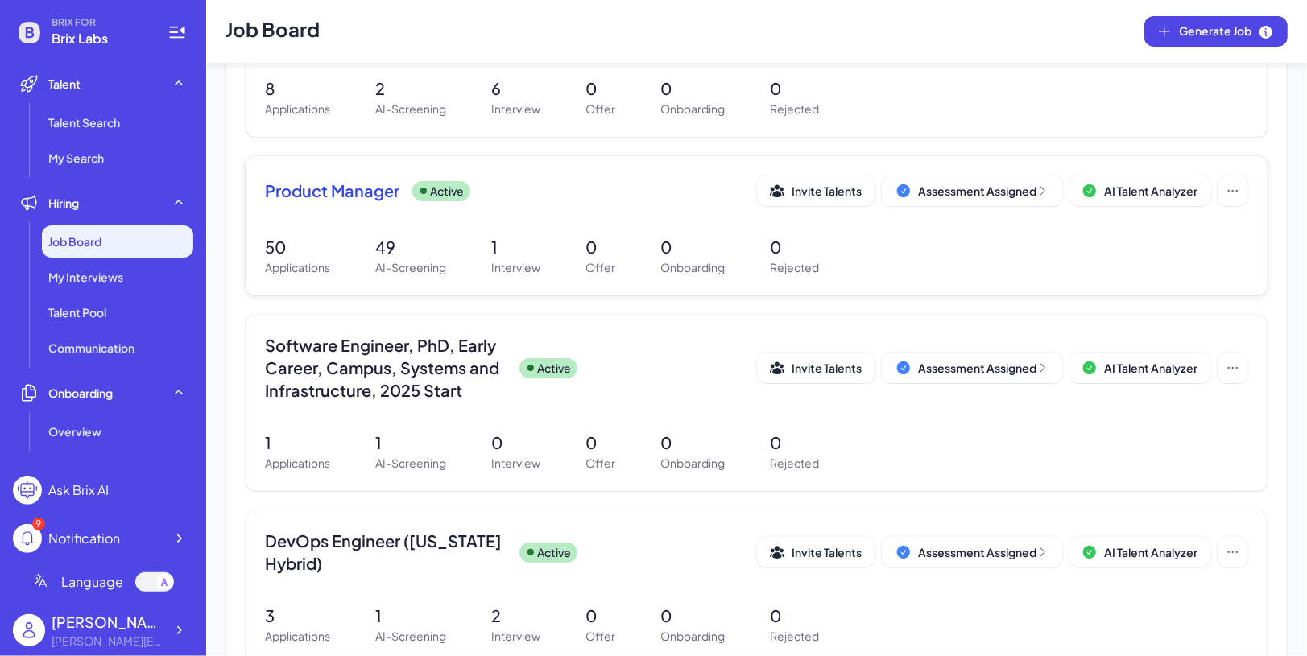
click at [345, 171] on div "Product Manager Active Invite Talents Assessment Assigned AI Talent Analyzer 50…" at bounding box center [757, 225] width 1022 height 139
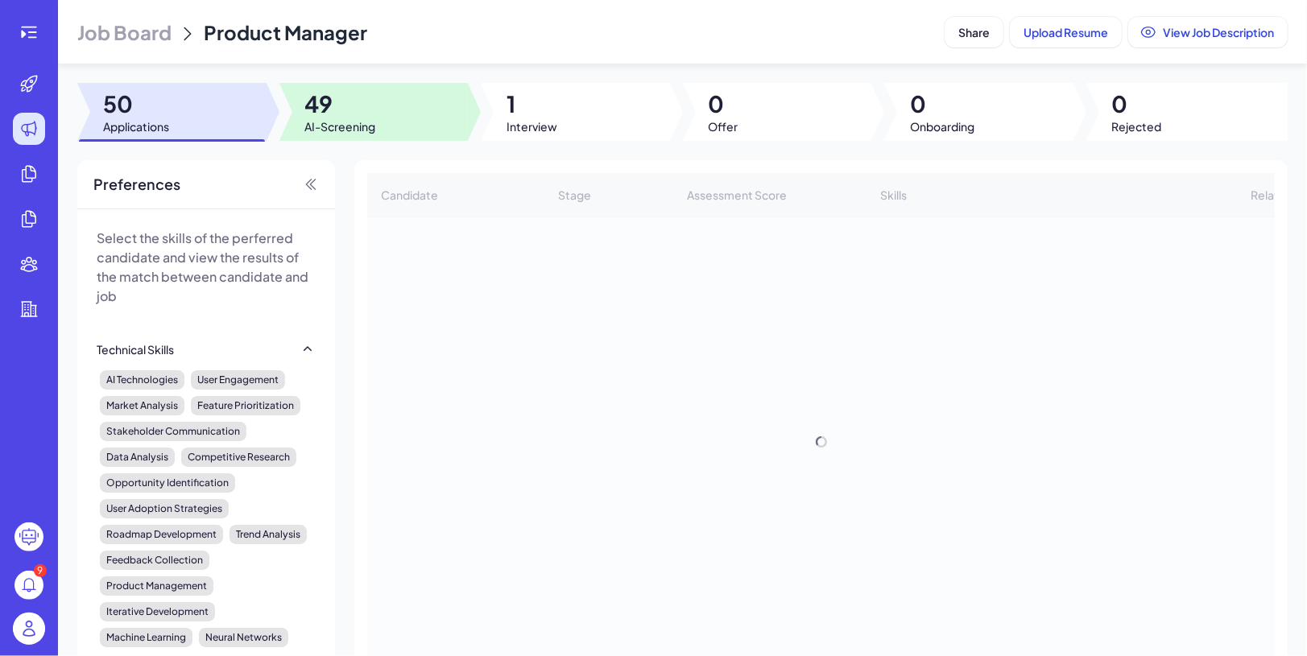
click at [338, 117] on span "49" at bounding box center [340, 103] width 71 height 29
